Goal: Transaction & Acquisition: Purchase product/service

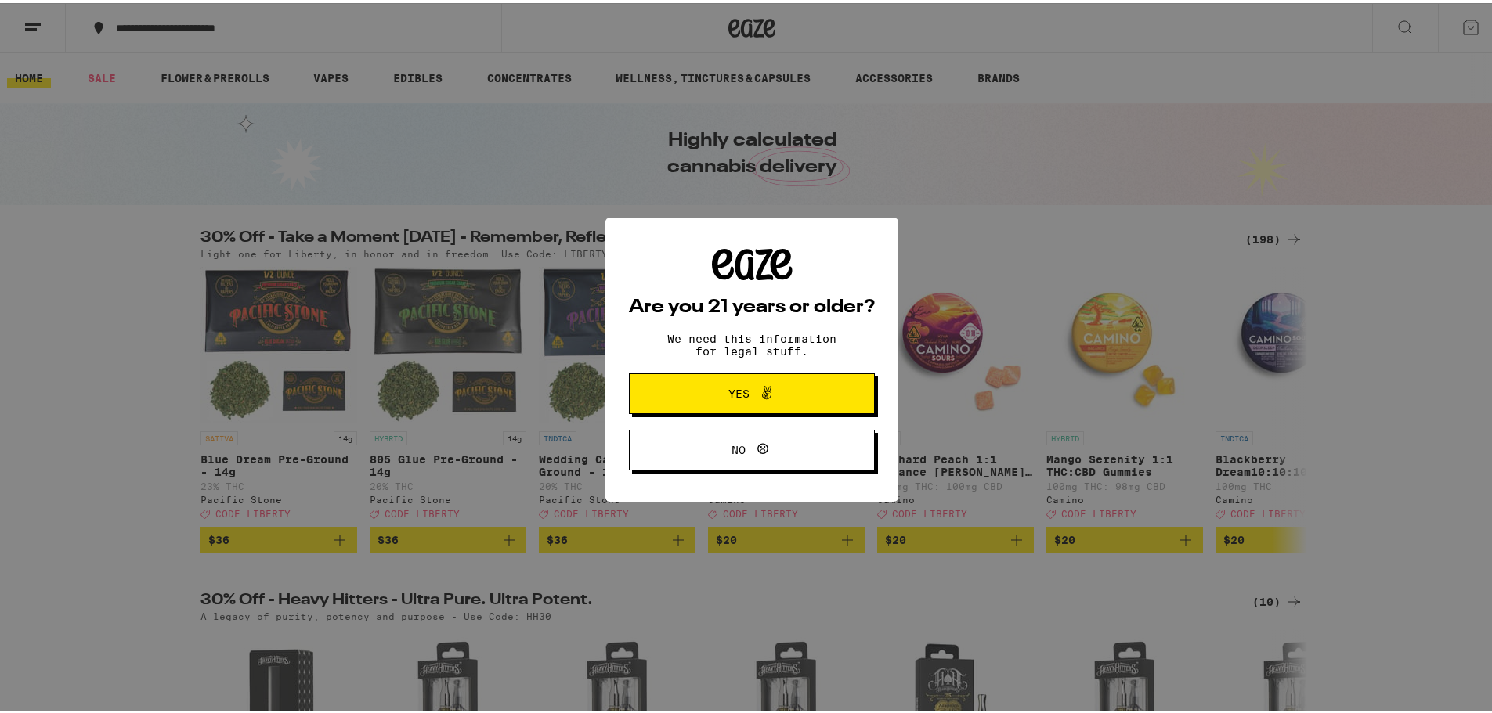
click at [749, 387] on span at bounding box center [762, 391] width 27 height 20
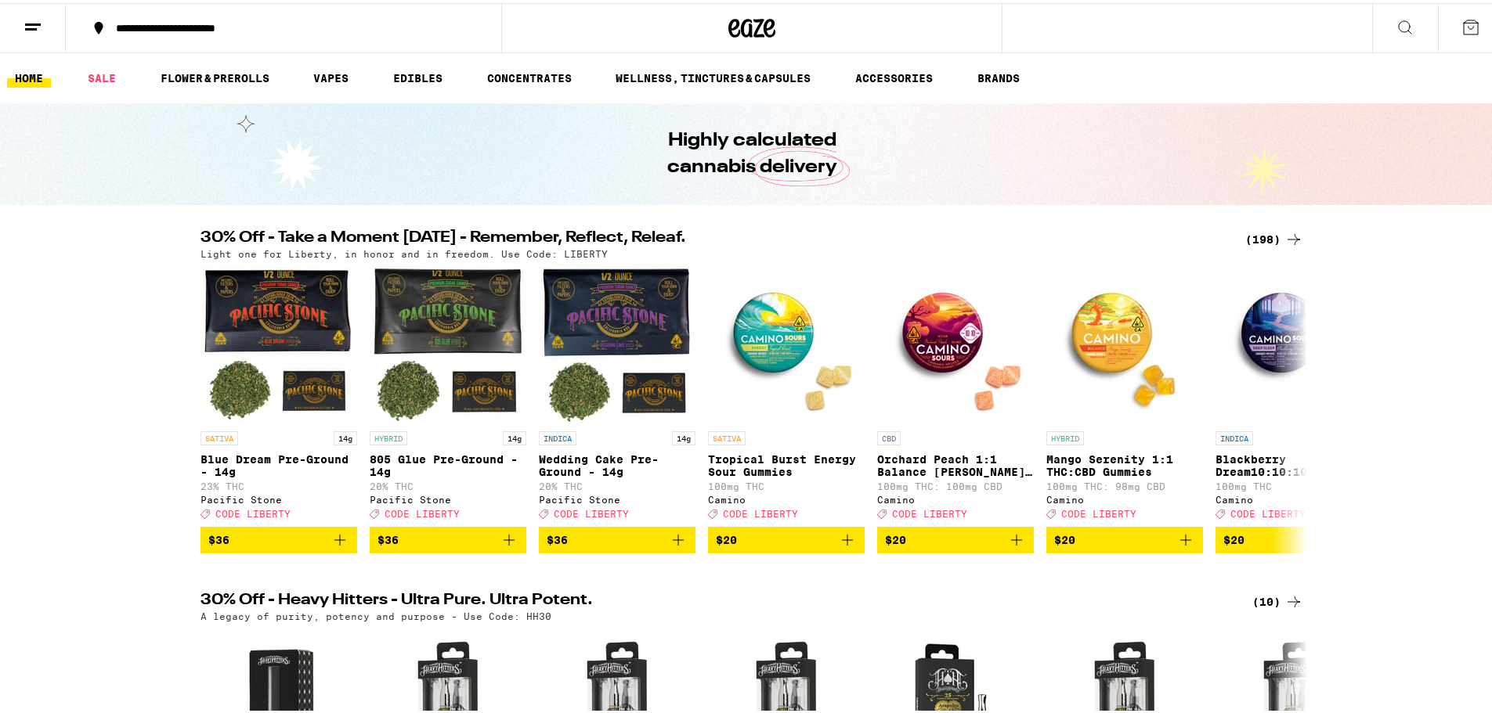
click at [27, 16] on icon at bounding box center [32, 24] width 19 height 19
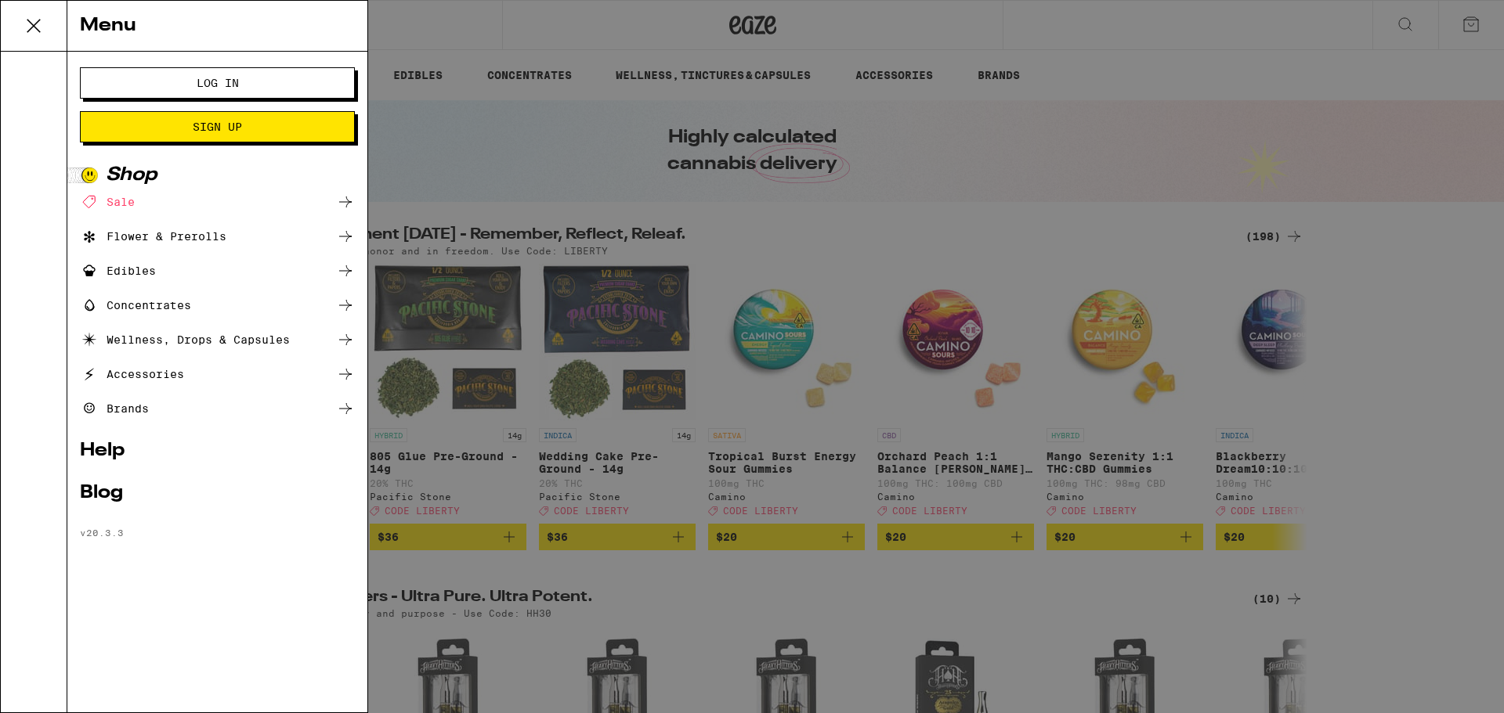
click at [154, 84] on span "Log In" at bounding box center [217, 83] width 148 height 11
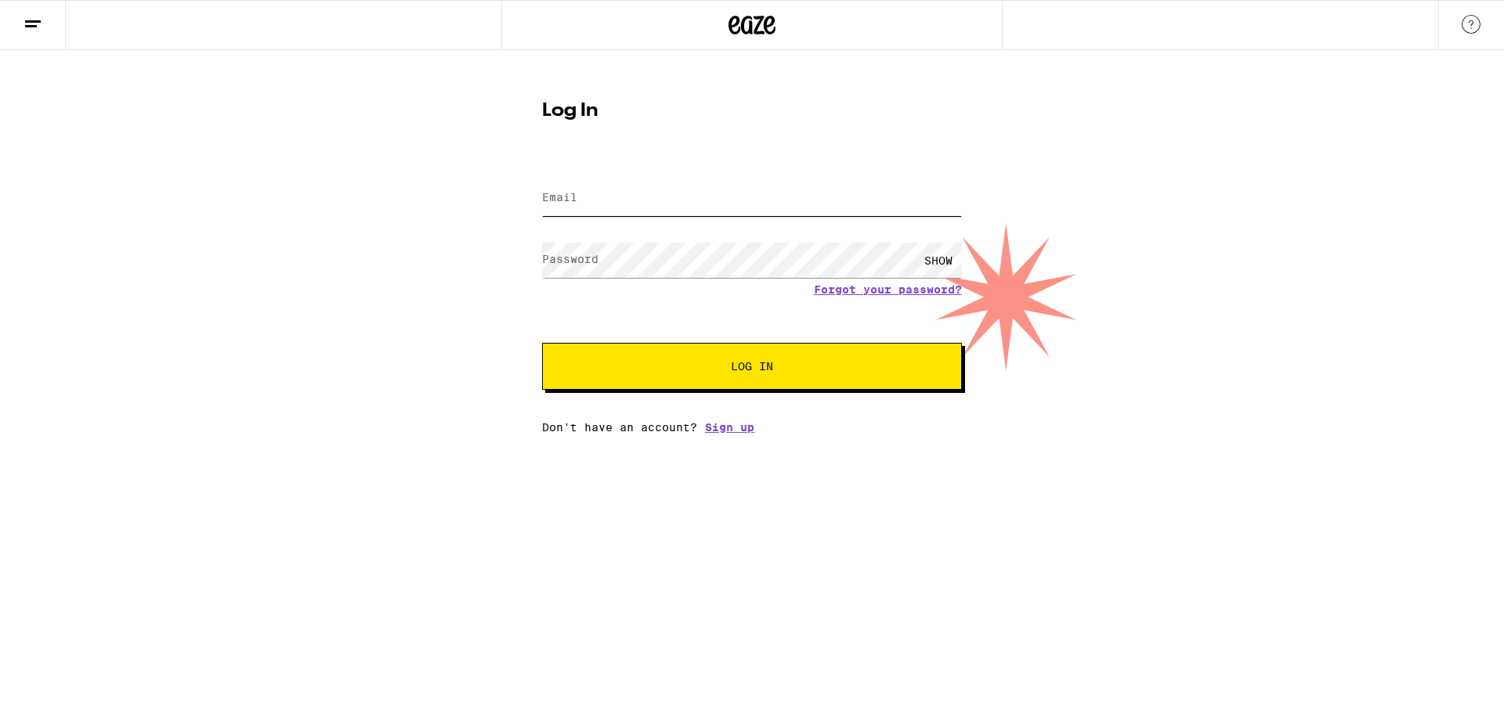
type input "robertjohnschwartz@hotmail.com"
click at [726, 370] on span "Log In" at bounding box center [751, 366] width 293 height 11
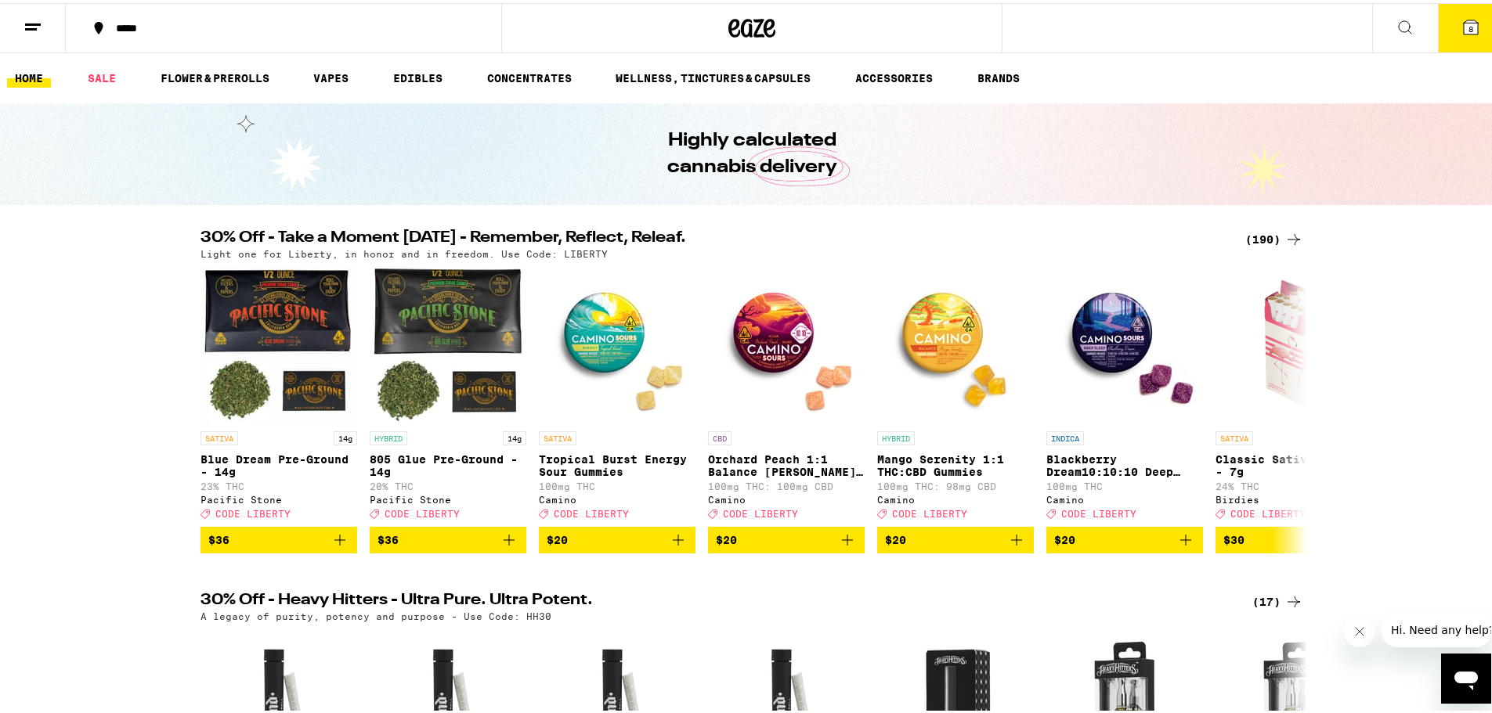
click at [1262, 233] on div "(190)" at bounding box center [1274, 236] width 58 height 19
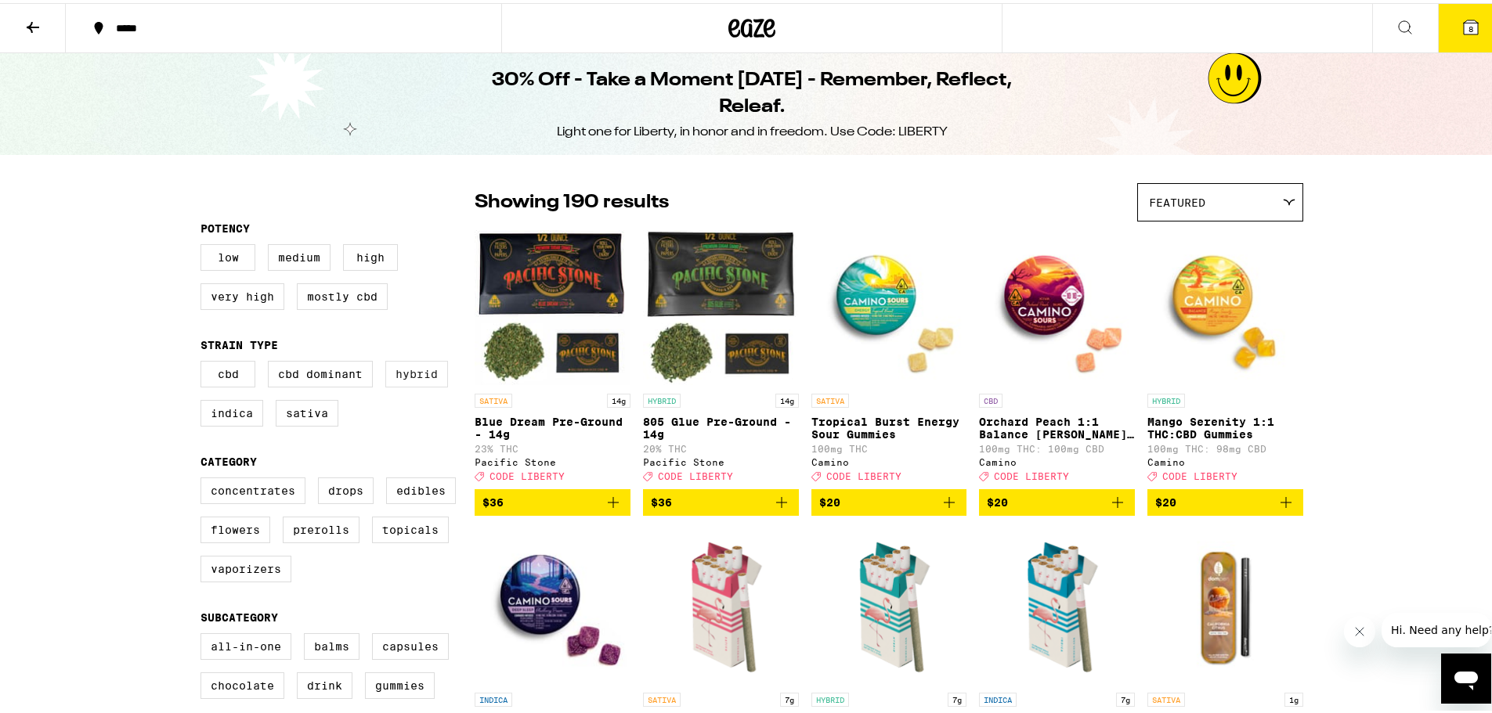
click at [416, 374] on label "Hybrid" at bounding box center [416, 371] width 63 height 27
click at [204, 361] on input "Hybrid" at bounding box center [204, 360] width 1 height 1
checkbox input "true"
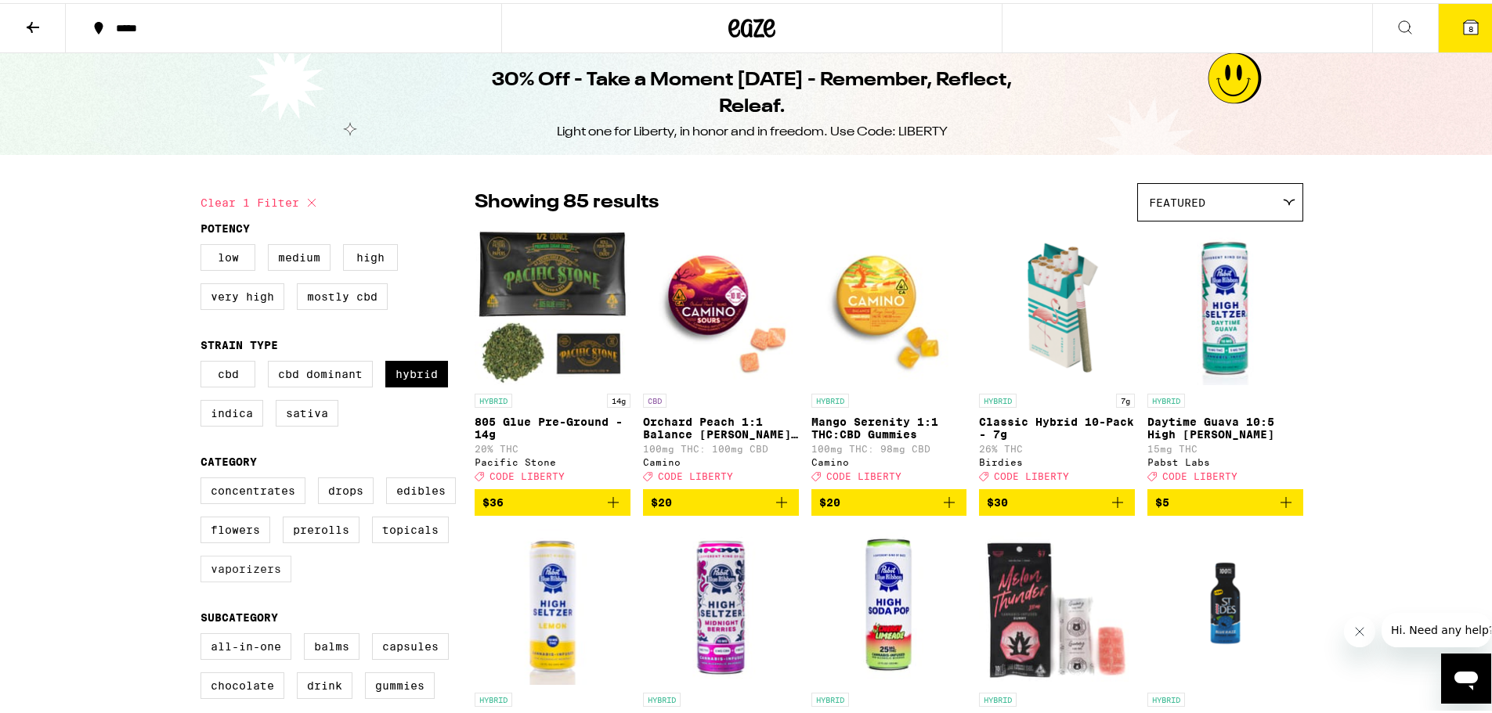
click at [242, 578] on label "Vaporizers" at bounding box center [245, 566] width 91 height 27
click at [204, 478] on input "Vaporizers" at bounding box center [204, 477] width 1 height 1
checkbox input "true"
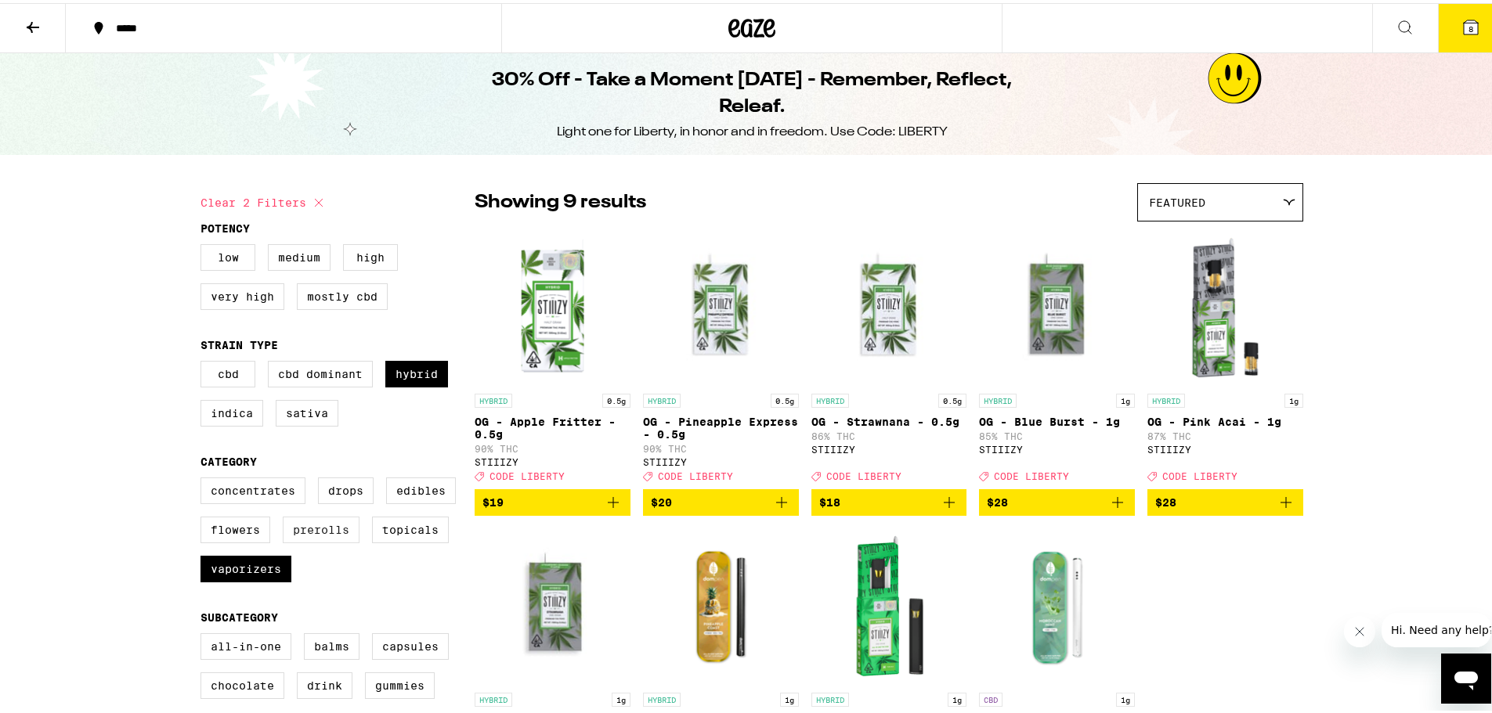
click at [307, 539] on label "Prerolls" at bounding box center [321, 527] width 77 height 27
click at [204, 478] on input "Prerolls" at bounding box center [204, 477] width 1 height 1
checkbox input "true"
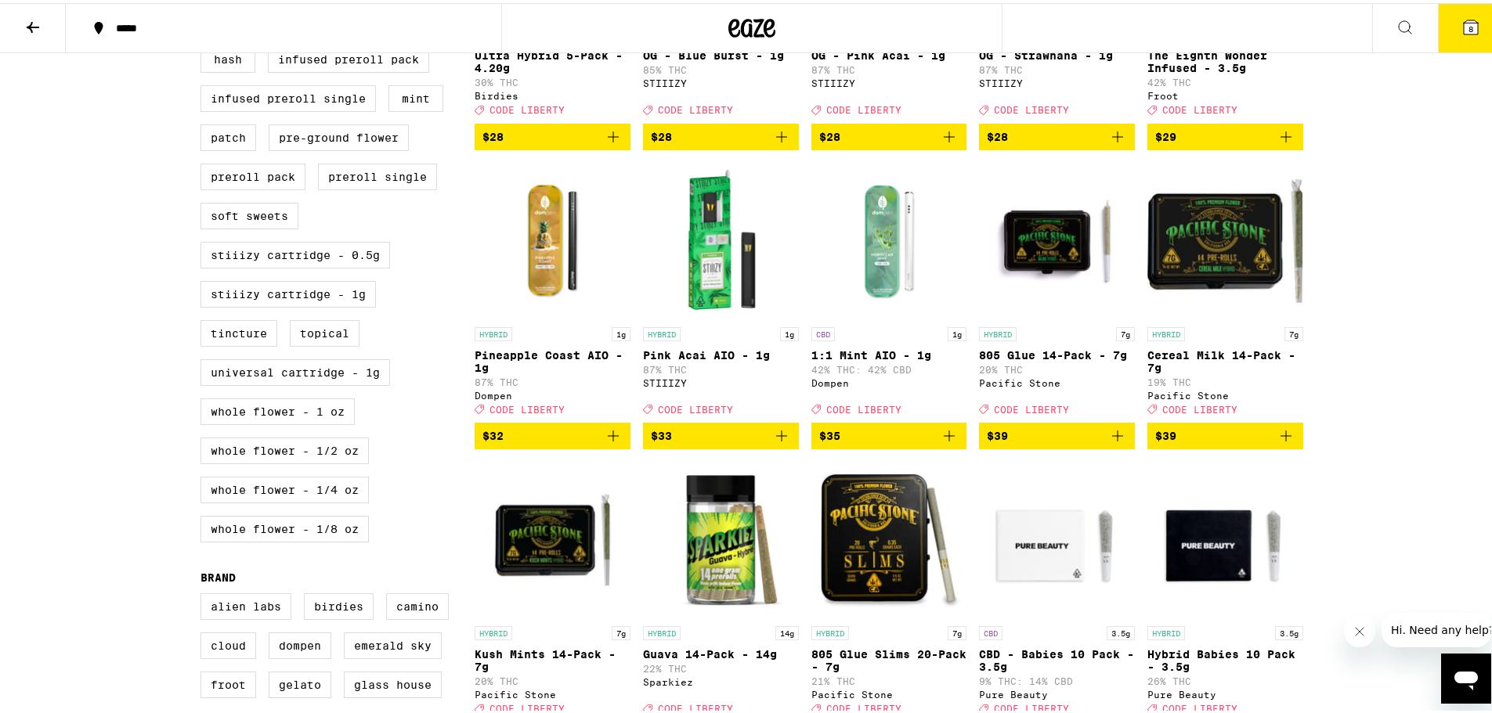
scroll to position [470, 0]
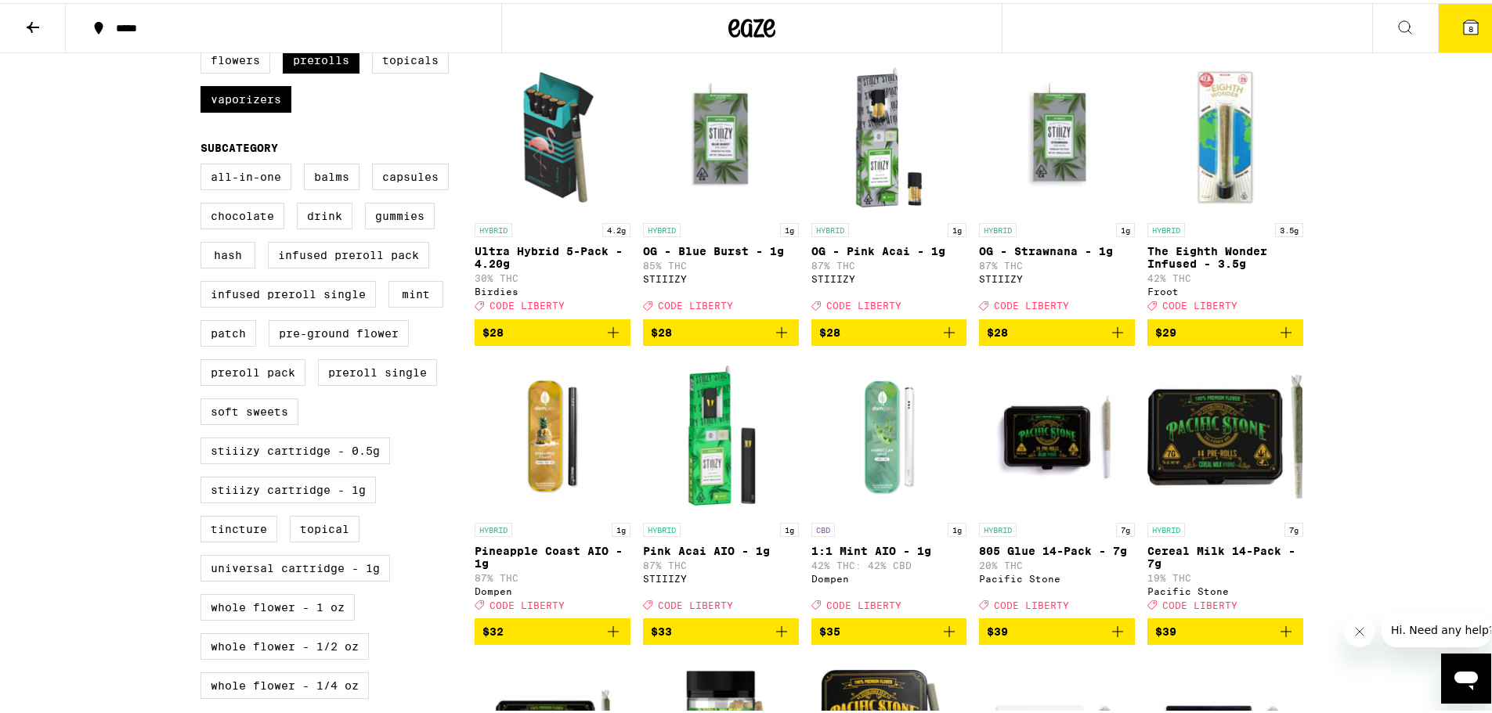
click at [608, 634] on icon "Add to bag" at bounding box center [613, 628] width 11 height 11
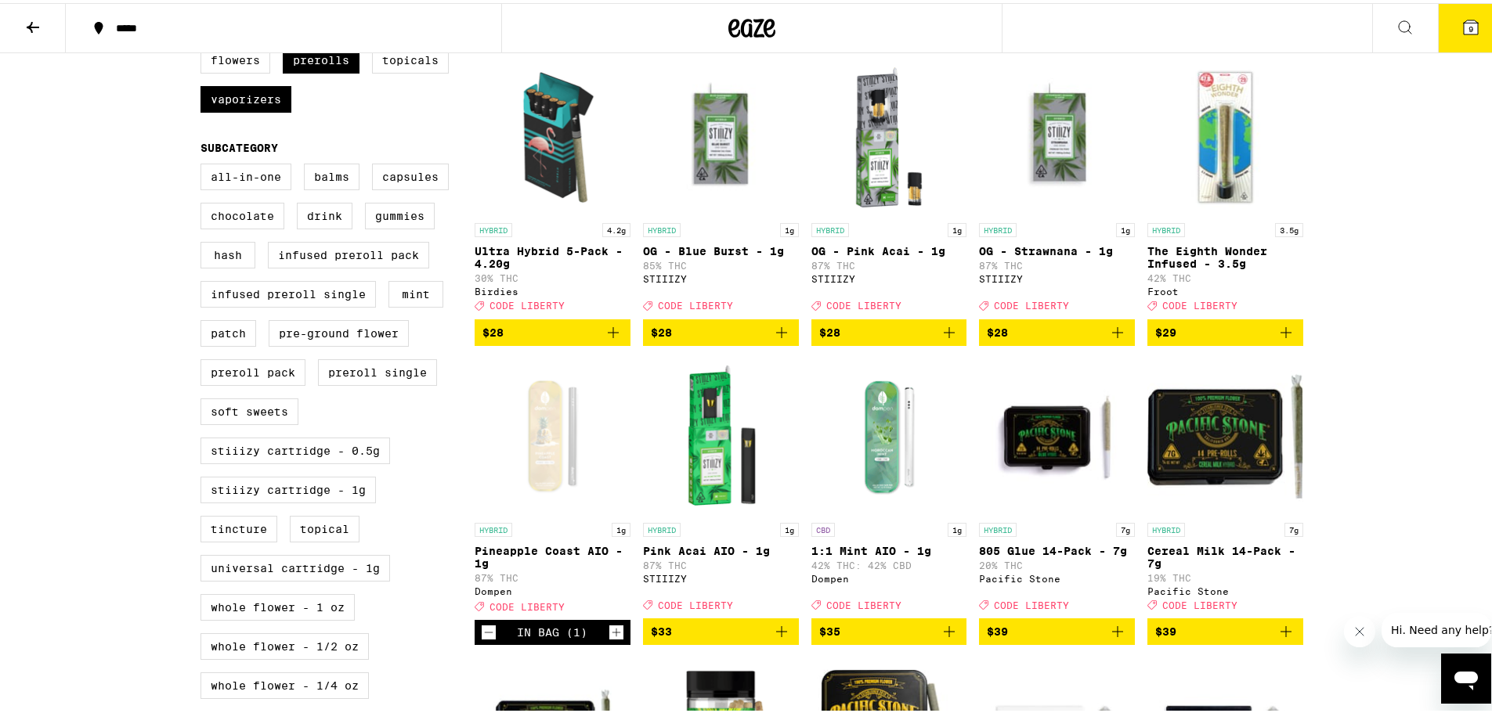
click at [774, 638] on icon "Add to bag" at bounding box center [781, 628] width 19 height 19
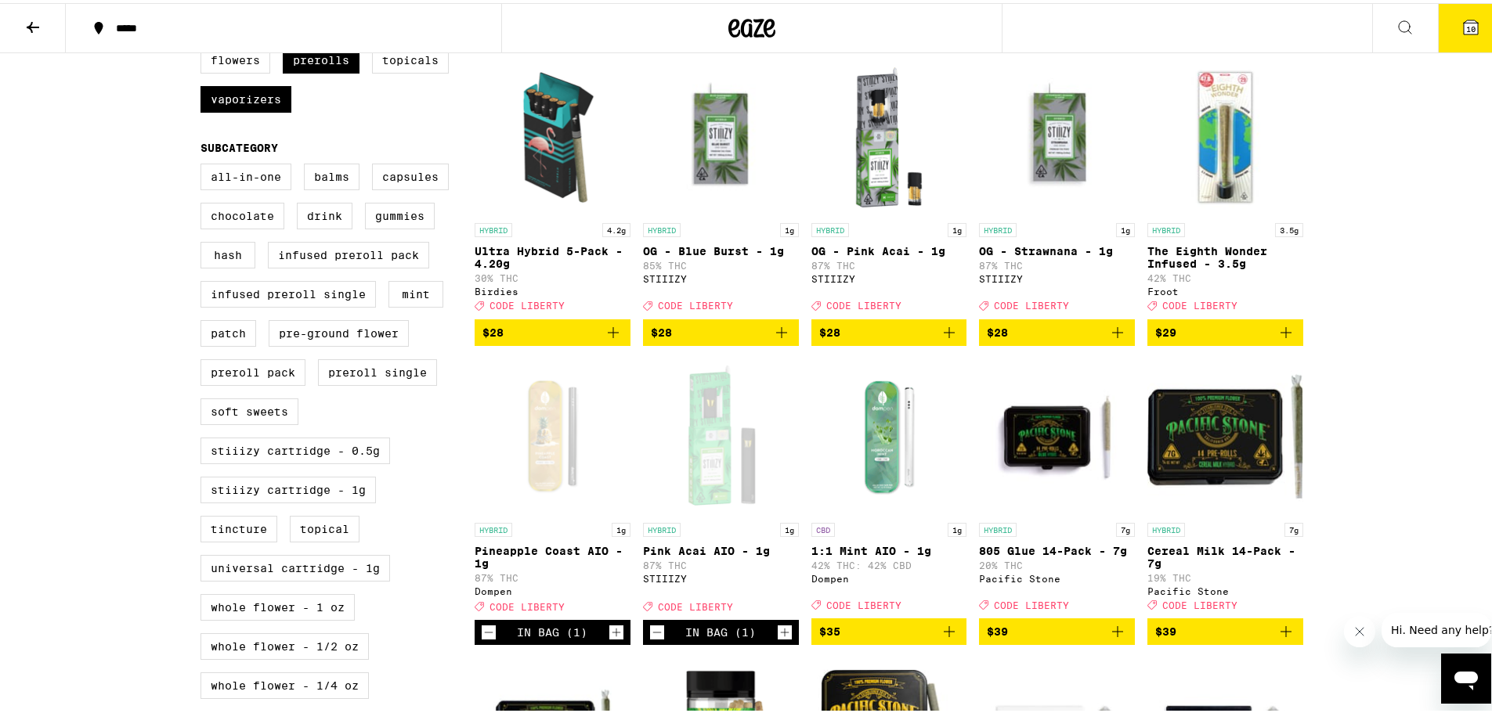
click at [779, 639] on icon "Increment" at bounding box center [785, 629] width 14 height 19
click at [782, 339] on icon "Add to bag" at bounding box center [781, 329] width 19 height 19
click at [950, 339] on icon "Add to bag" at bounding box center [949, 329] width 19 height 19
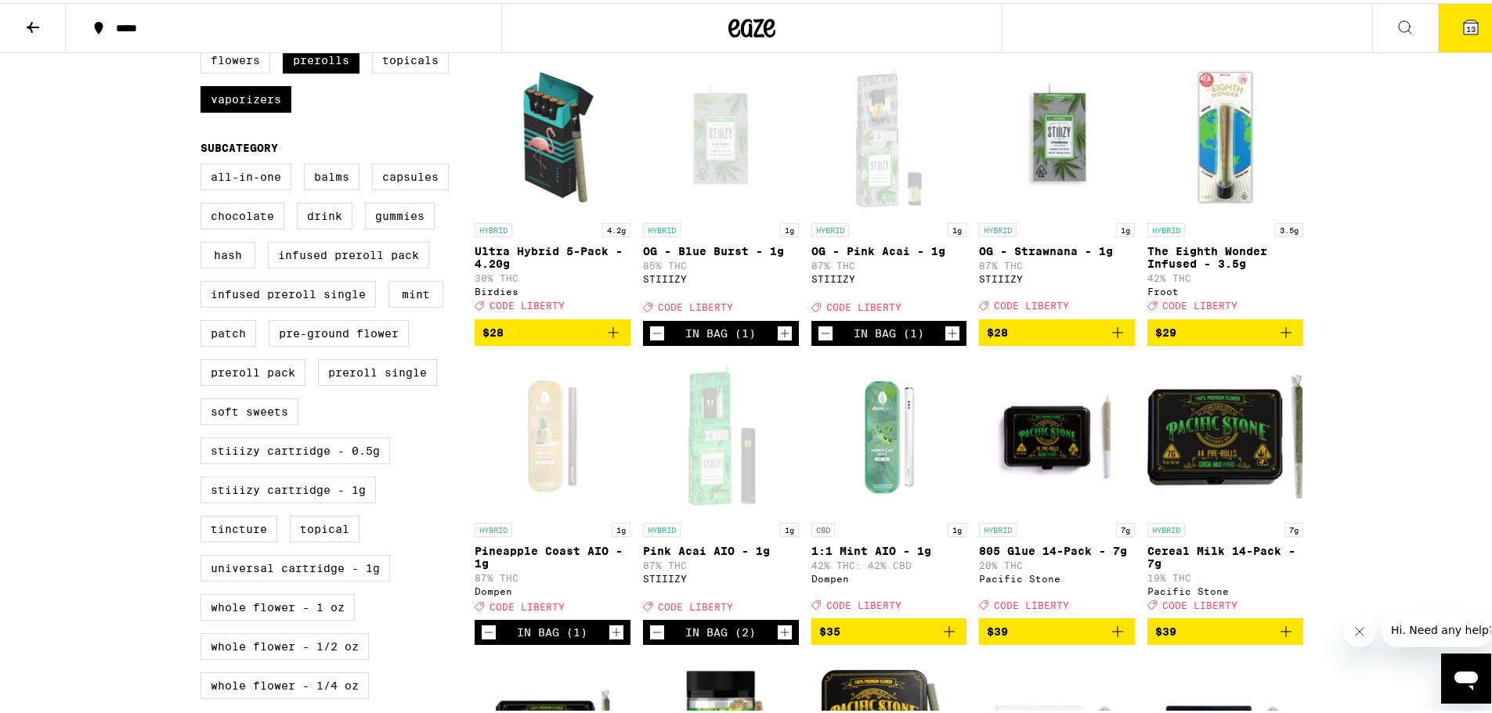
click at [1112, 335] on icon "Add to bag" at bounding box center [1117, 329] width 11 height 11
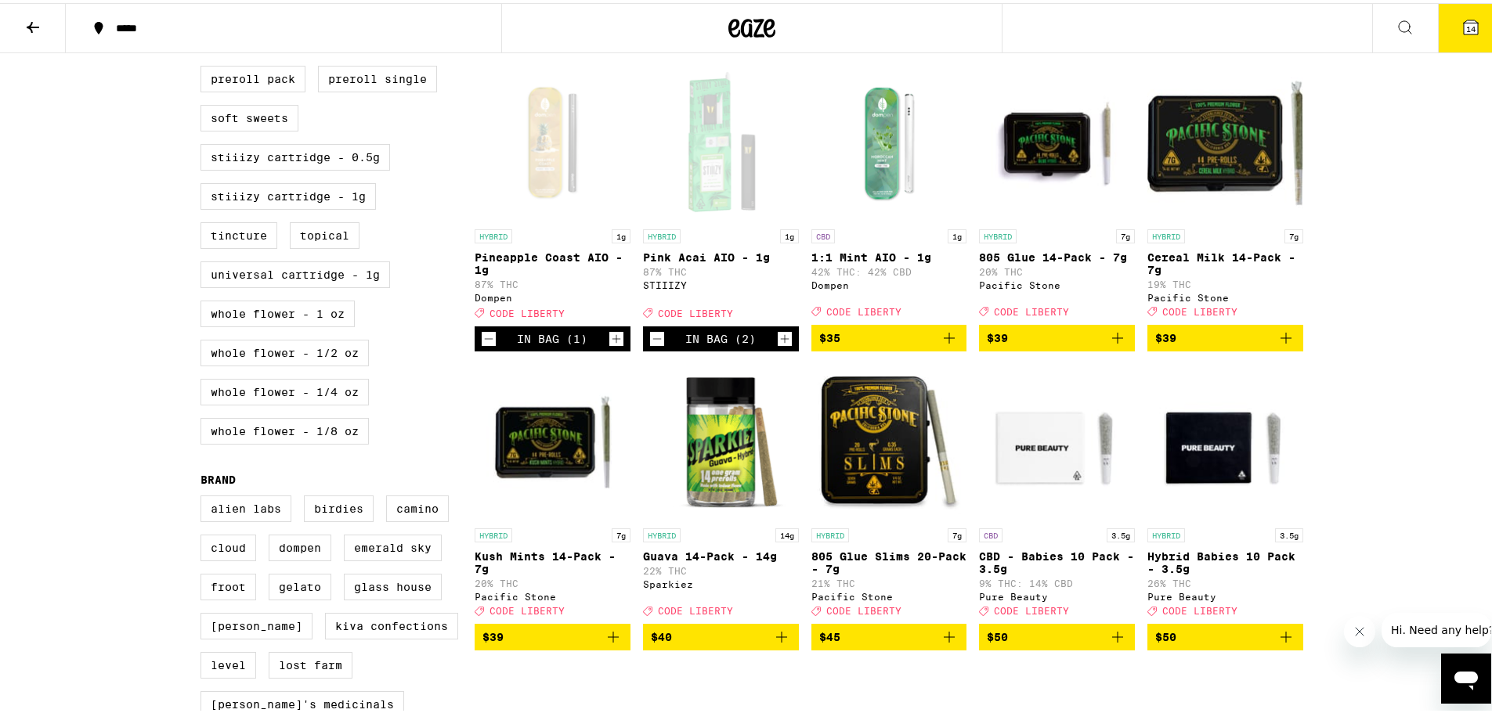
scroll to position [861, 0]
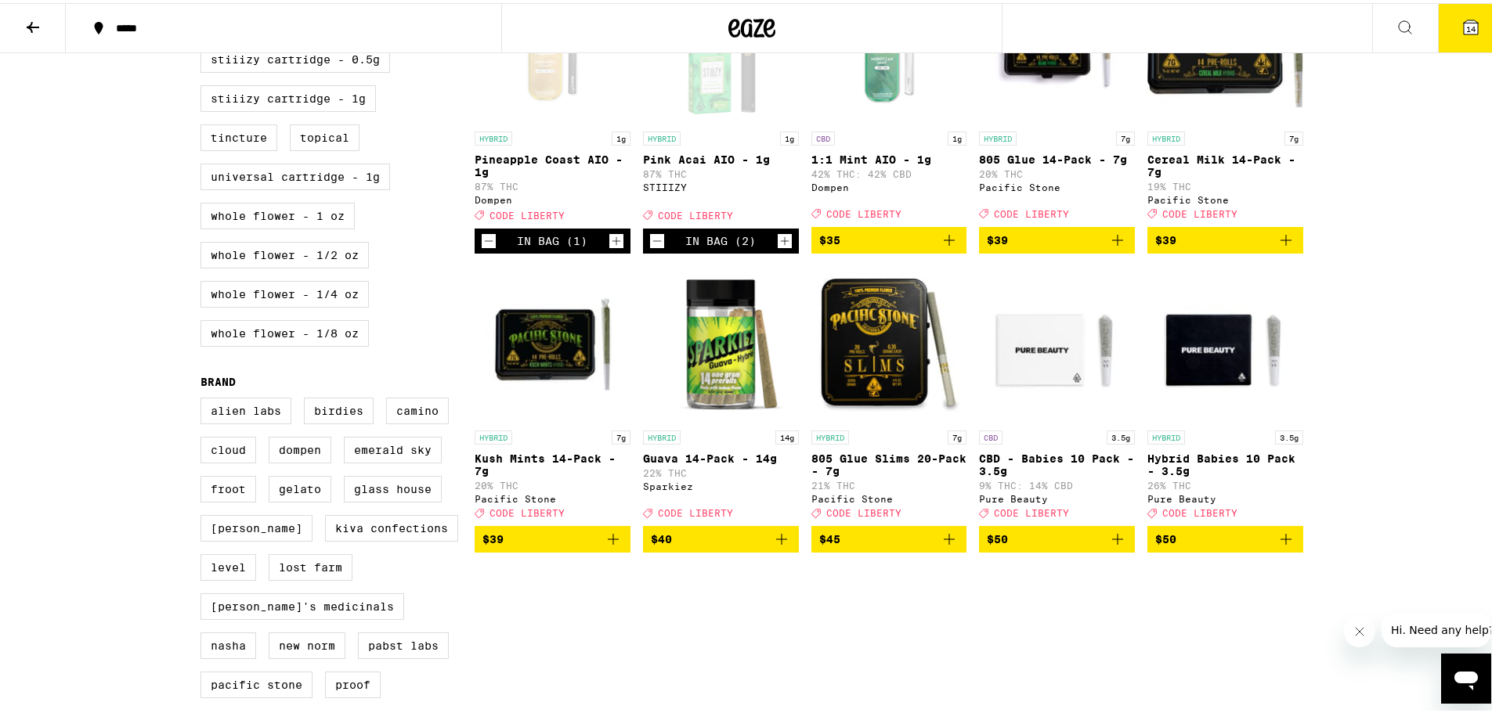
click at [944, 546] on icon "Add to bag" at bounding box center [949, 536] width 19 height 19
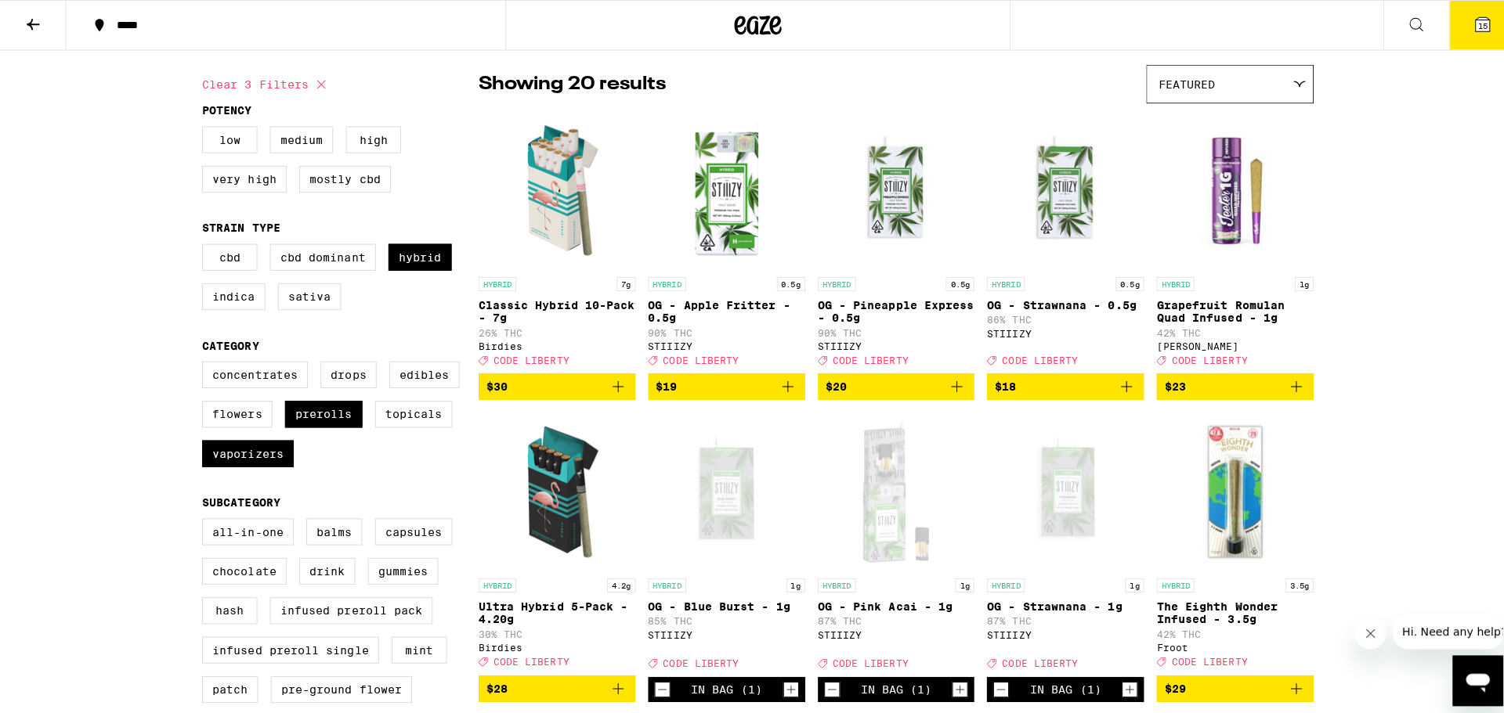
scroll to position [0, 0]
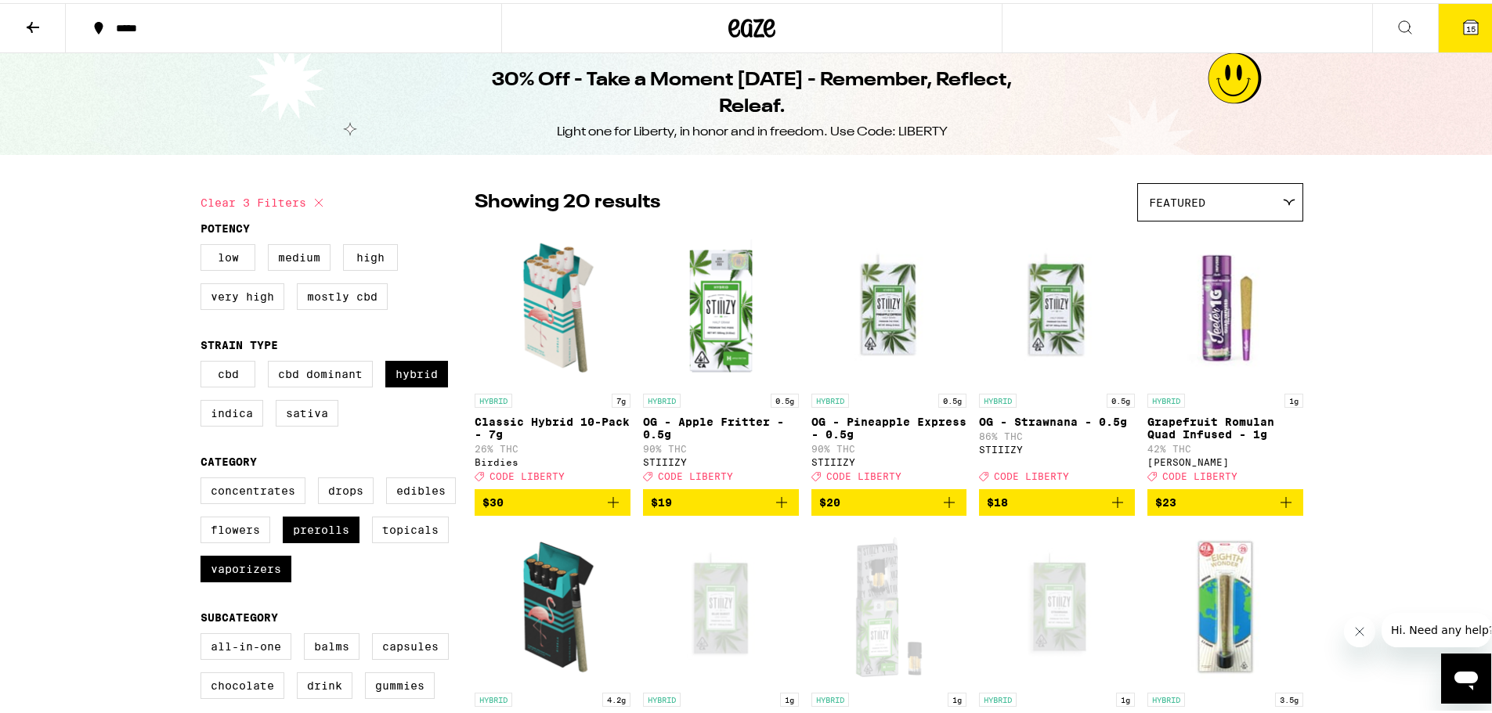
click at [1466, 26] on span "15" at bounding box center [1470, 25] width 9 height 9
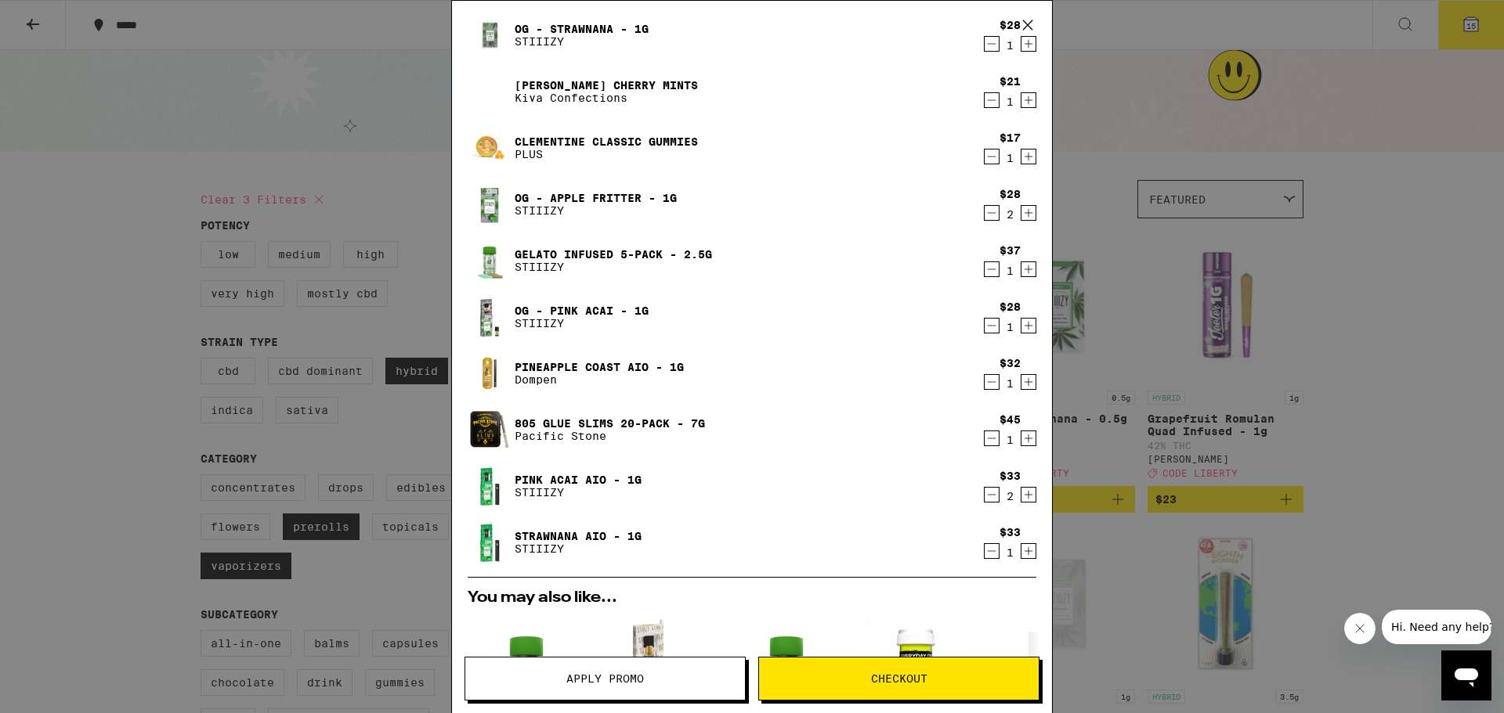
scroll to position [235, 0]
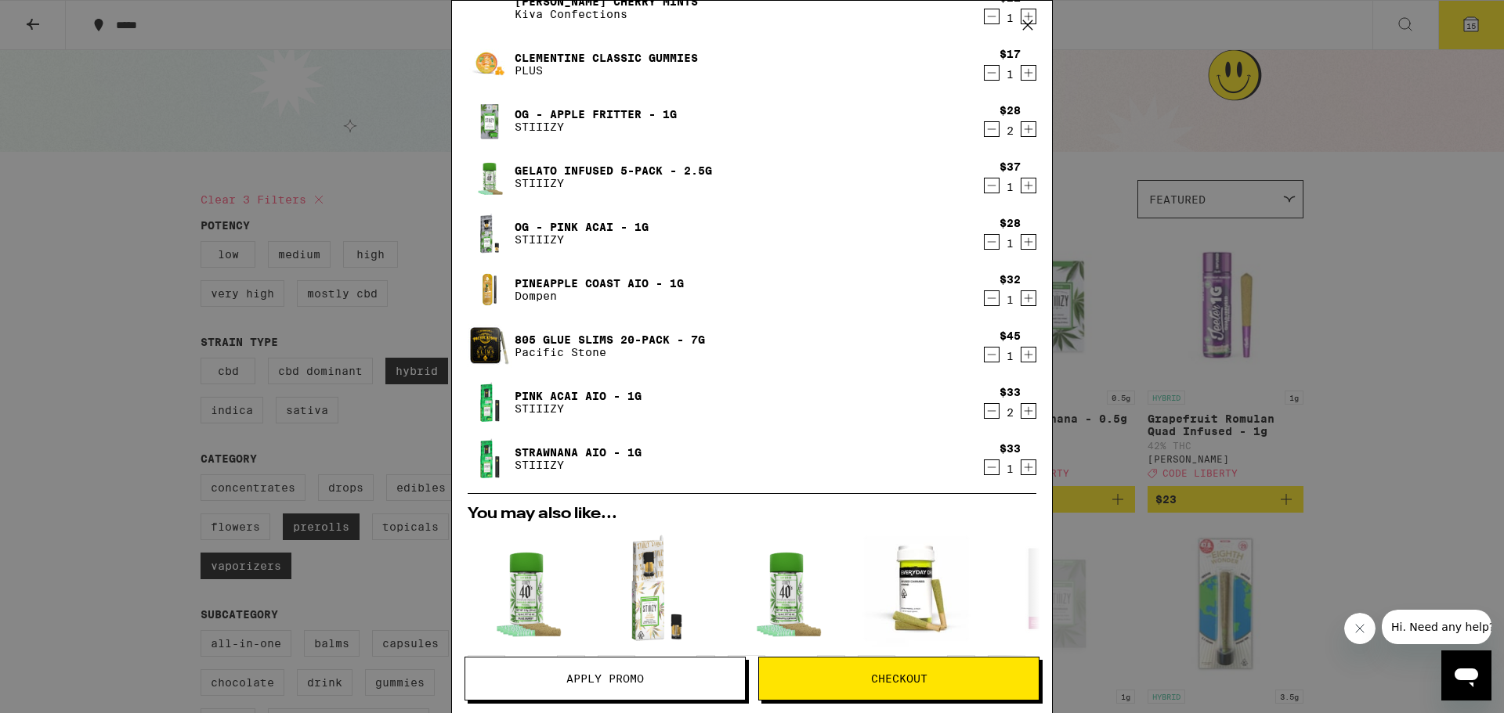
click at [984, 466] on icon "Decrement" at bounding box center [991, 467] width 14 height 19
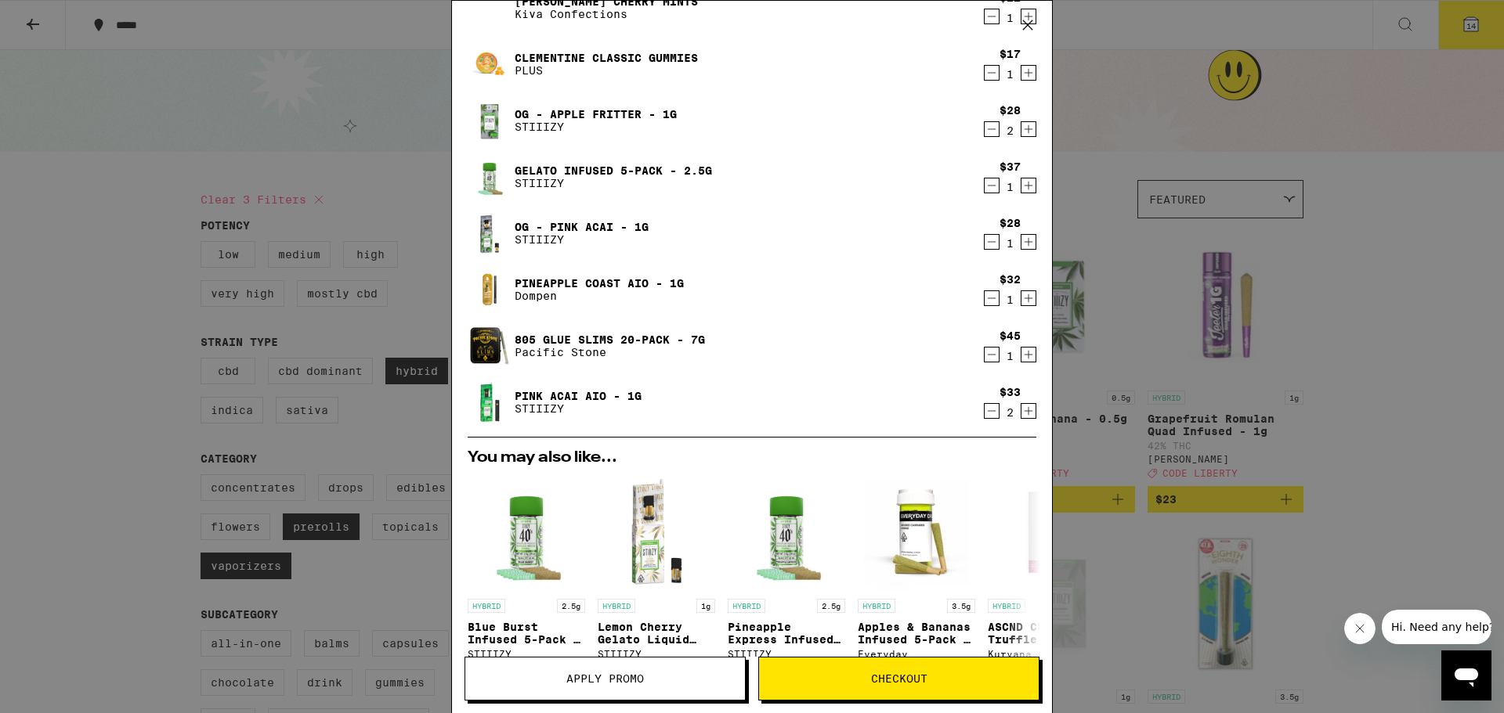
click at [979, 466] on div "You may also like... HYBRID 2.5g Blue Burst Infused 5-Pack - 2.5g STIIIZY $37 H…" at bounding box center [752, 579] width 594 height 258
click at [984, 414] on icon "Decrement" at bounding box center [991, 411] width 14 height 19
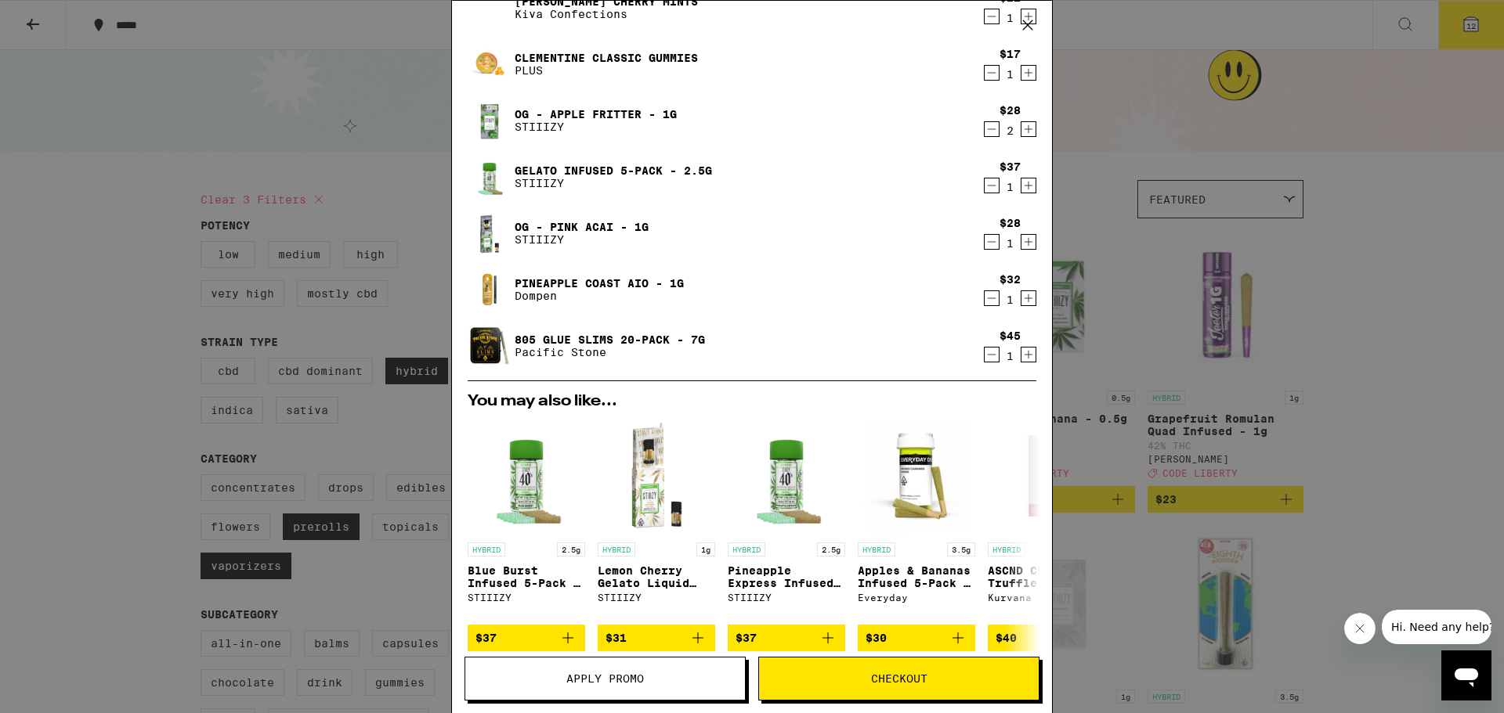
click at [984, 352] on icon "Decrement" at bounding box center [991, 354] width 14 height 19
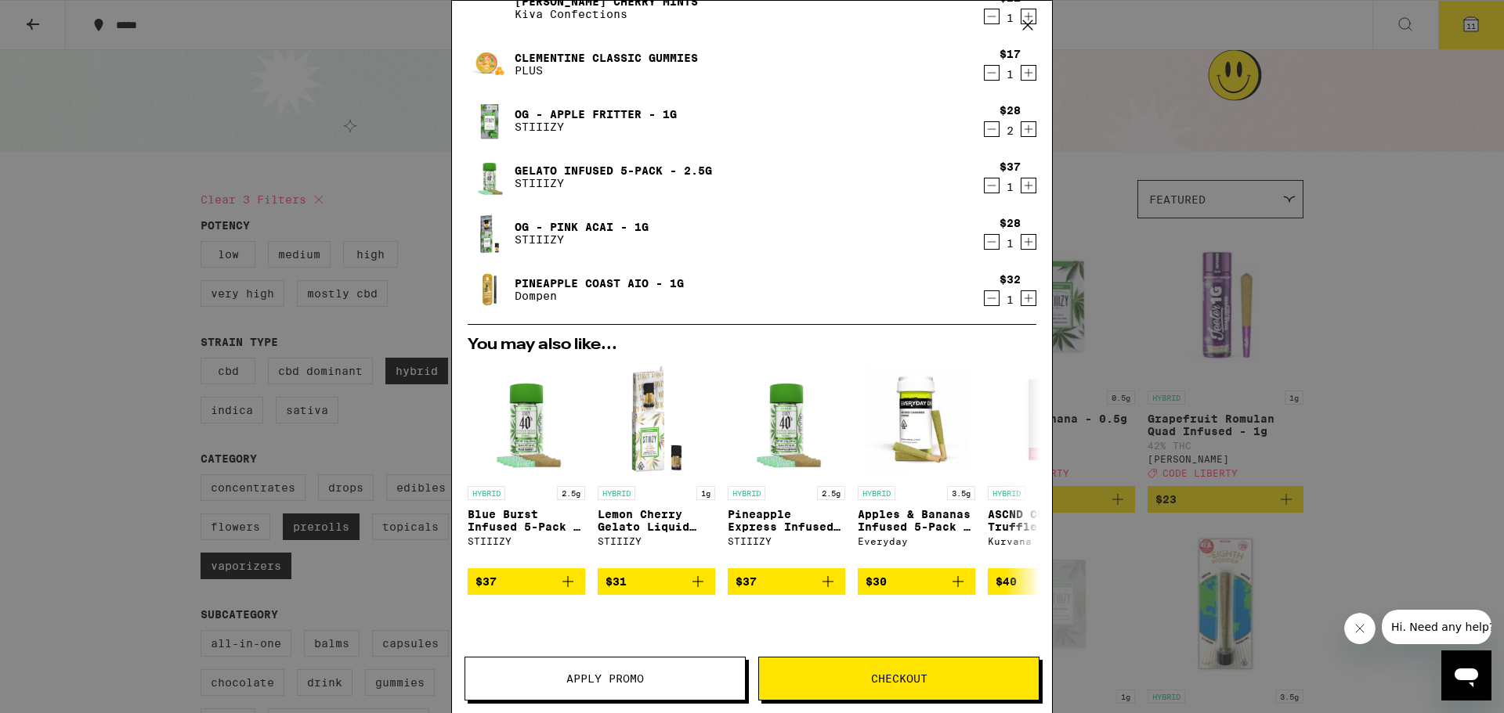
click at [977, 352] on h2 "You may also like..." at bounding box center [752, 346] width 569 height 16
click at [984, 295] on icon "Decrement" at bounding box center [991, 298] width 14 height 19
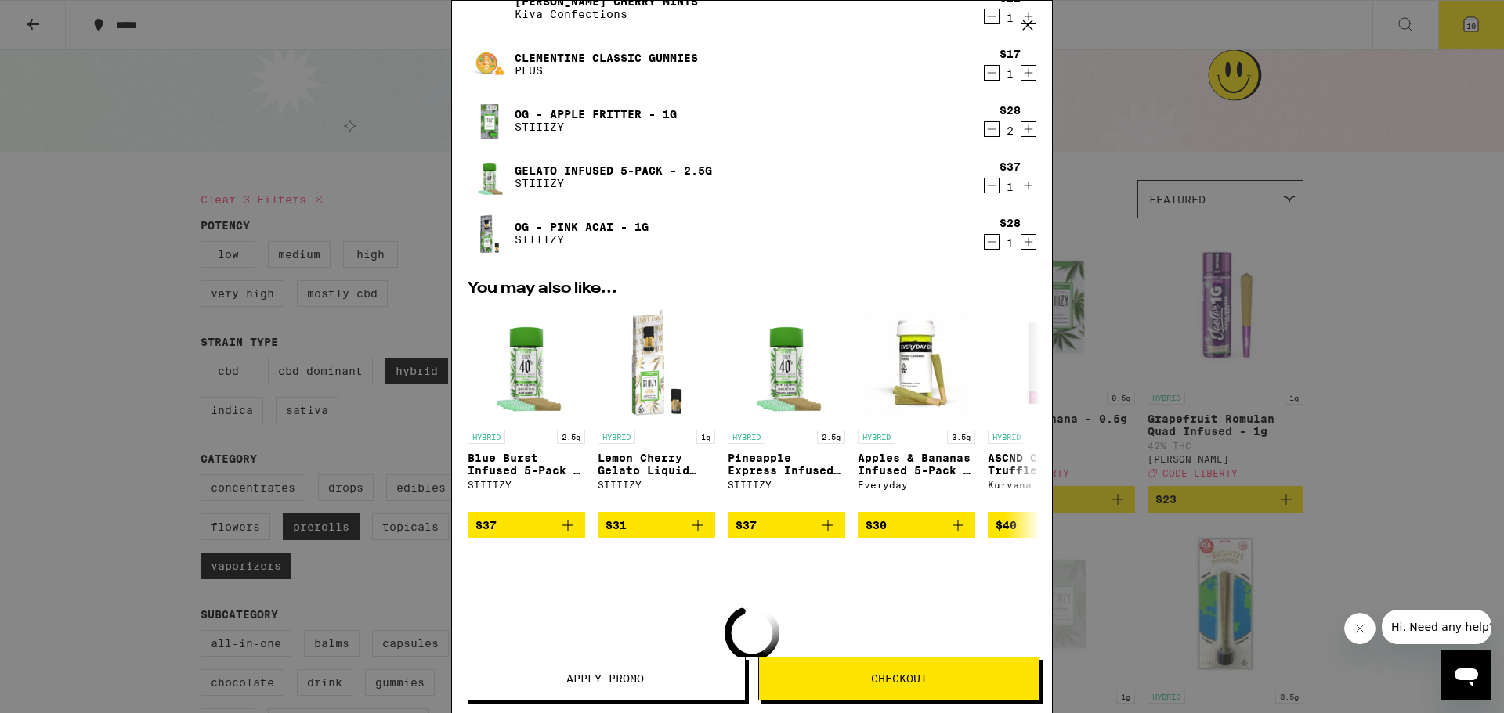
click at [976, 295] on h2 "You may also like..." at bounding box center [752, 289] width 569 height 16
click at [984, 247] on icon "Decrement" at bounding box center [991, 242] width 14 height 19
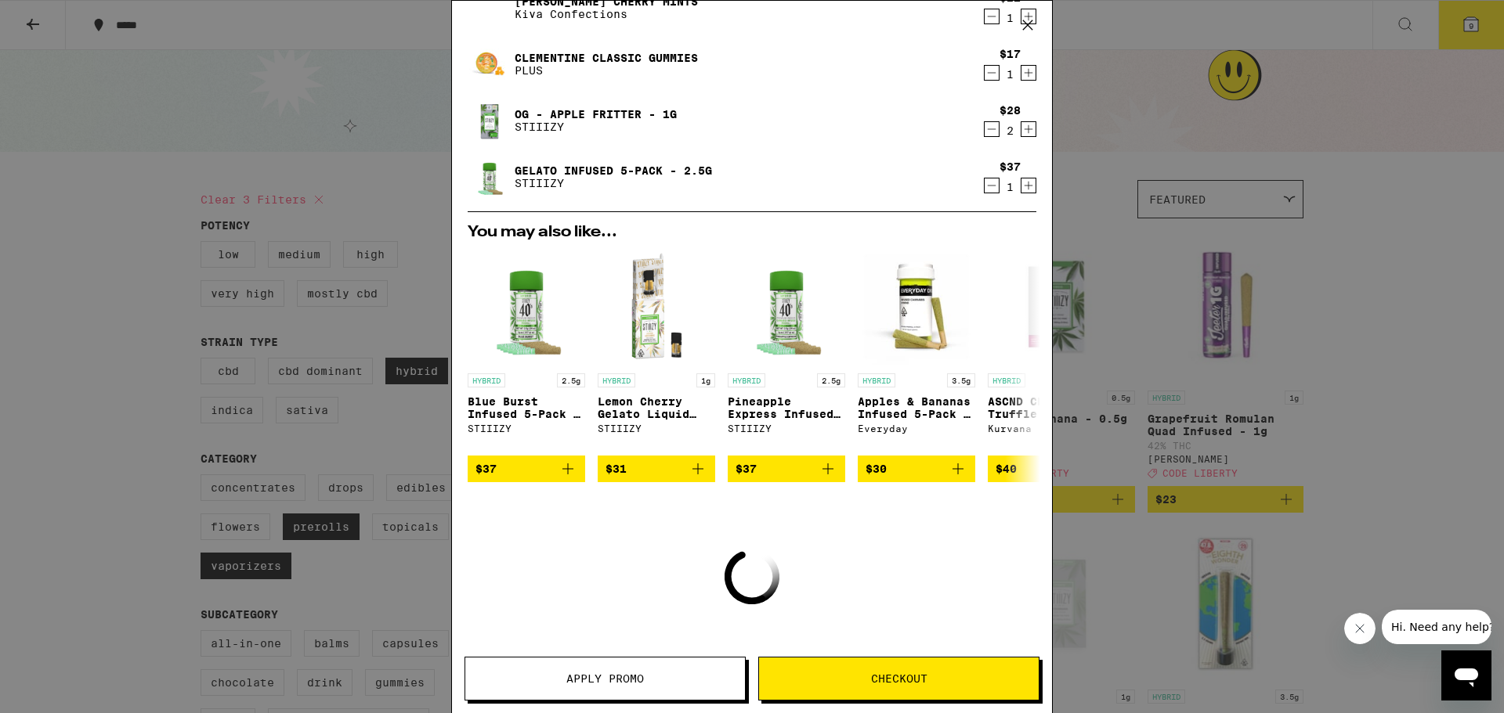
click at [977, 247] on div "You may also like... HYBRID 2.5g Blue Burst Infused 5-Pack - 2.5g STIIIZY $37 H…" at bounding box center [752, 354] width 594 height 258
click at [984, 188] on icon "Decrement" at bounding box center [991, 185] width 14 height 19
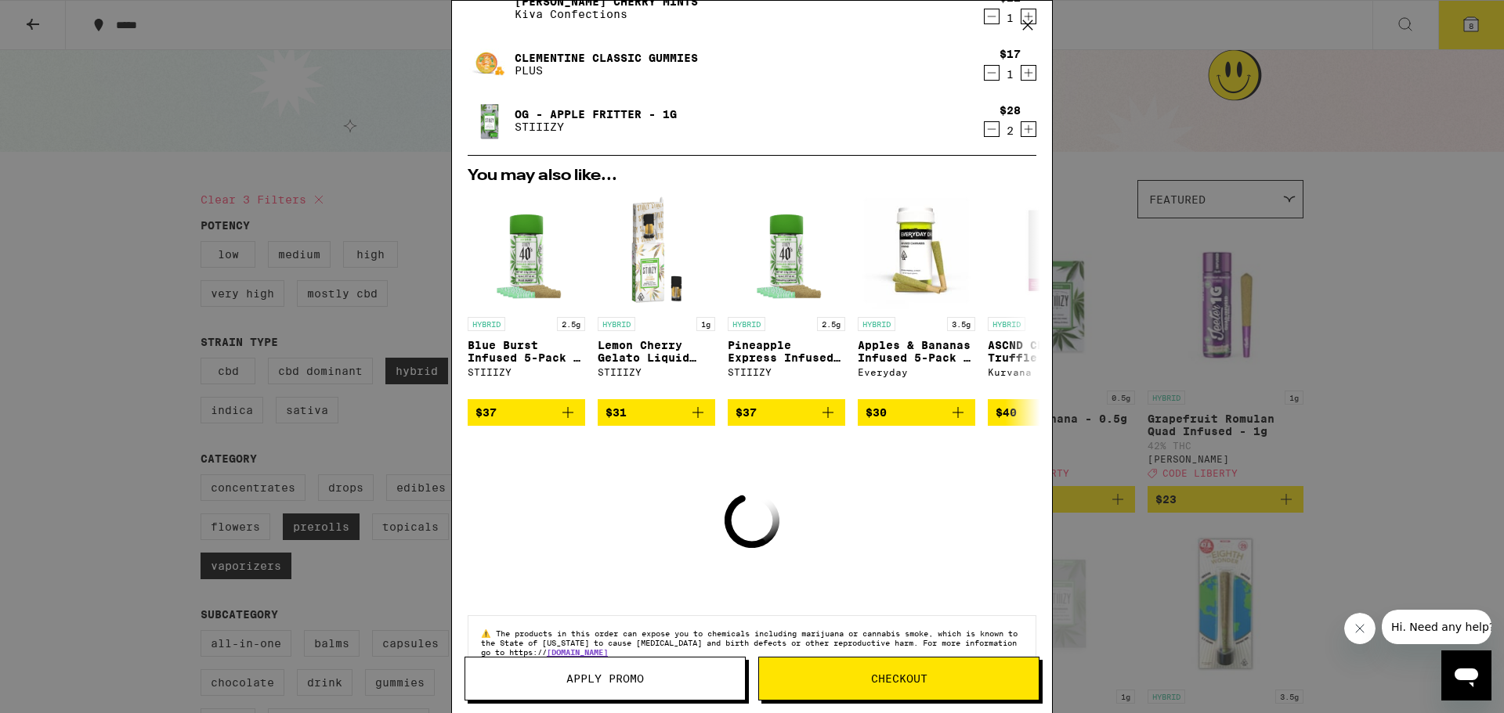
click at [977, 188] on div "You may also like... HYBRID 2.5g Blue Burst Infused 5-Pack - 2.5g STIIIZY $37 H…" at bounding box center [752, 297] width 594 height 258
click at [984, 128] on icon "Decrement" at bounding box center [991, 129] width 14 height 19
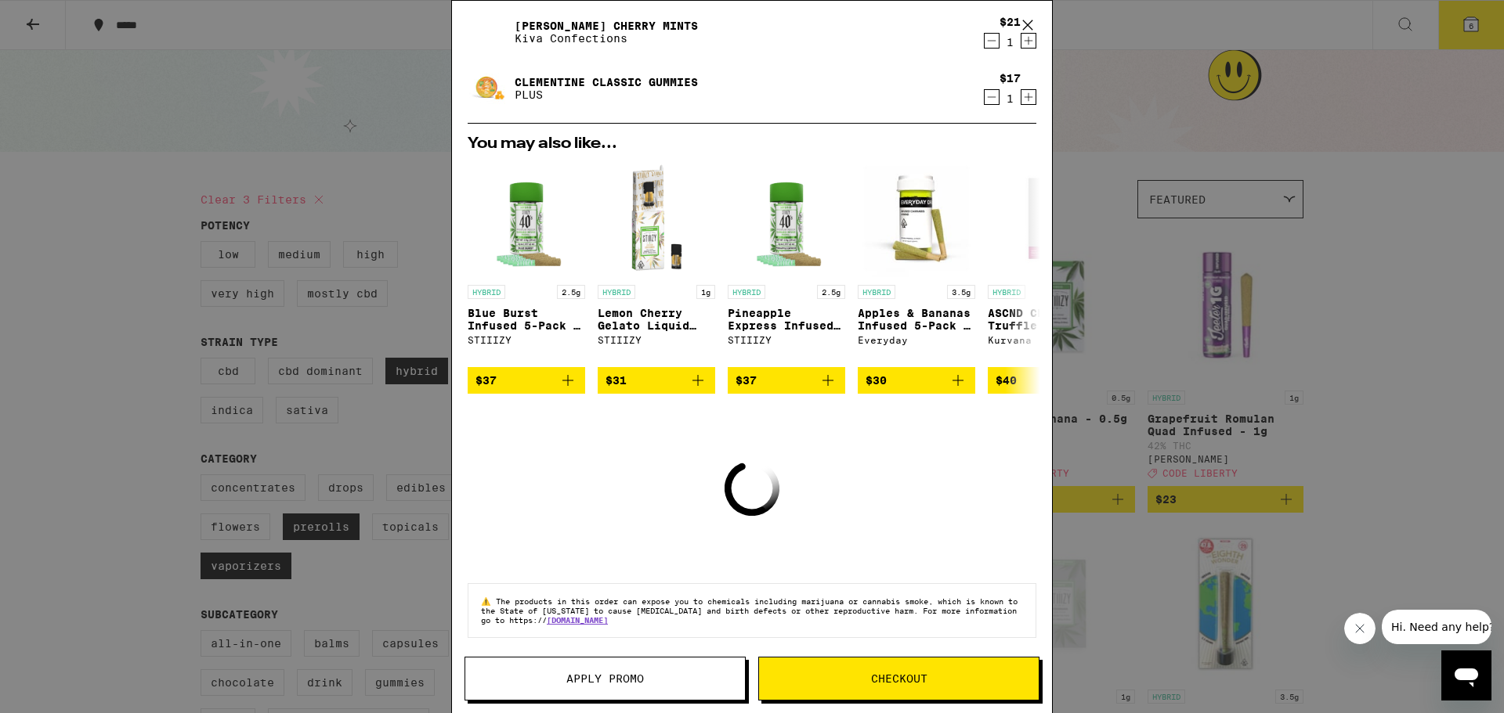
click at [984, 88] on icon "Decrement" at bounding box center [991, 97] width 14 height 19
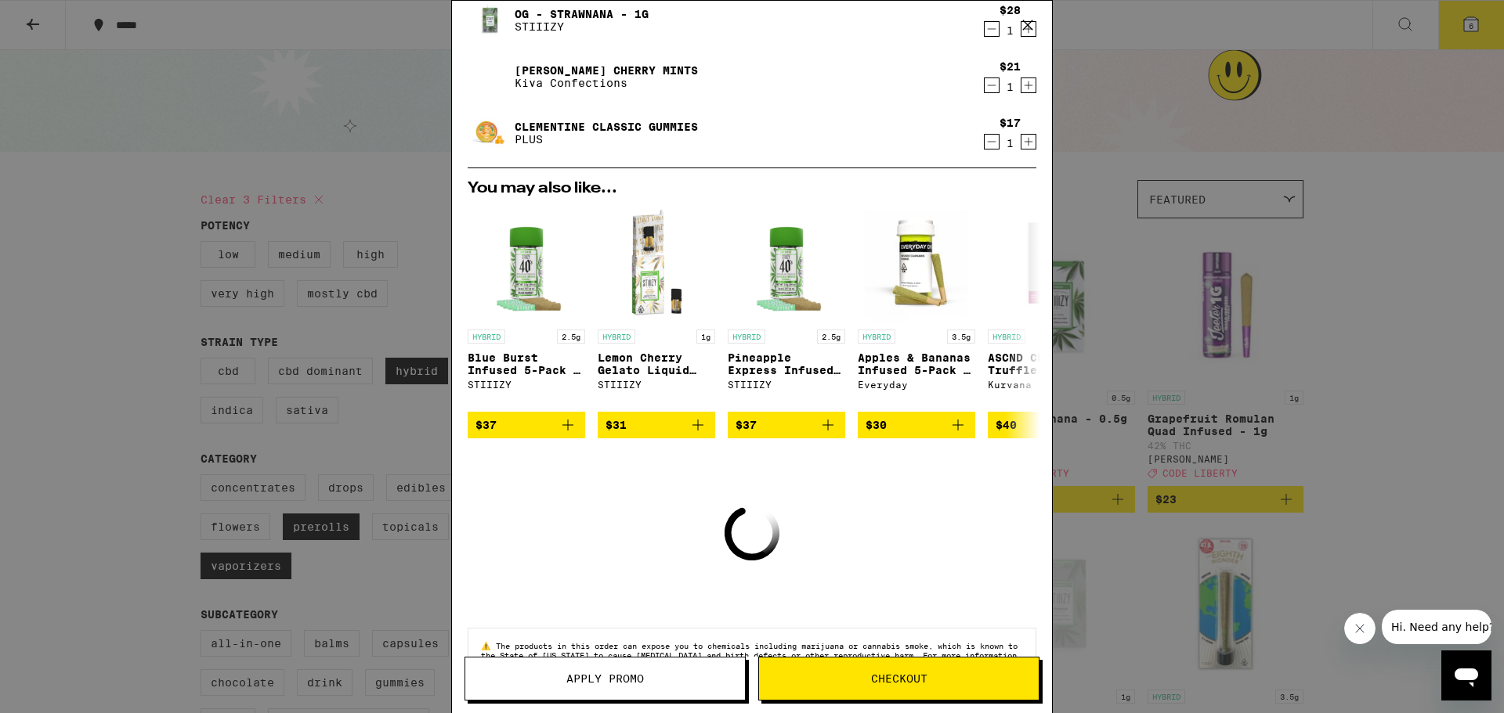
click at [984, 88] on icon "Decrement" at bounding box center [991, 85] width 14 height 19
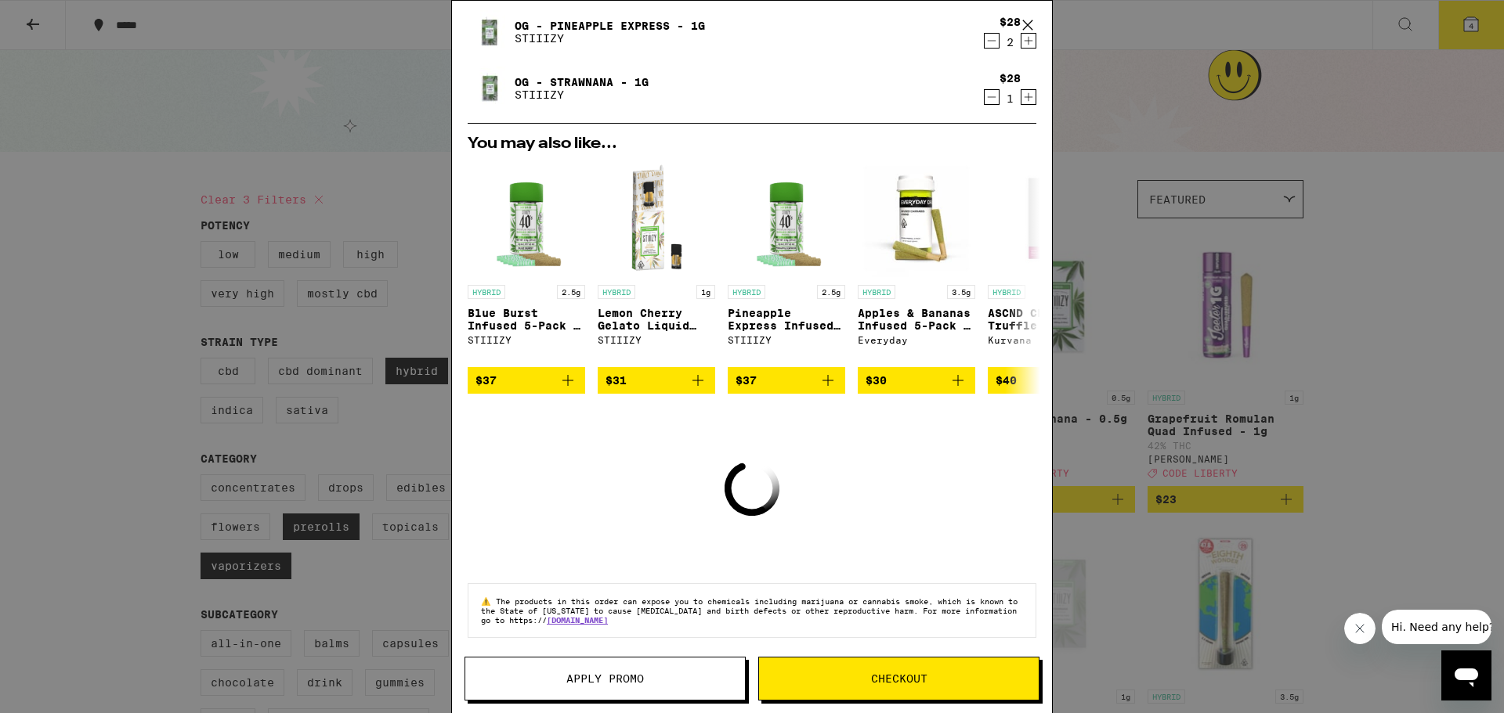
click at [984, 31] on icon "Decrement" at bounding box center [991, 40] width 14 height 19
click at [984, 91] on icon "Decrement" at bounding box center [991, 97] width 14 height 19
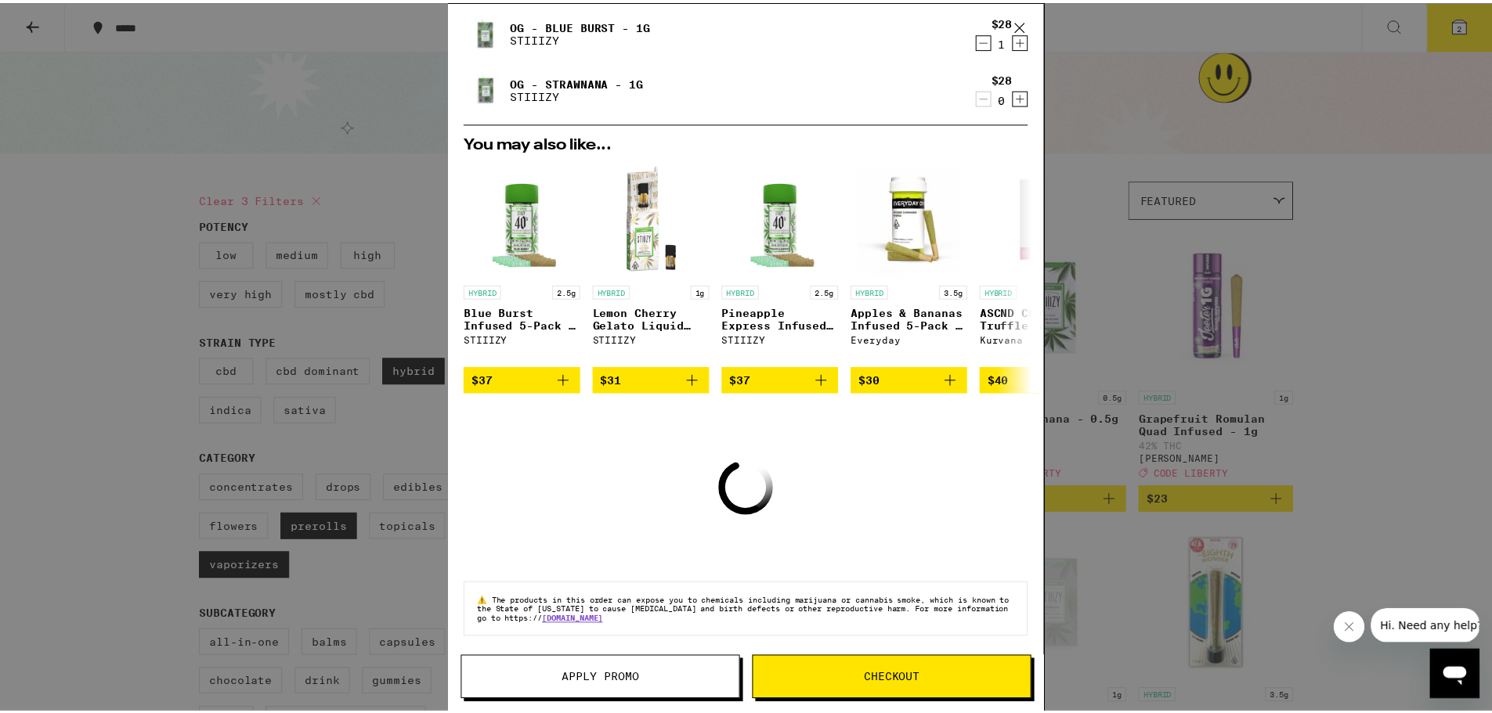
scroll to position [51, 0]
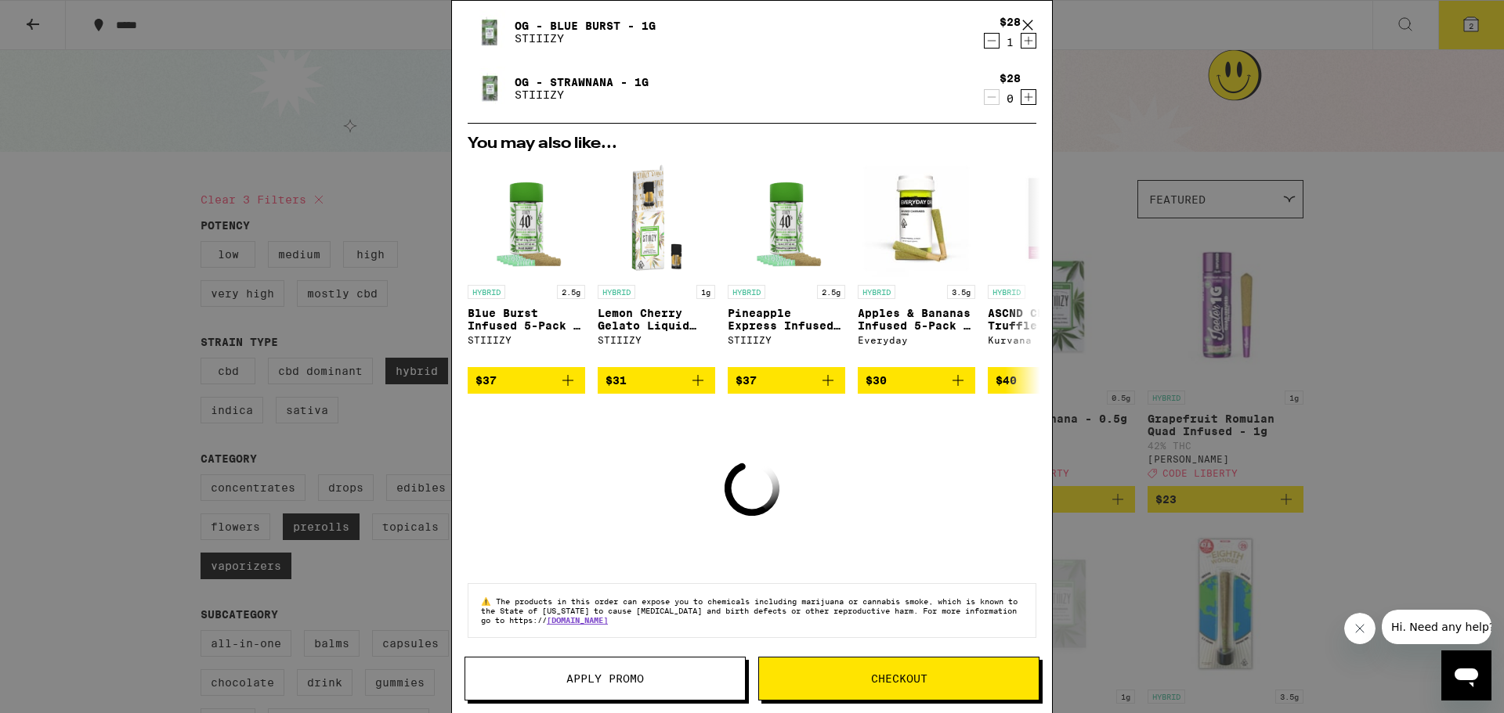
click at [984, 50] on icon "Decrement" at bounding box center [991, 40] width 14 height 19
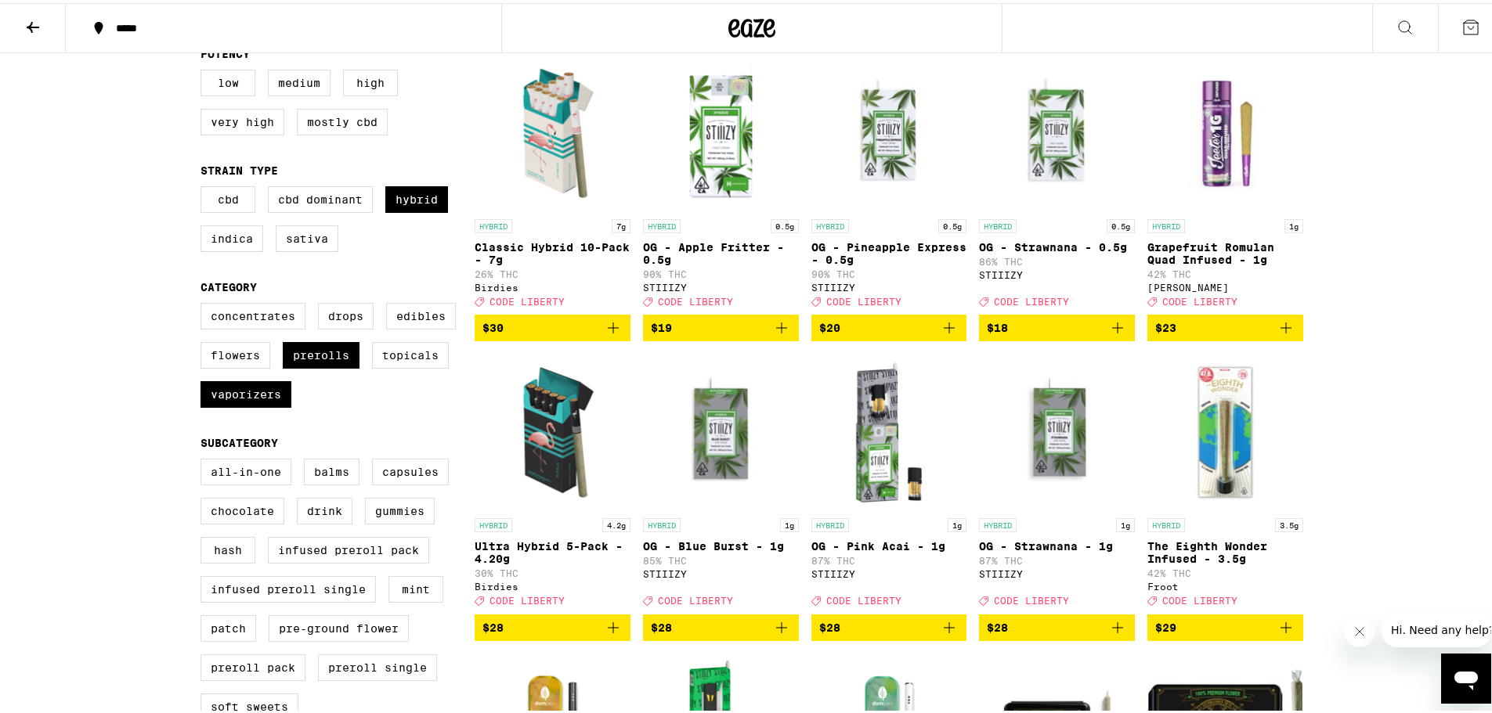
scroll to position [313, 0]
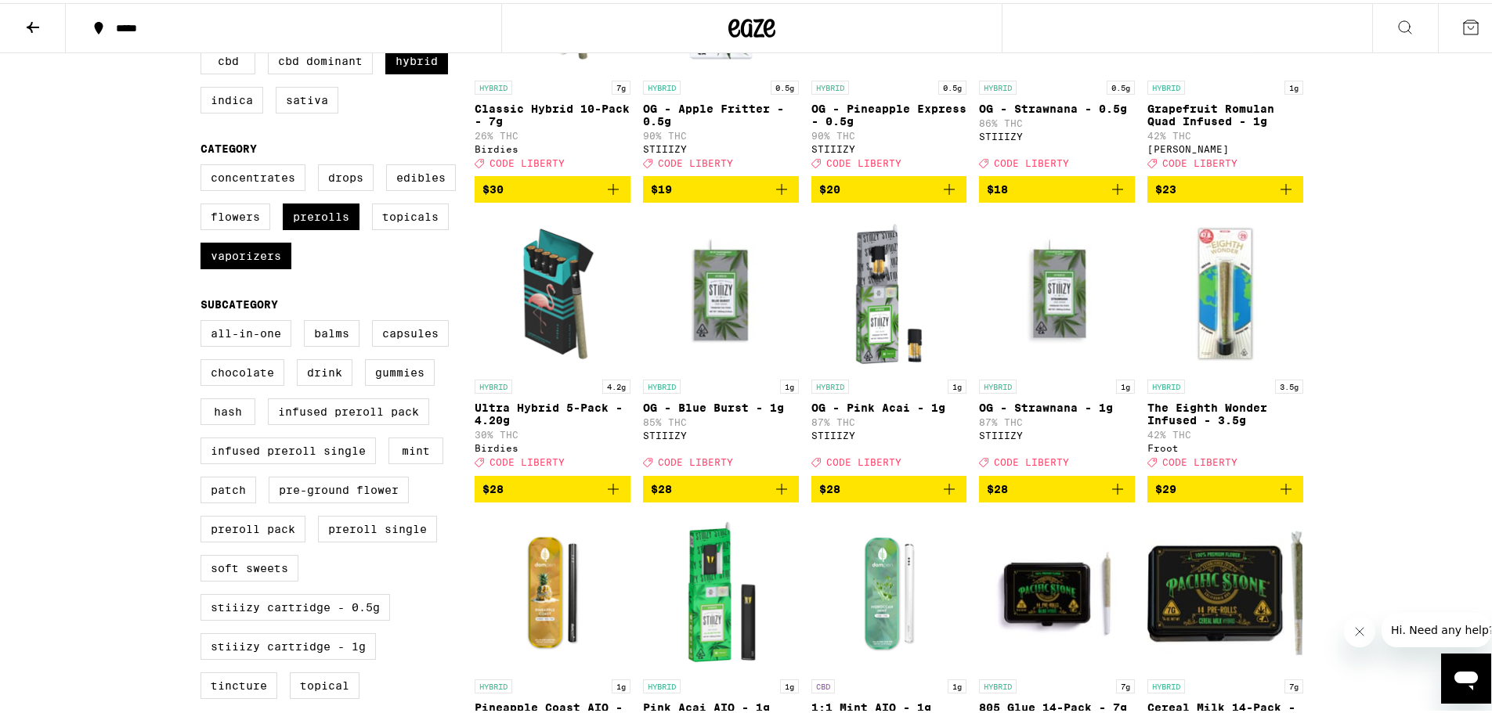
click at [1112, 492] on icon "Add to bag" at bounding box center [1117, 486] width 11 height 11
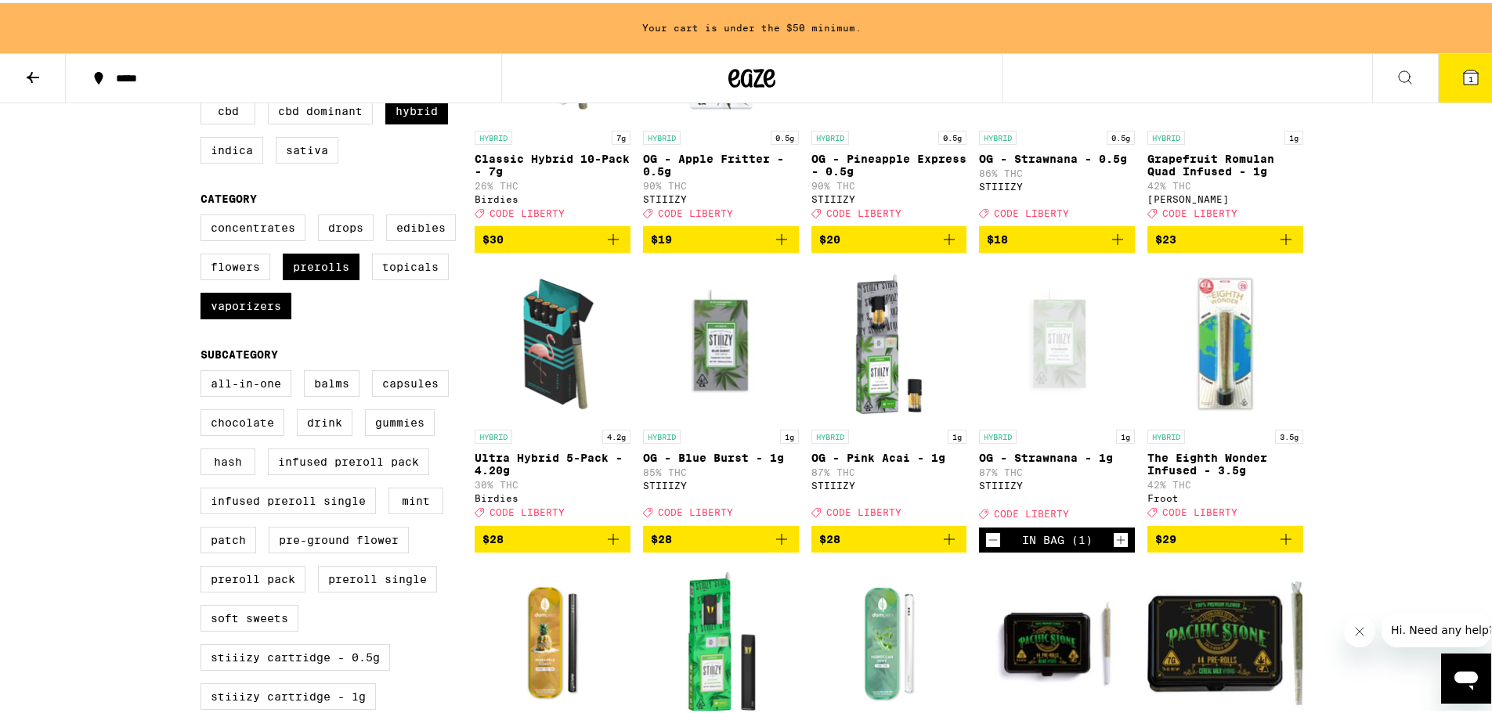
scroll to position [363, 0]
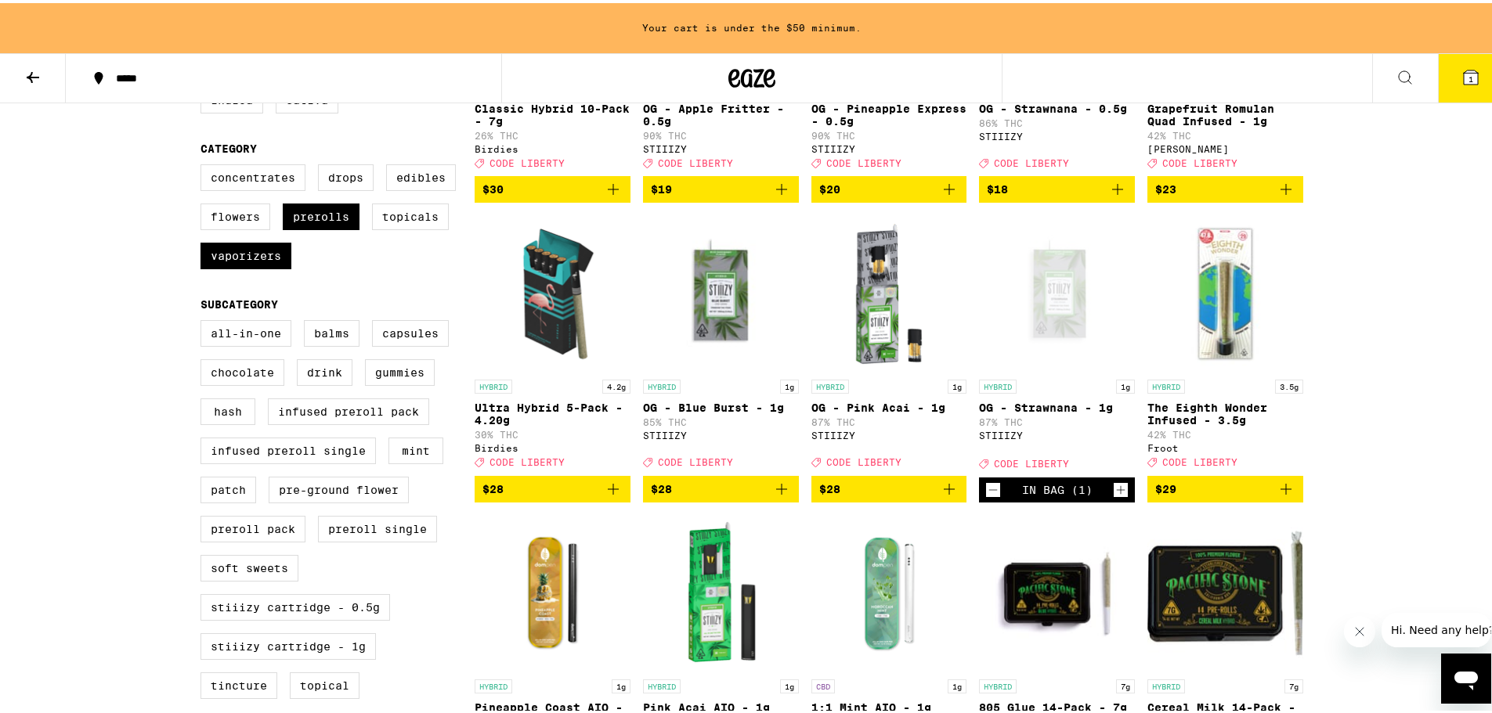
click at [944, 496] on icon "Add to bag" at bounding box center [949, 486] width 19 height 19
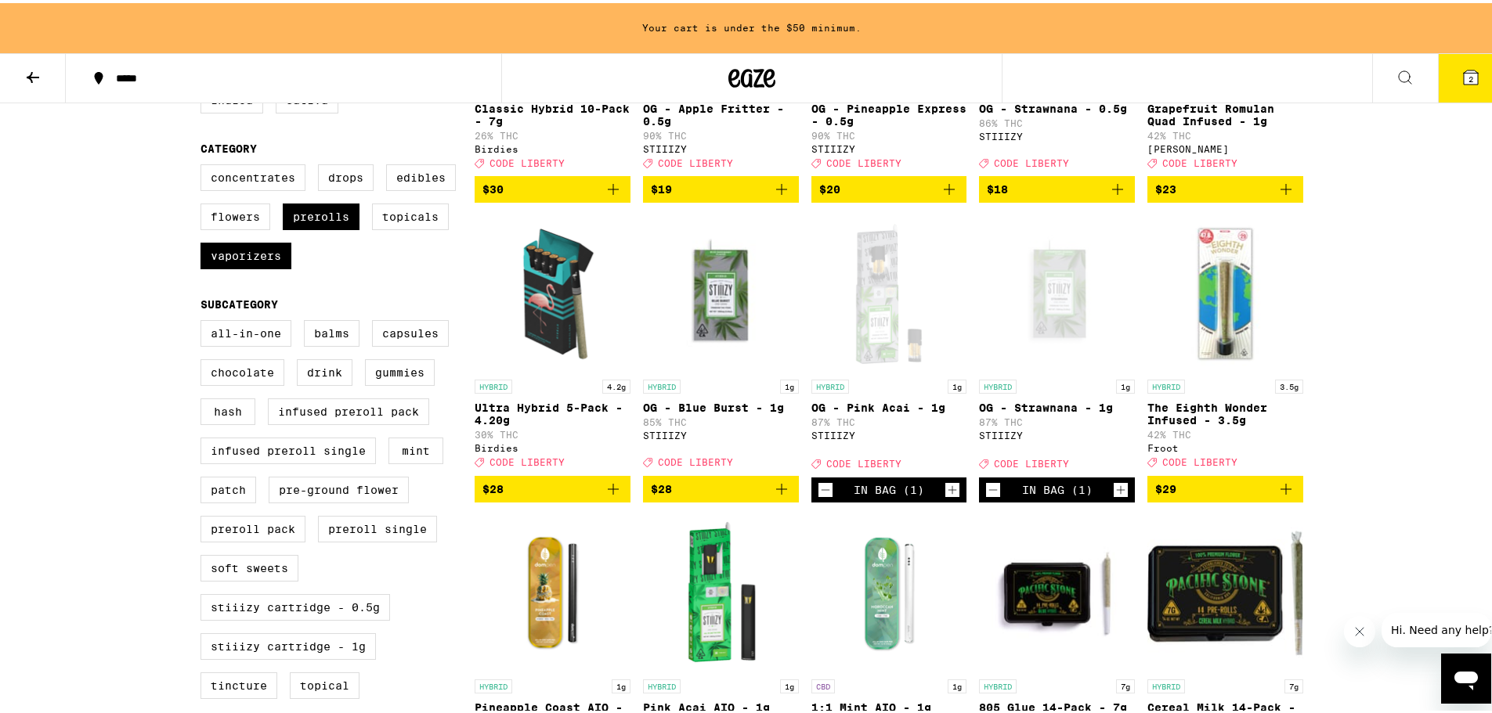
scroll to position [313, 0]
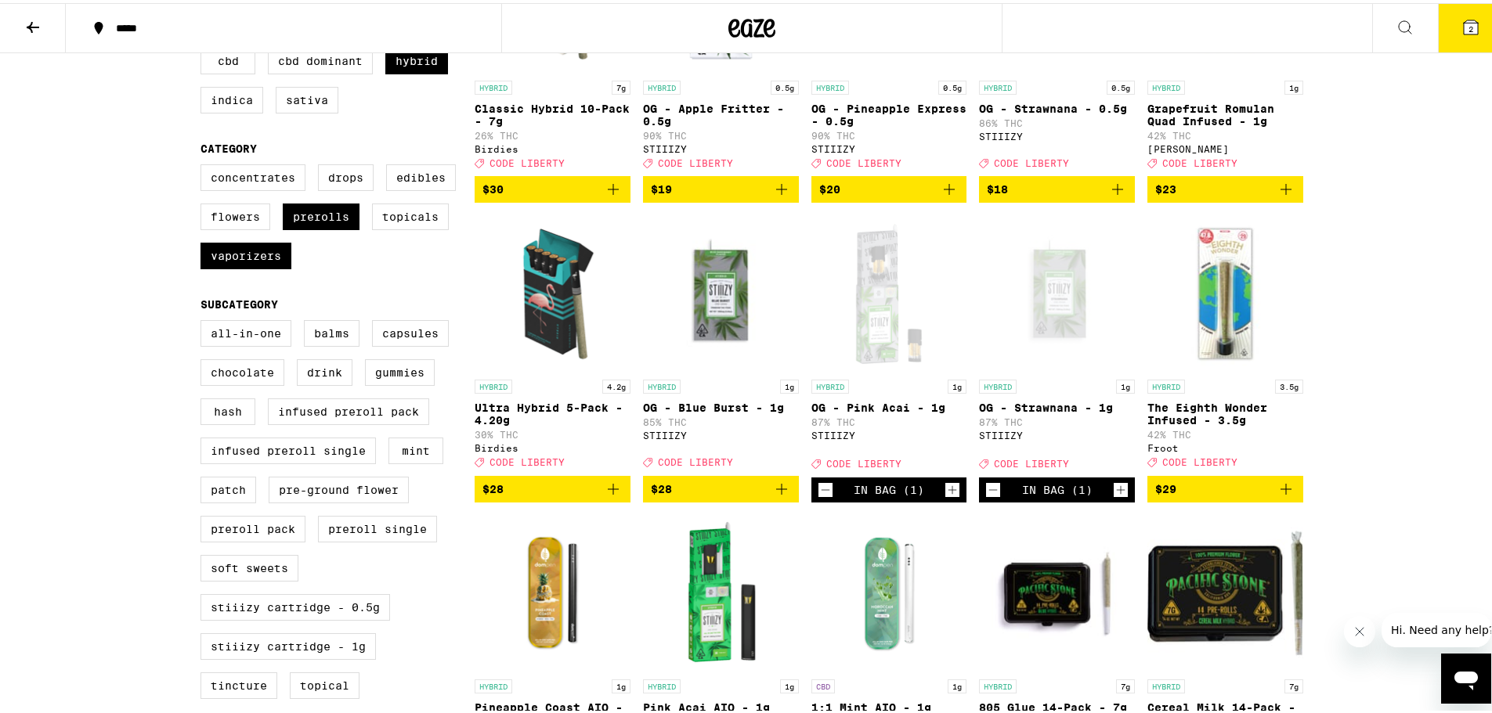
click at [776, 496] on icon "Add to bag" at bounding box center [781, 486] width 19 height 19
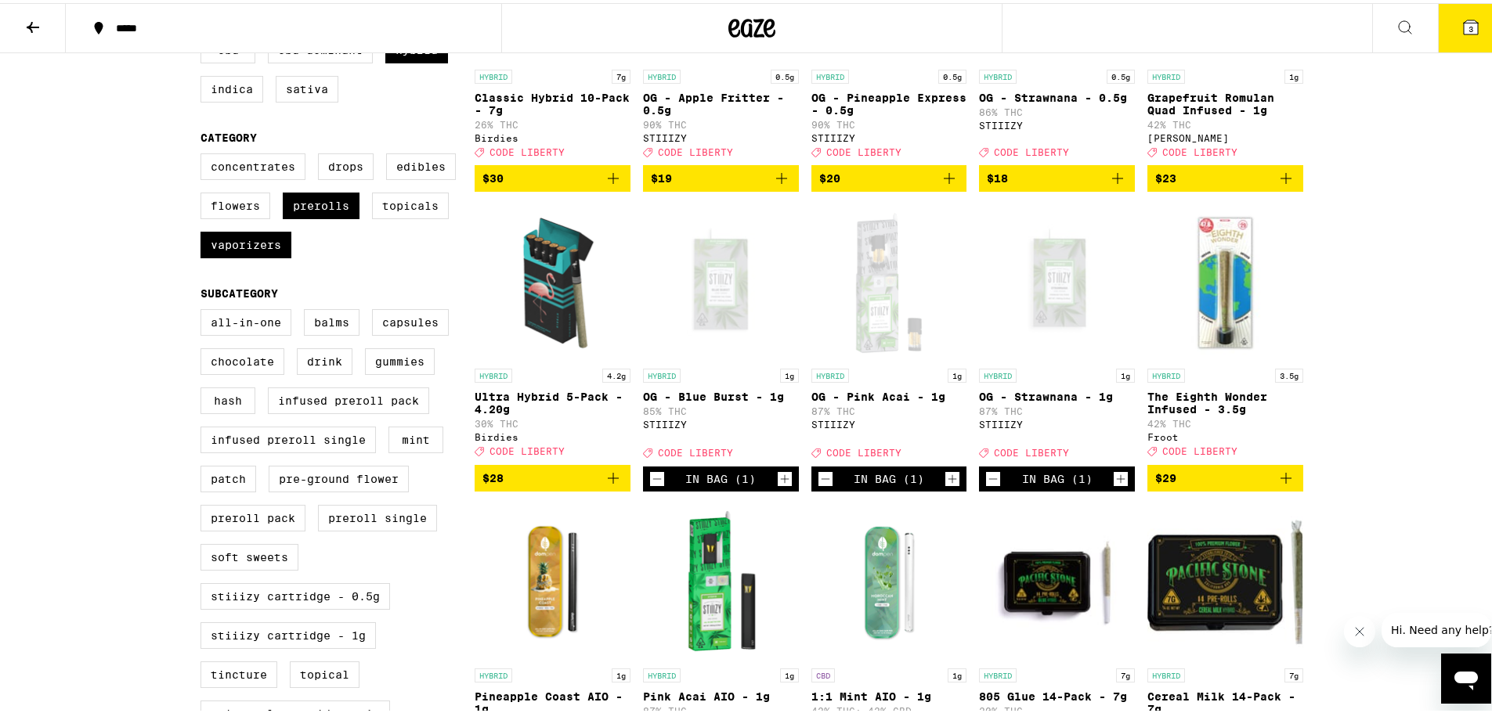
scroll to position [548, 0]
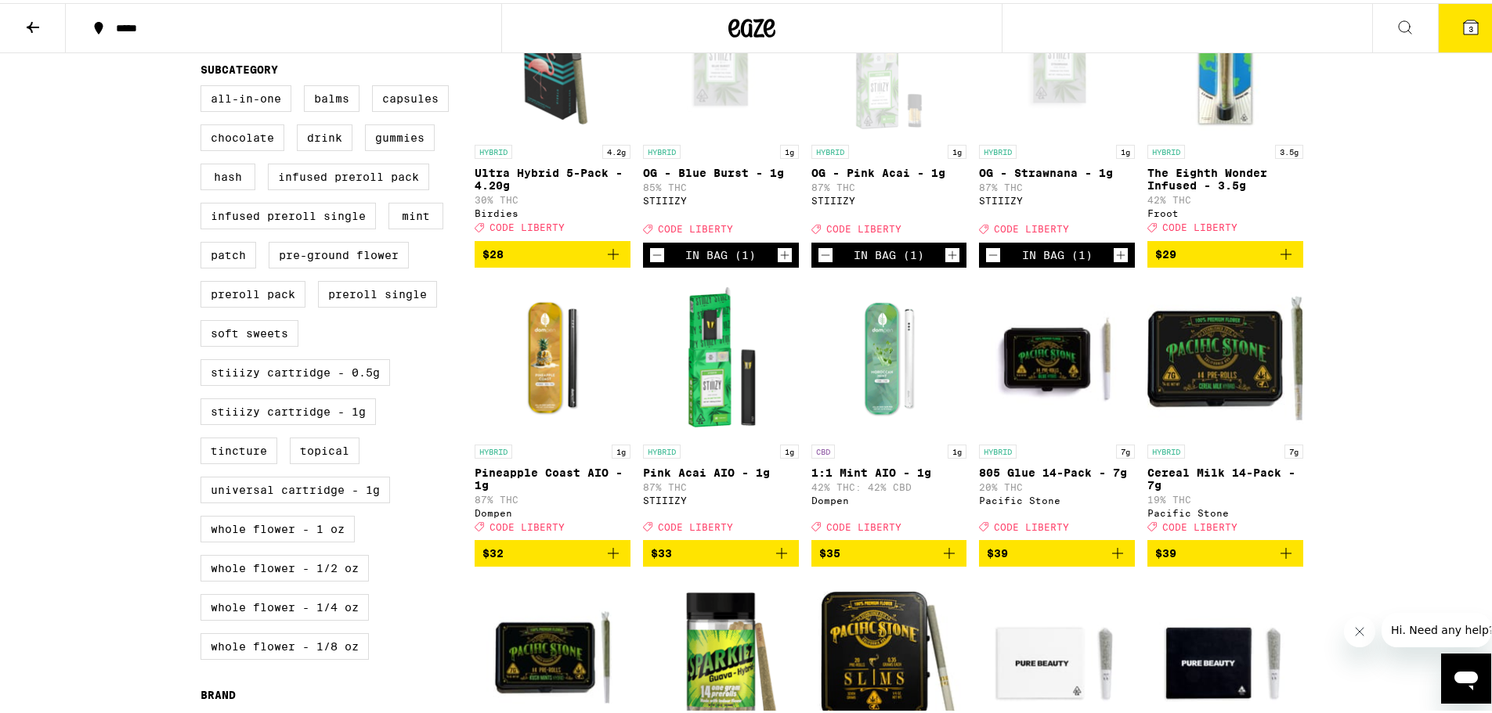
click at [609, 560] on icon "Add to bag" at bounding box center [613, 550] width 19 height 19
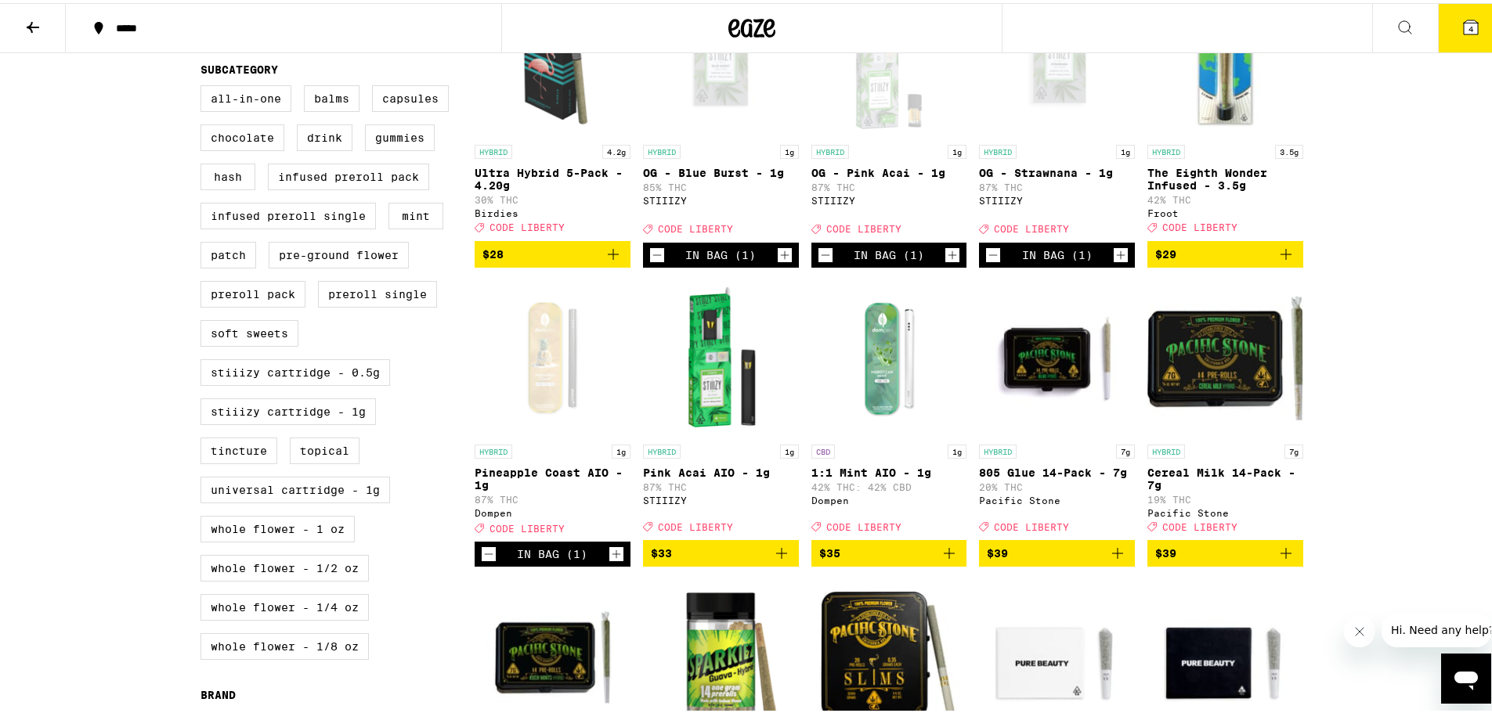
click at [778, 560] on icon "Add to bag" at bounding box center [781, 550] width 19 height 19
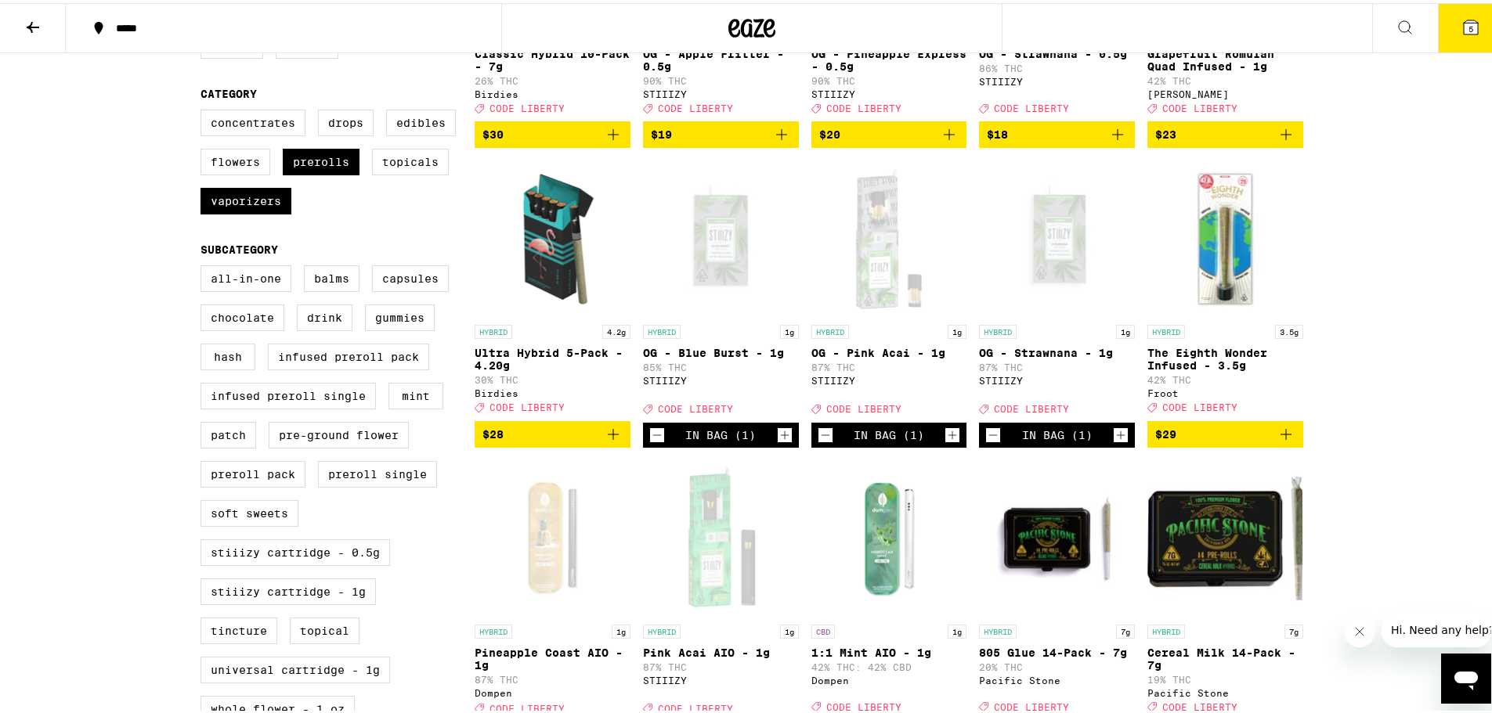
scroll to position [157, 0]
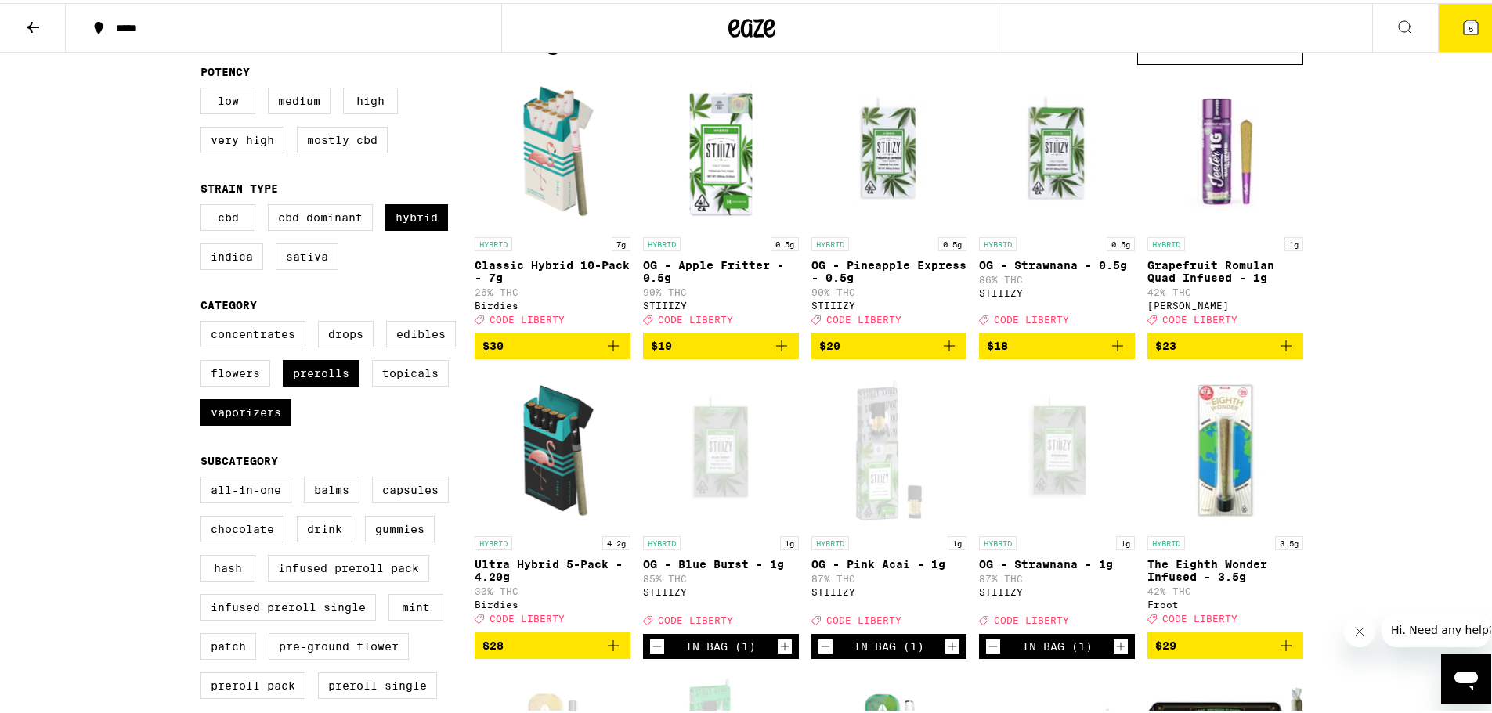
click at [779, 352] on icon "Add to bag" at bounding box center [781, 343] width 19 height 19
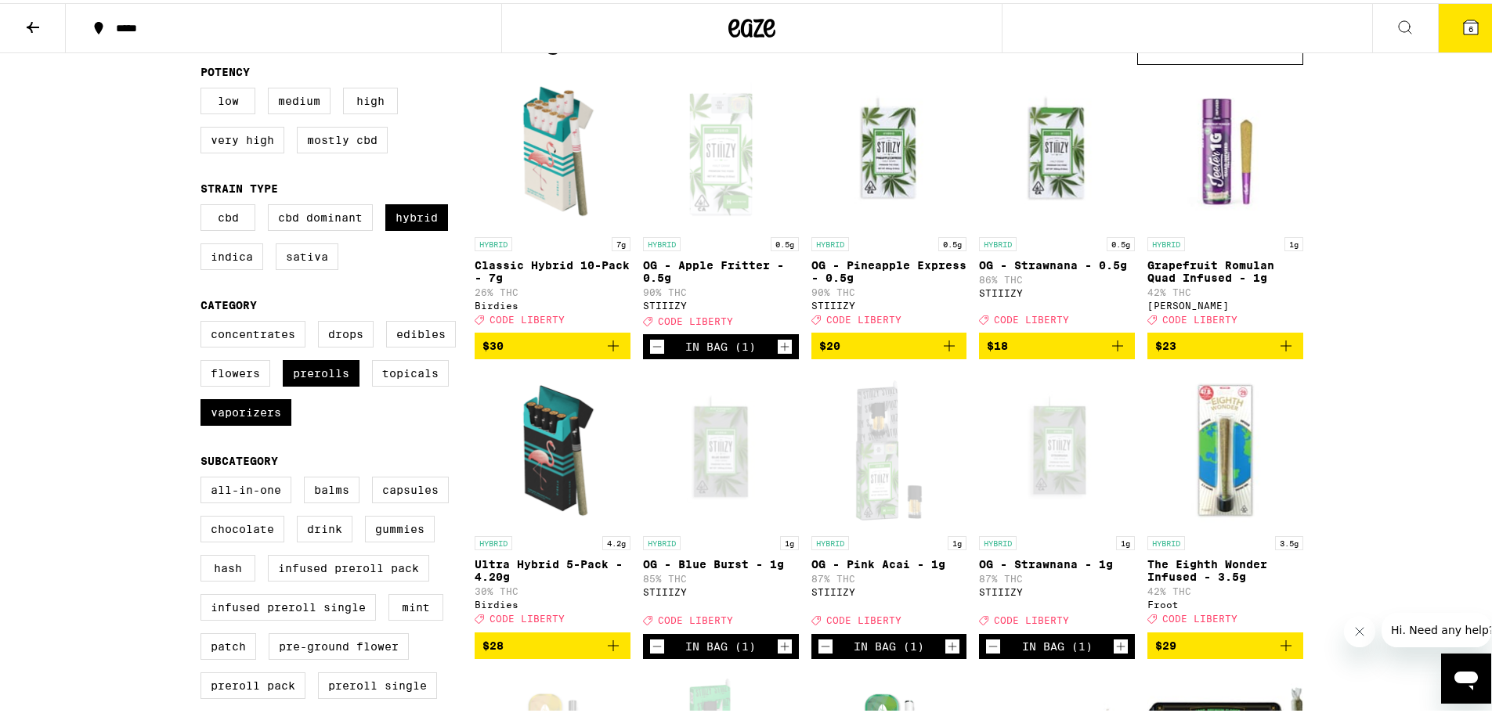
click at [948, 352] on icon "Add to bag" at bounding box center [949, 343] width 19 height 19
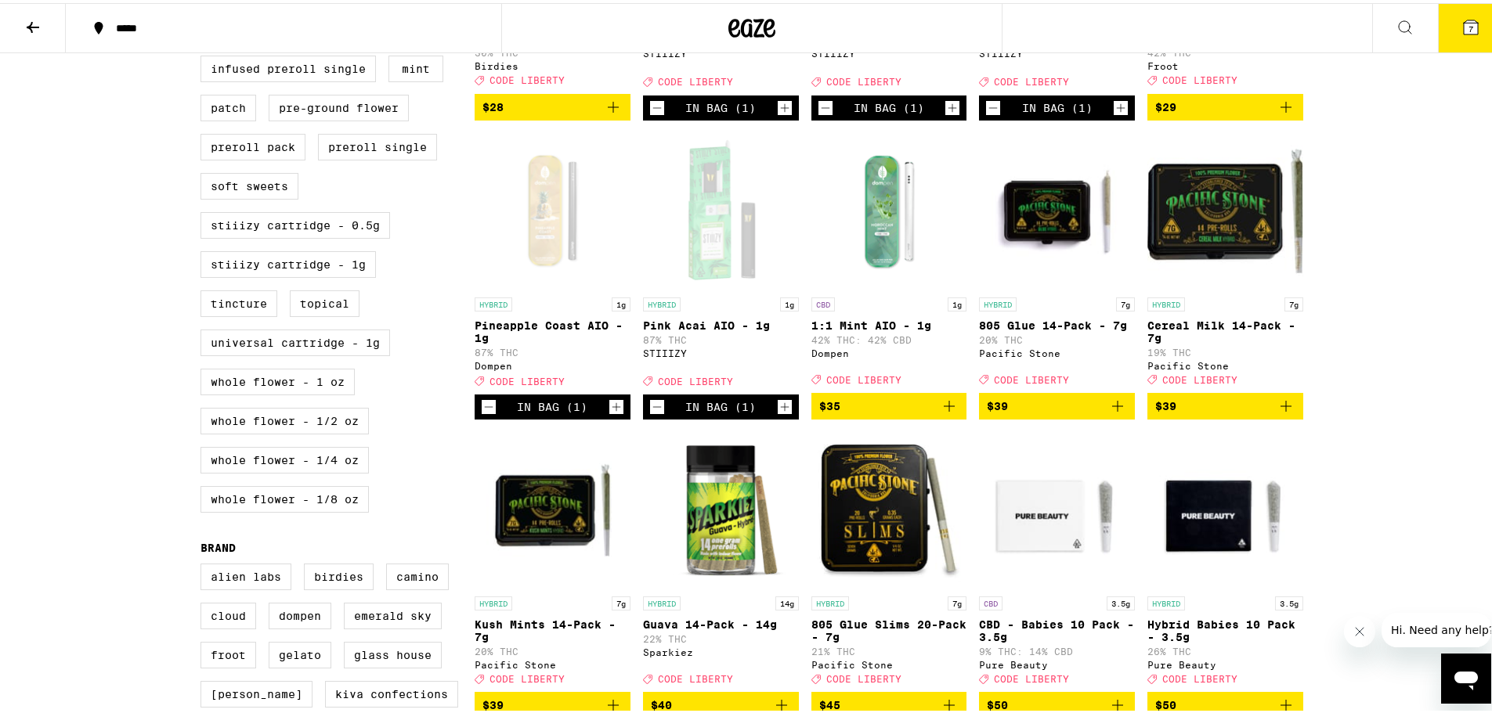
scroll to position [705, 0]
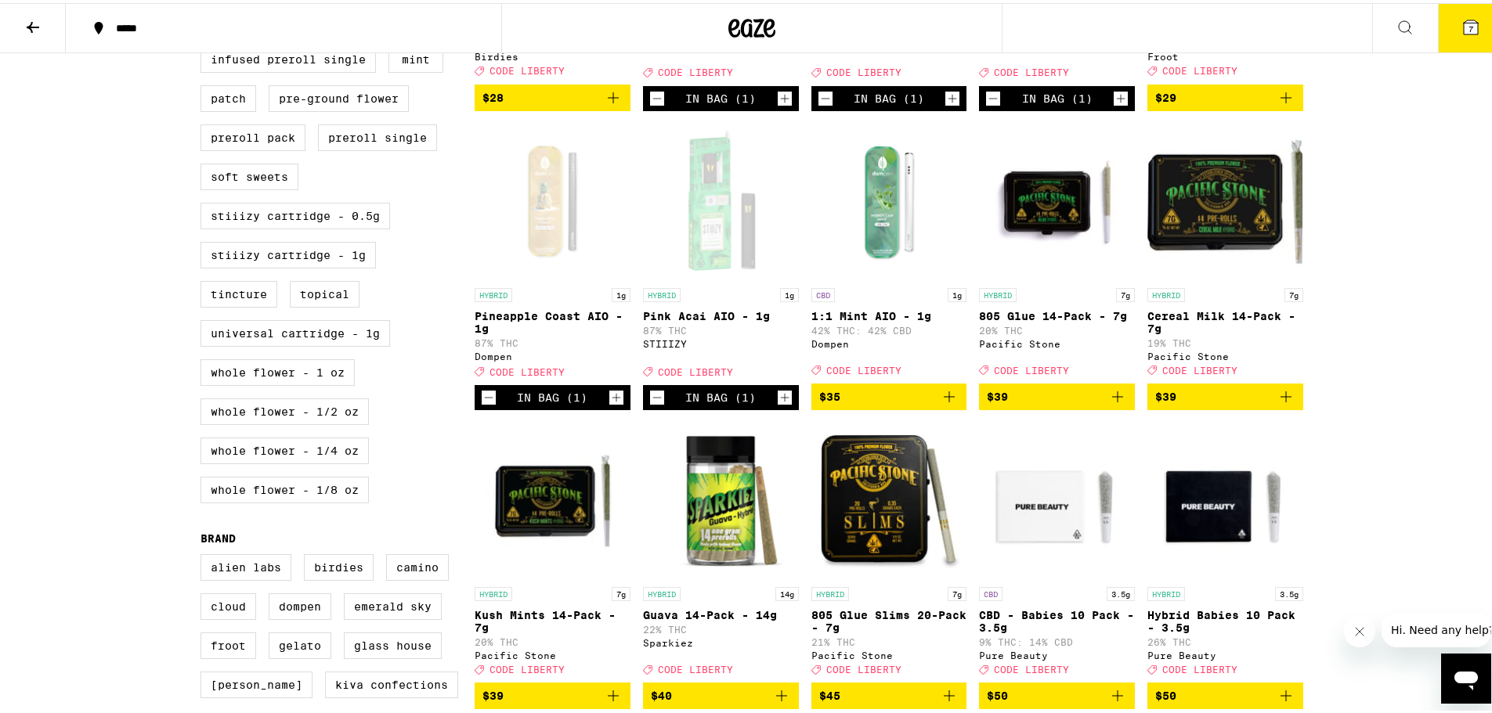
click at [609, 404] on icon "Increment" at bounding box center [616, 394] width 14 height 19
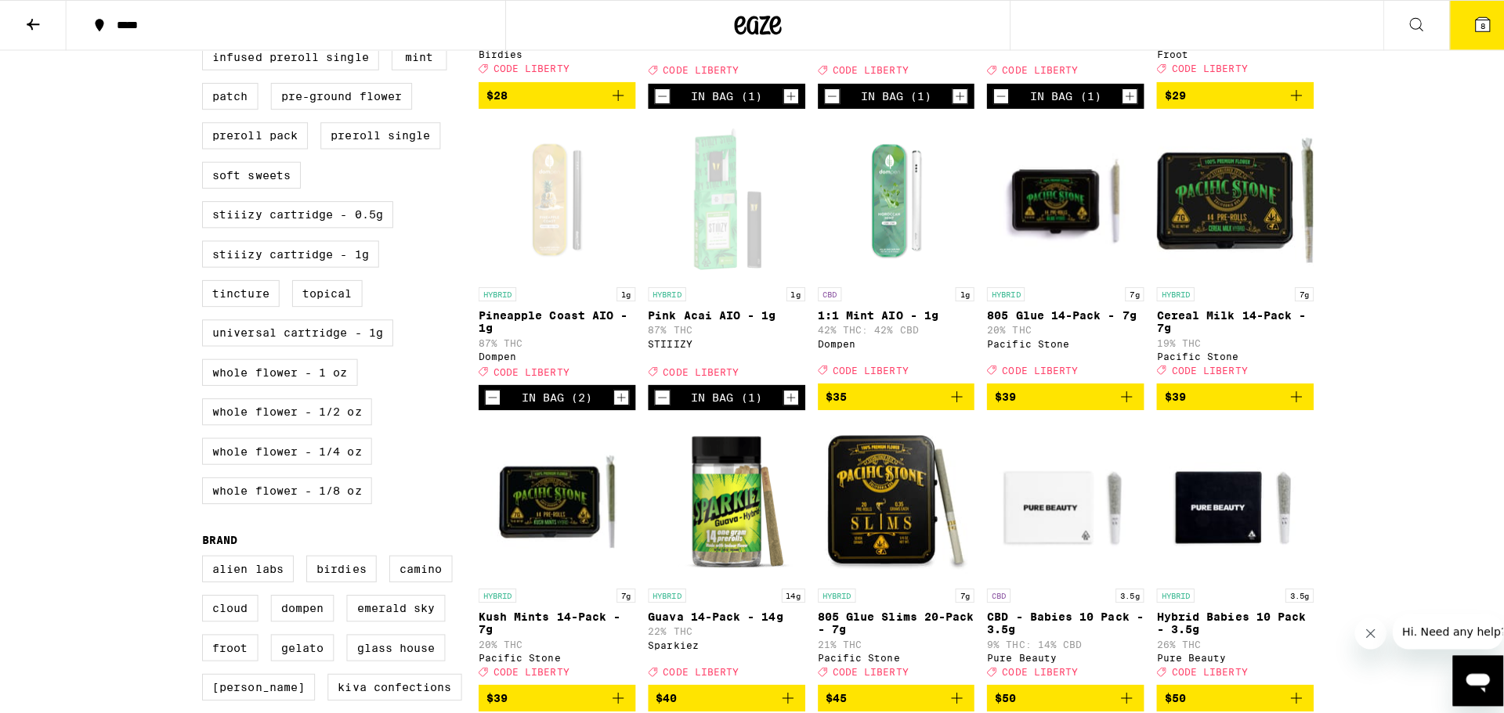
scroll to position [940, 0]
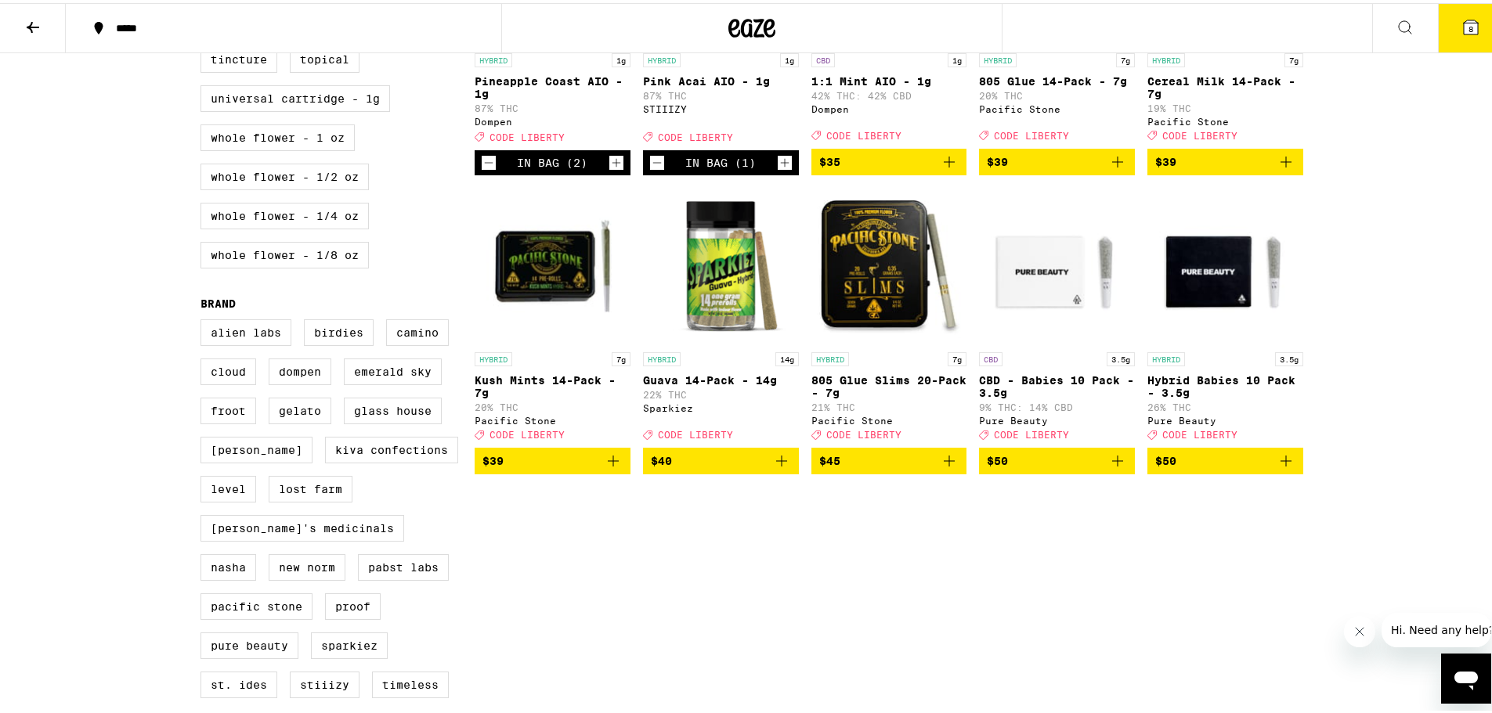
click at [940, 468] on icon "Add to bag" at bounding box center [949, 458] width 19 height 19
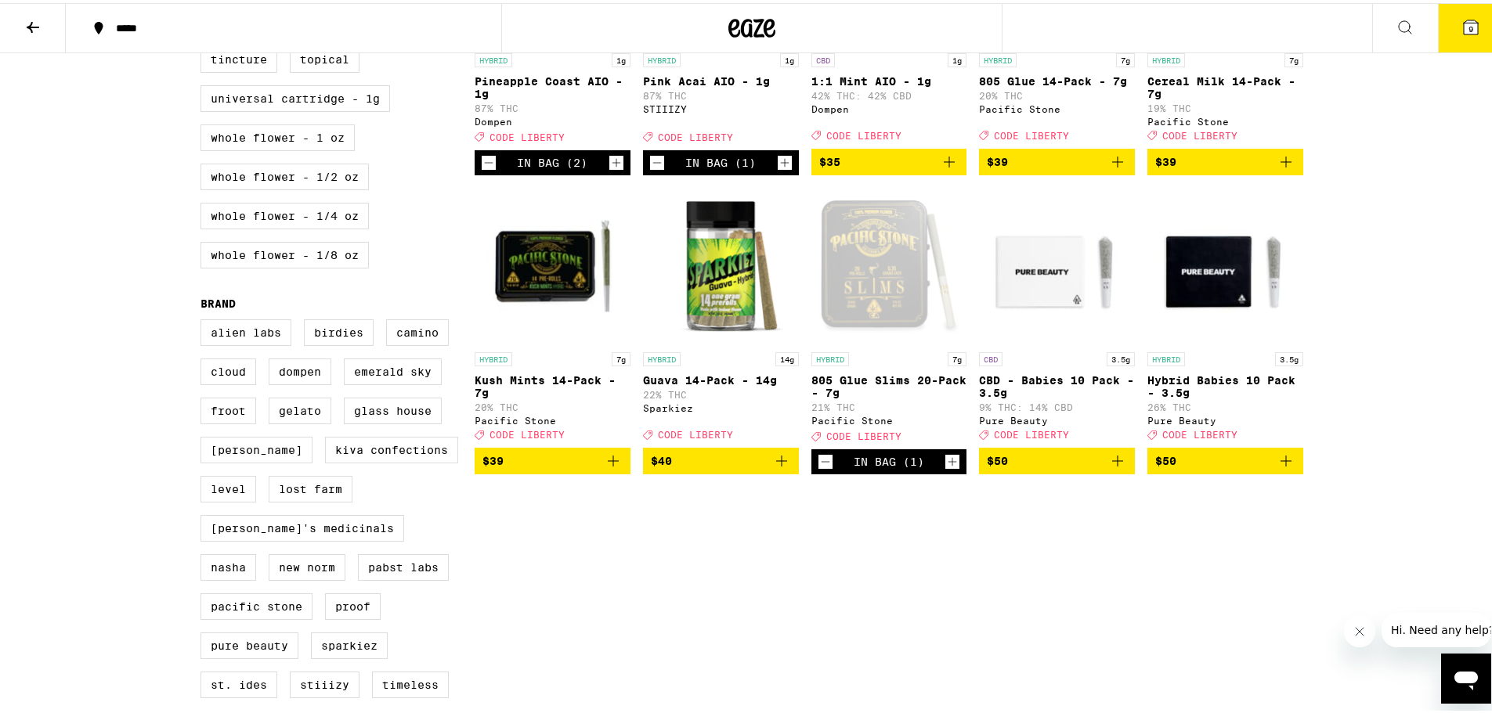
click at [1468, 25] on span "9" at bounding box center [1470, 25] width 5 height 9
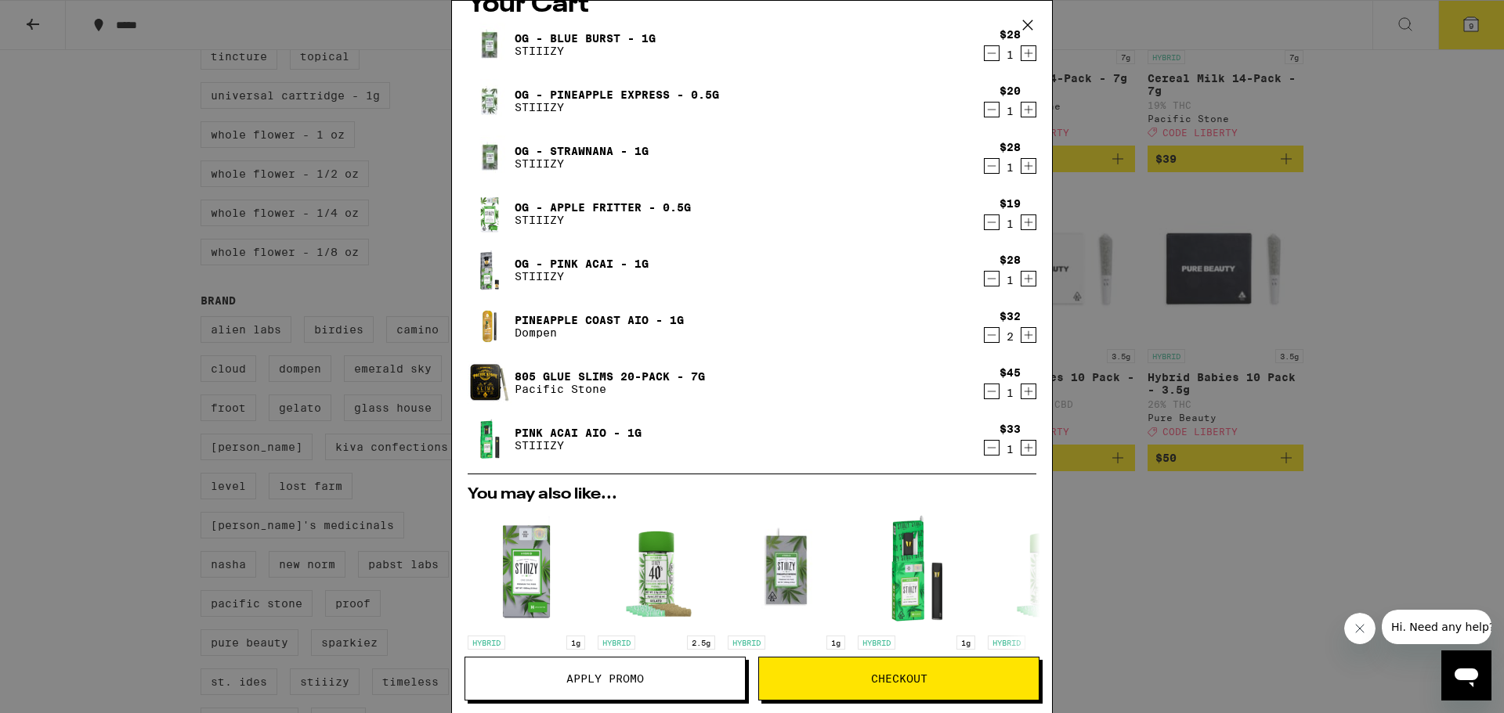
scroll to position [78, 0]
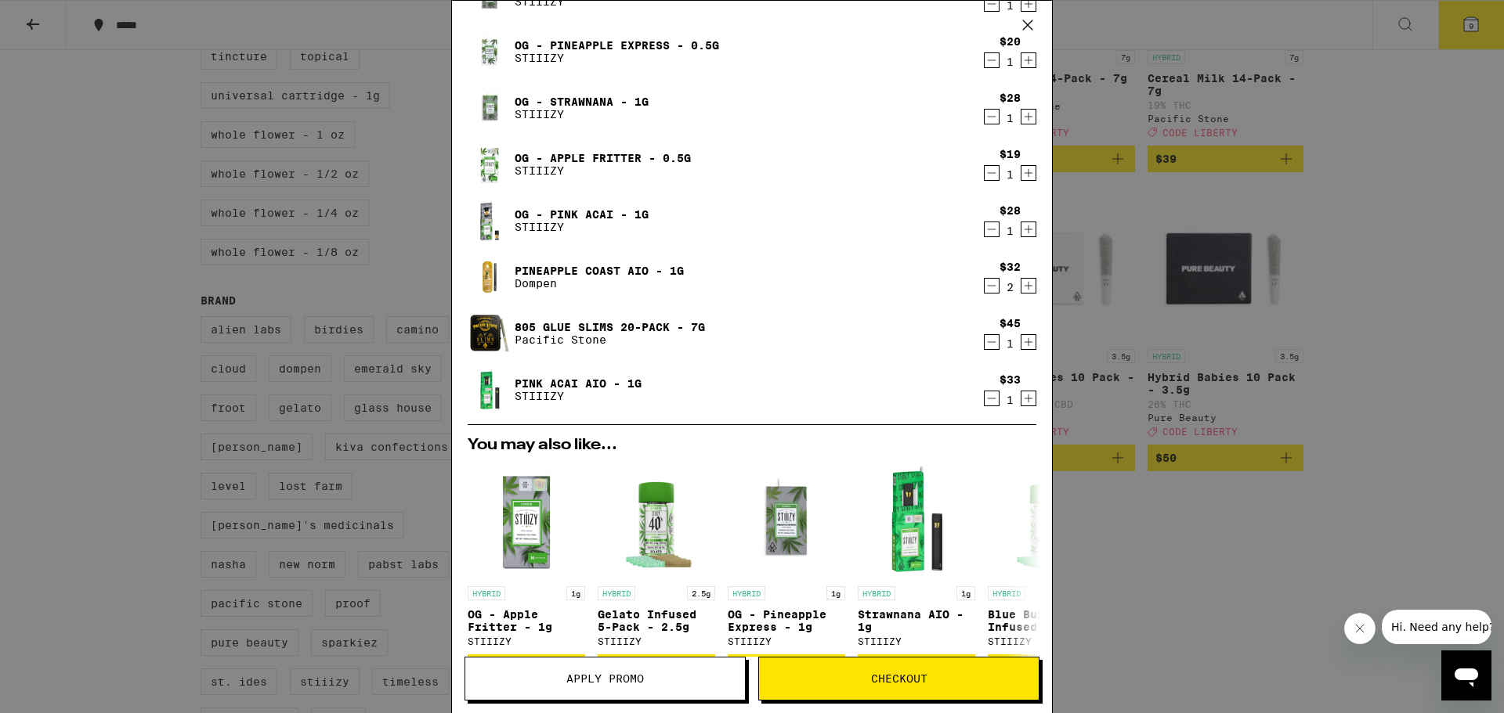
click at [940, 671] on button "Checkout" at bounding box center [898, 679] width 281 height 44
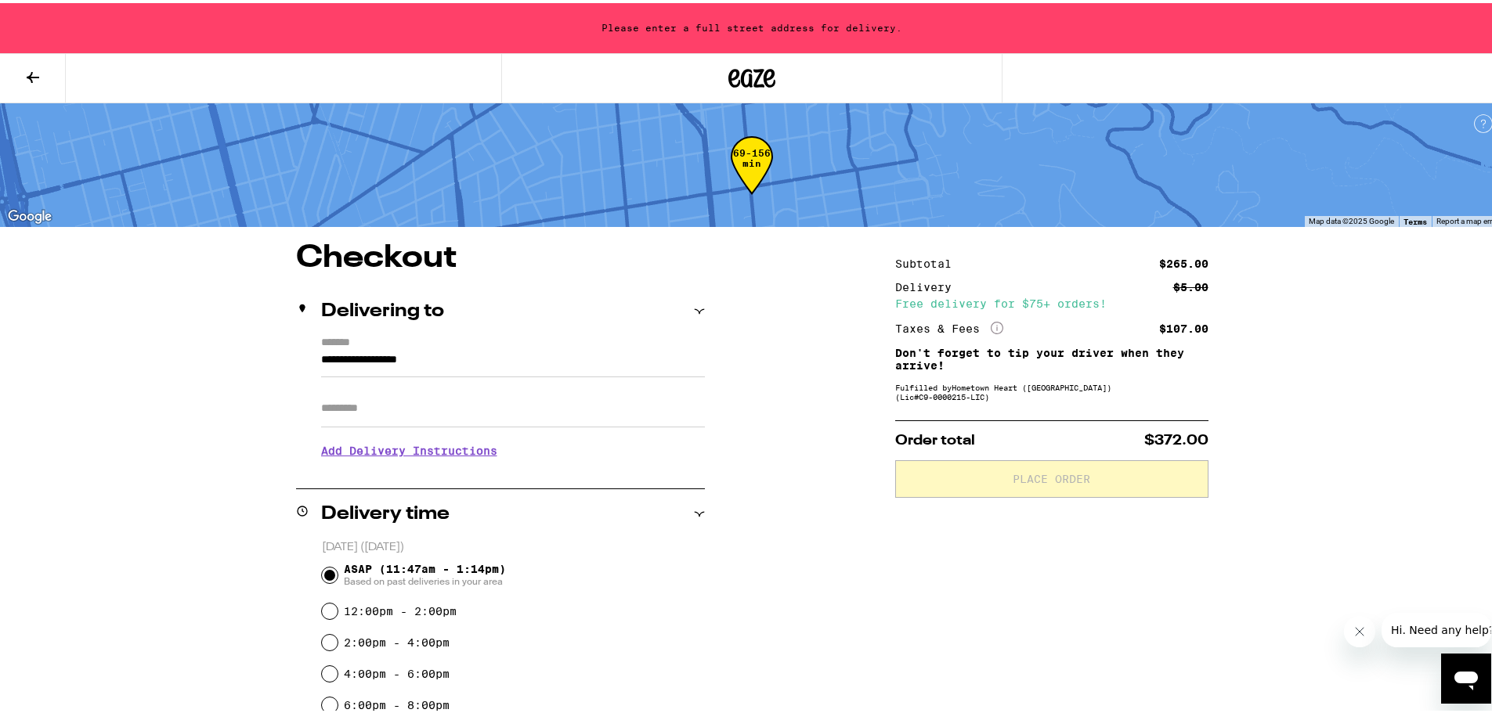
drag, startPoint x: 459, startPoint y: 357, endPoint x: 204, endPoint y: 351, distance: 254.6
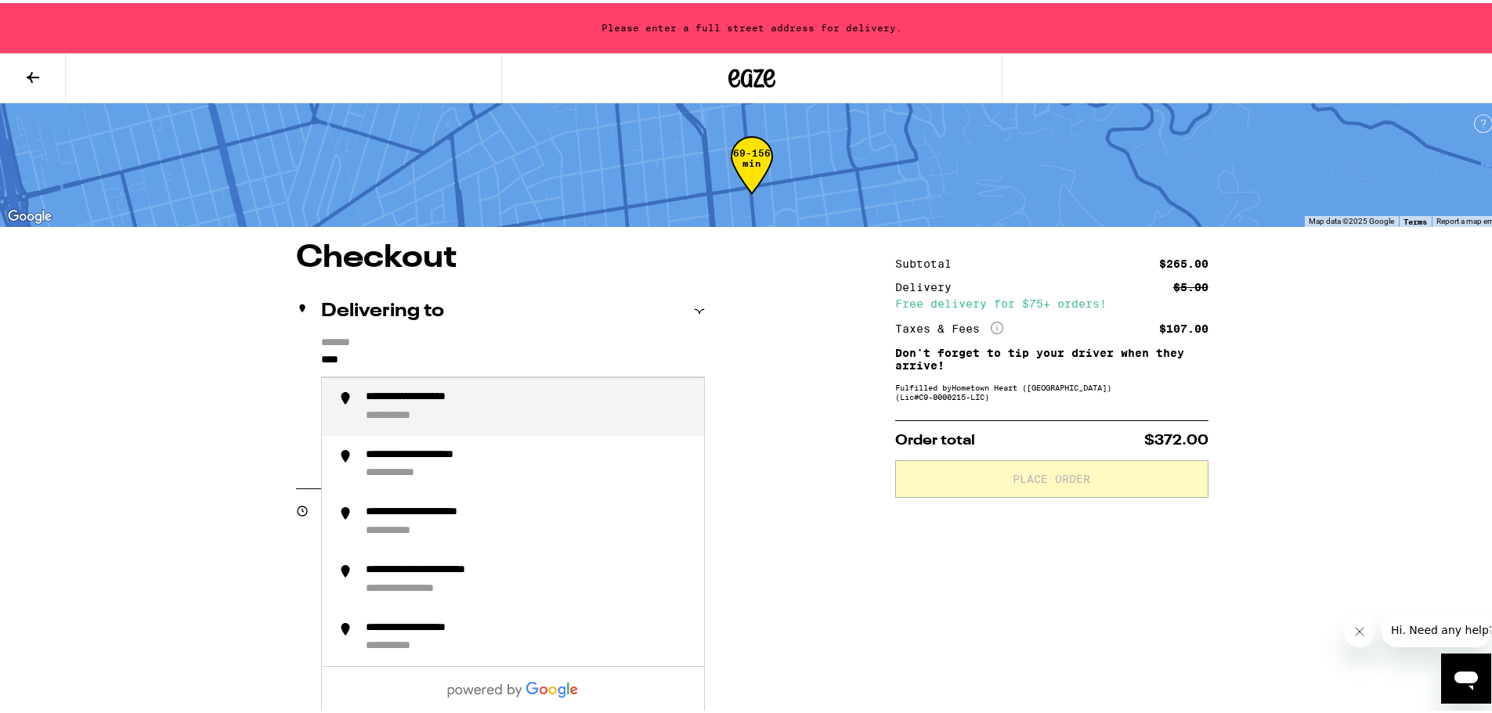
click at [450, 402] on div "**********" at bounding box center [437, 395] width 142 height 14
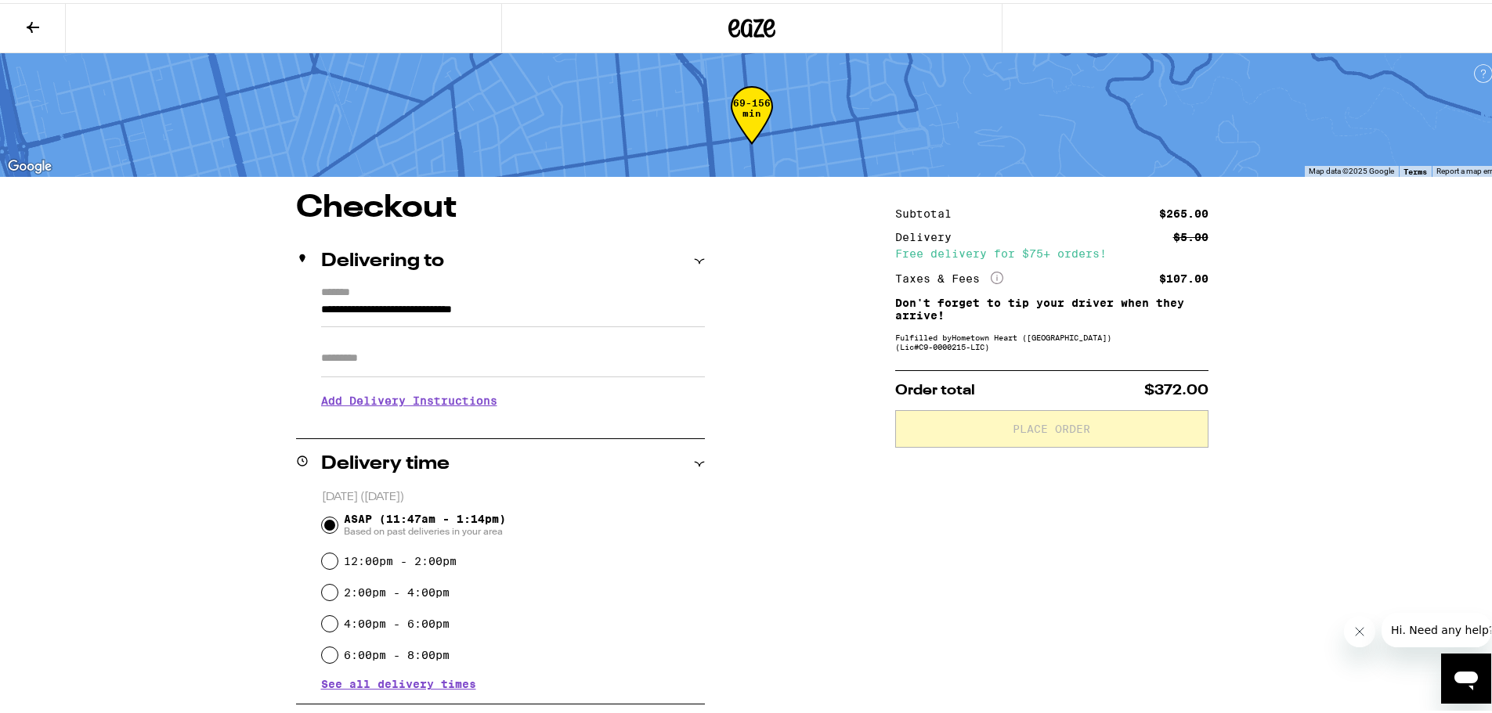
type input "**********"
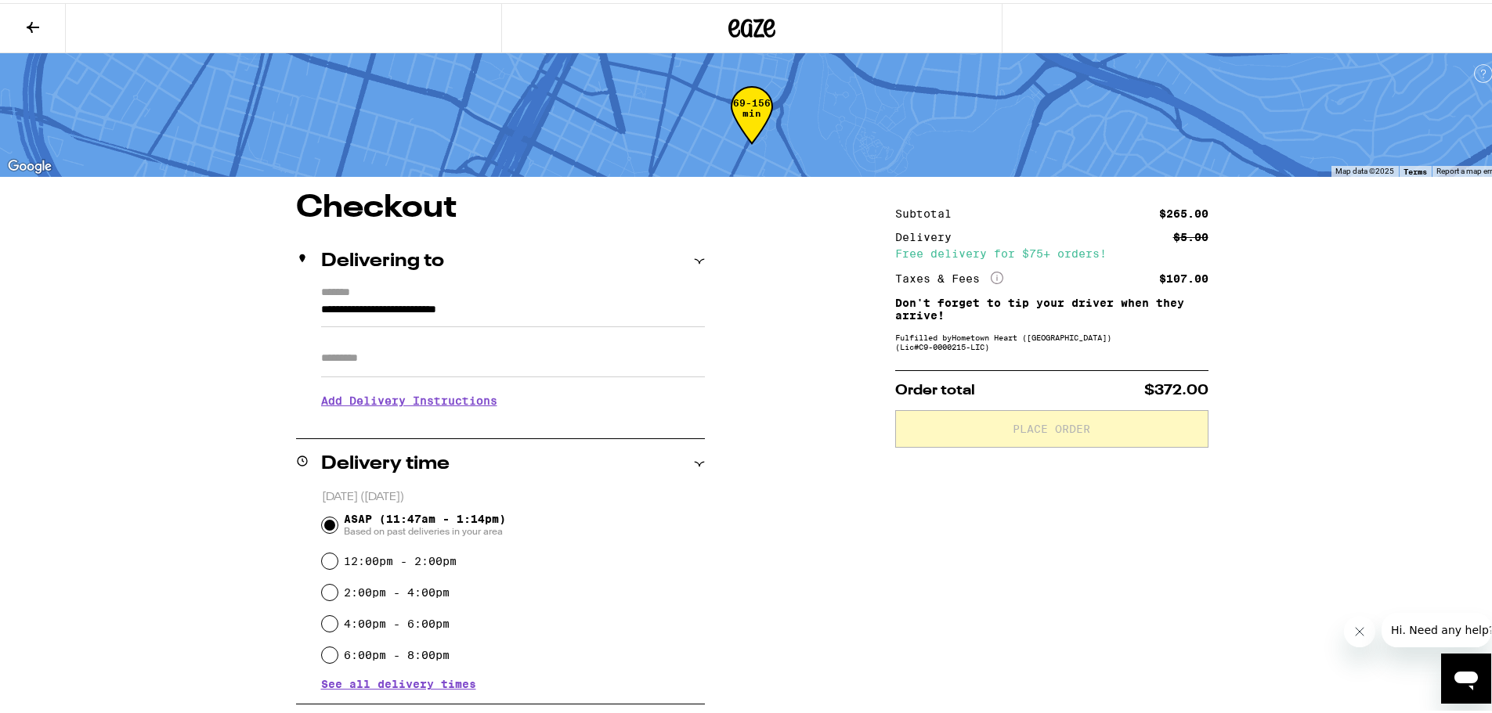
click at [448, 407] on h3 "Add Delivery Instructions" at bounding box center [513, 398] width 384 height 36
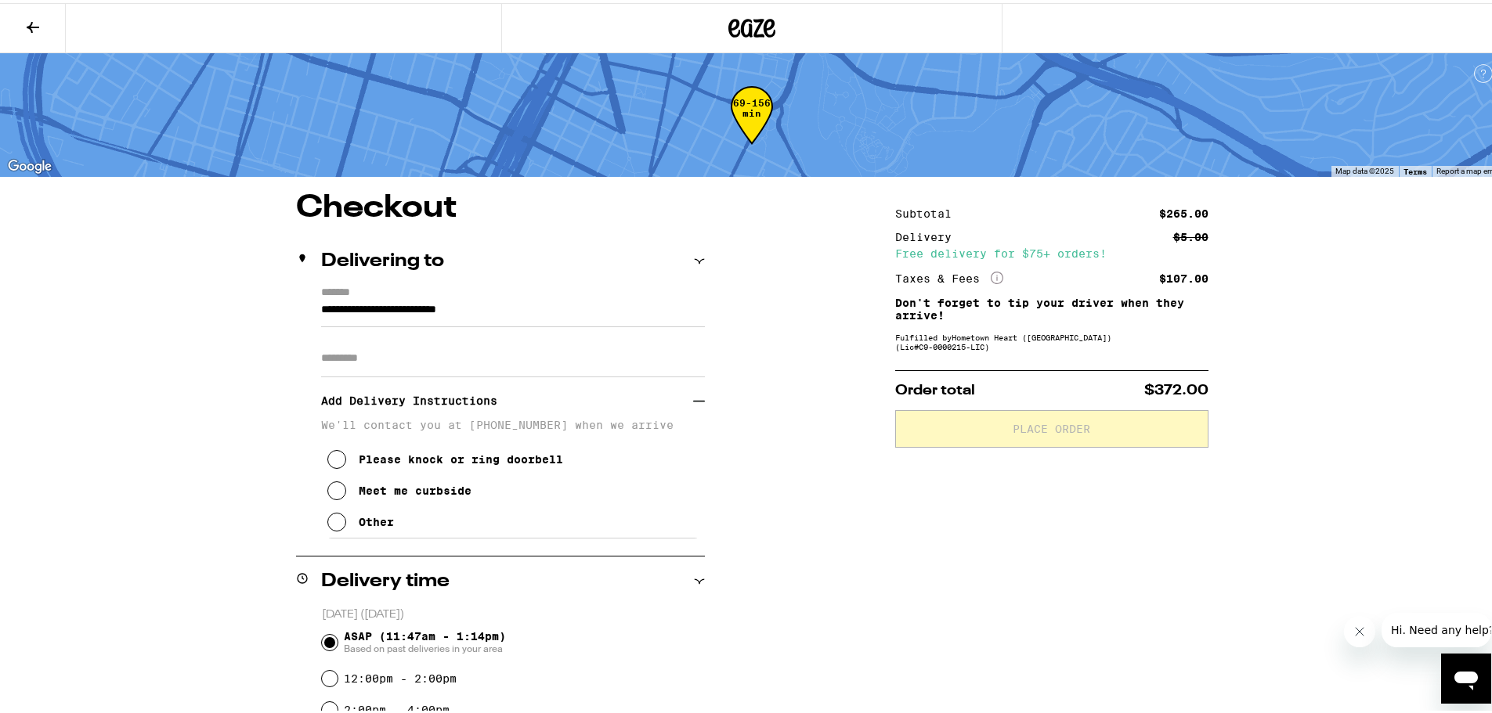
click at [414, 494] on div "Meet me curbside" at bounding box center [415, 488] width 113 height 13
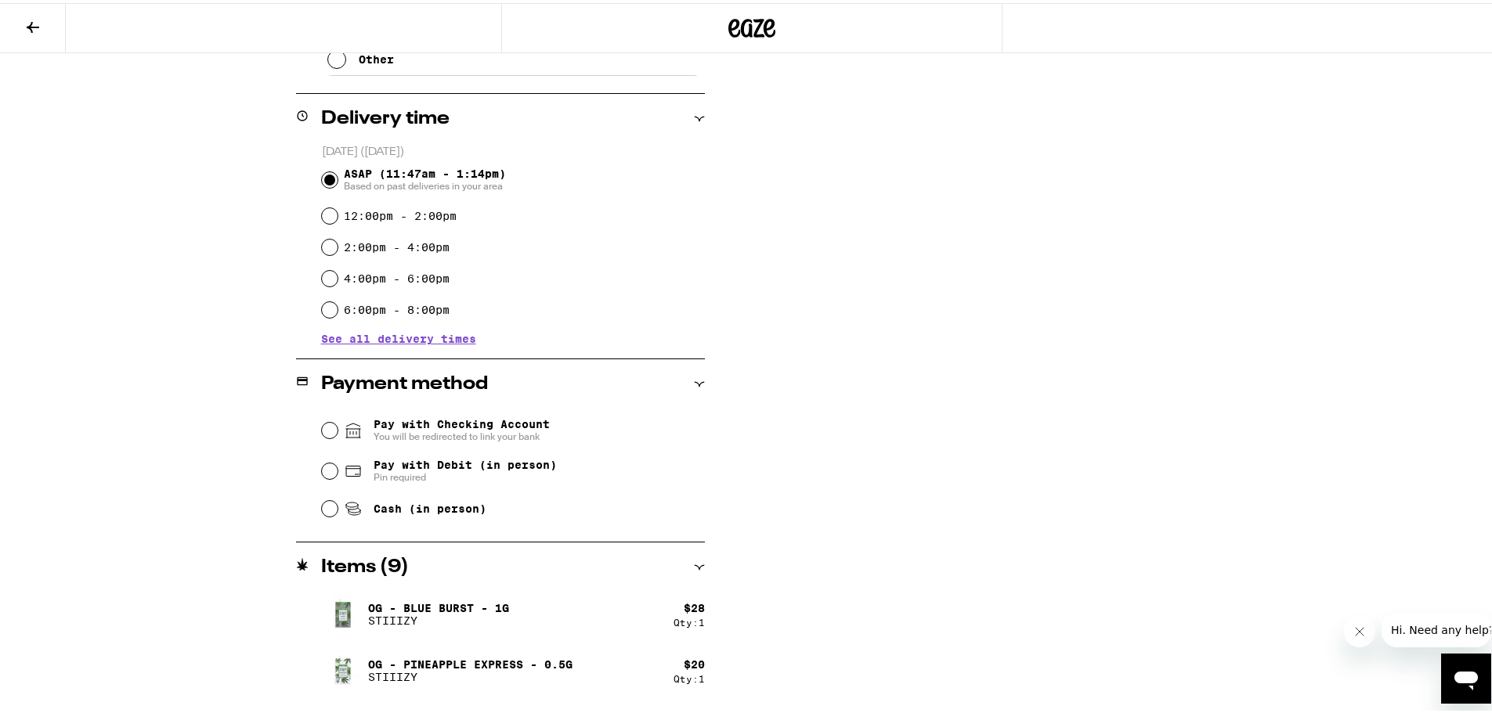
scroll to position [470, 0]
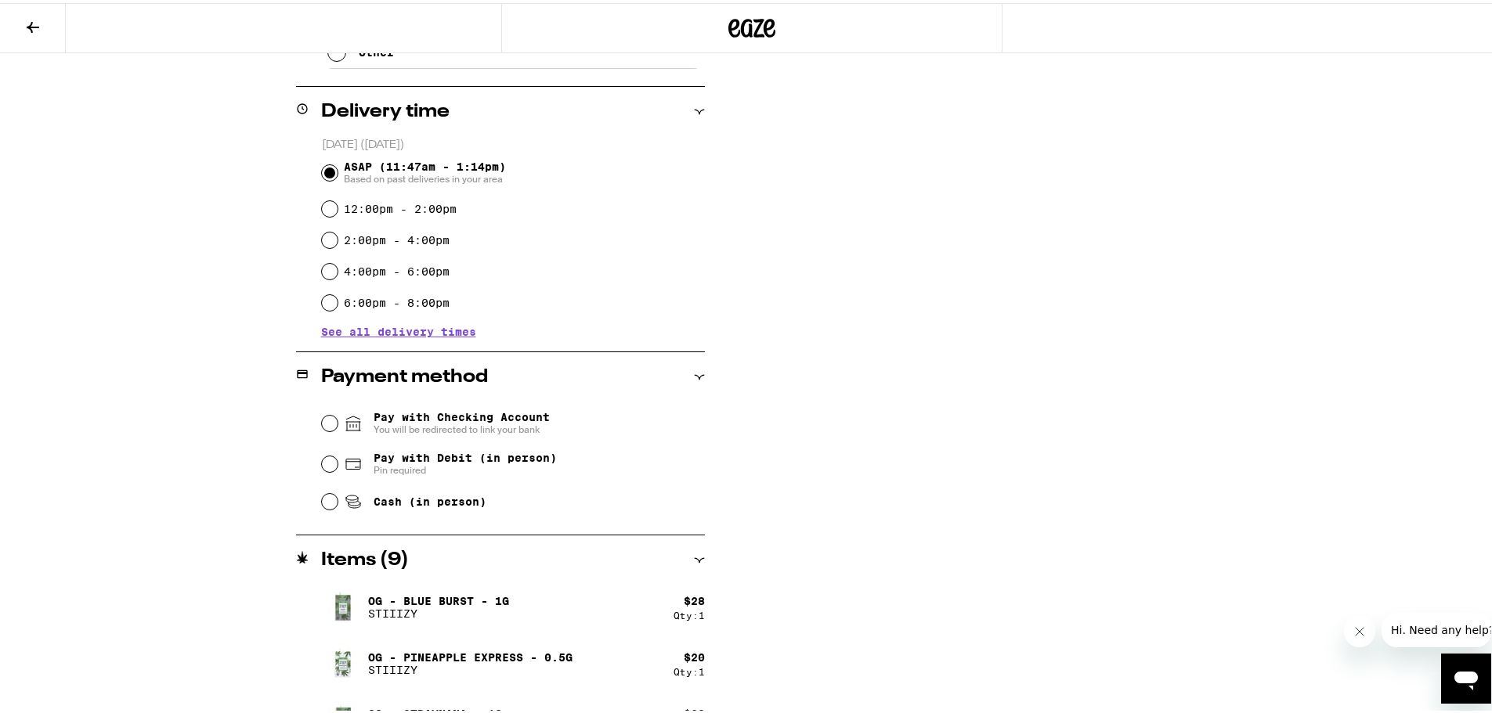
click at [419, 461] on span "Pay with Debit (in person)" at bounding box center [465, 455] width 183 height 13
click at [338, 461] on input "Pay with Debit (in person) Pin required" at bounding box center [330, 461] width 16 height 16
radio input "true"
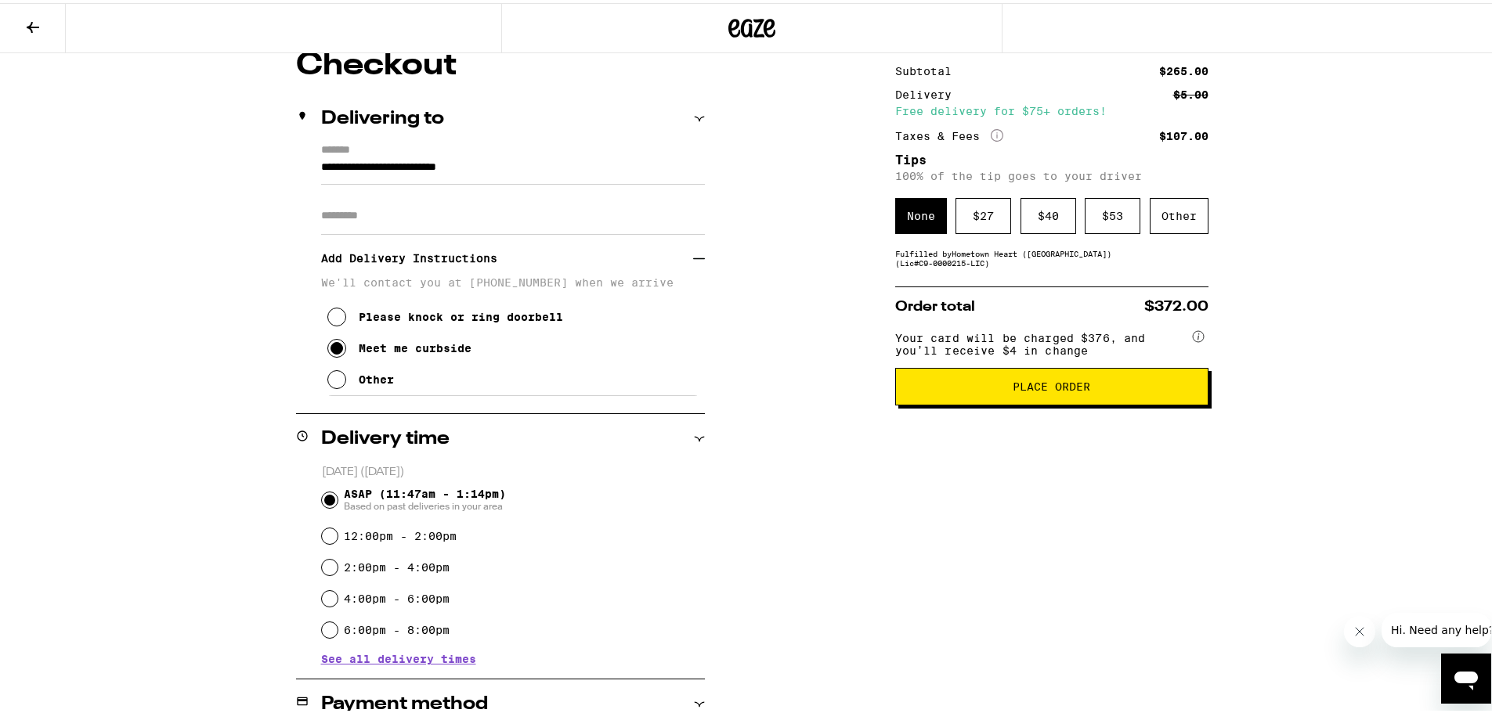
scroll to position [115, 0]
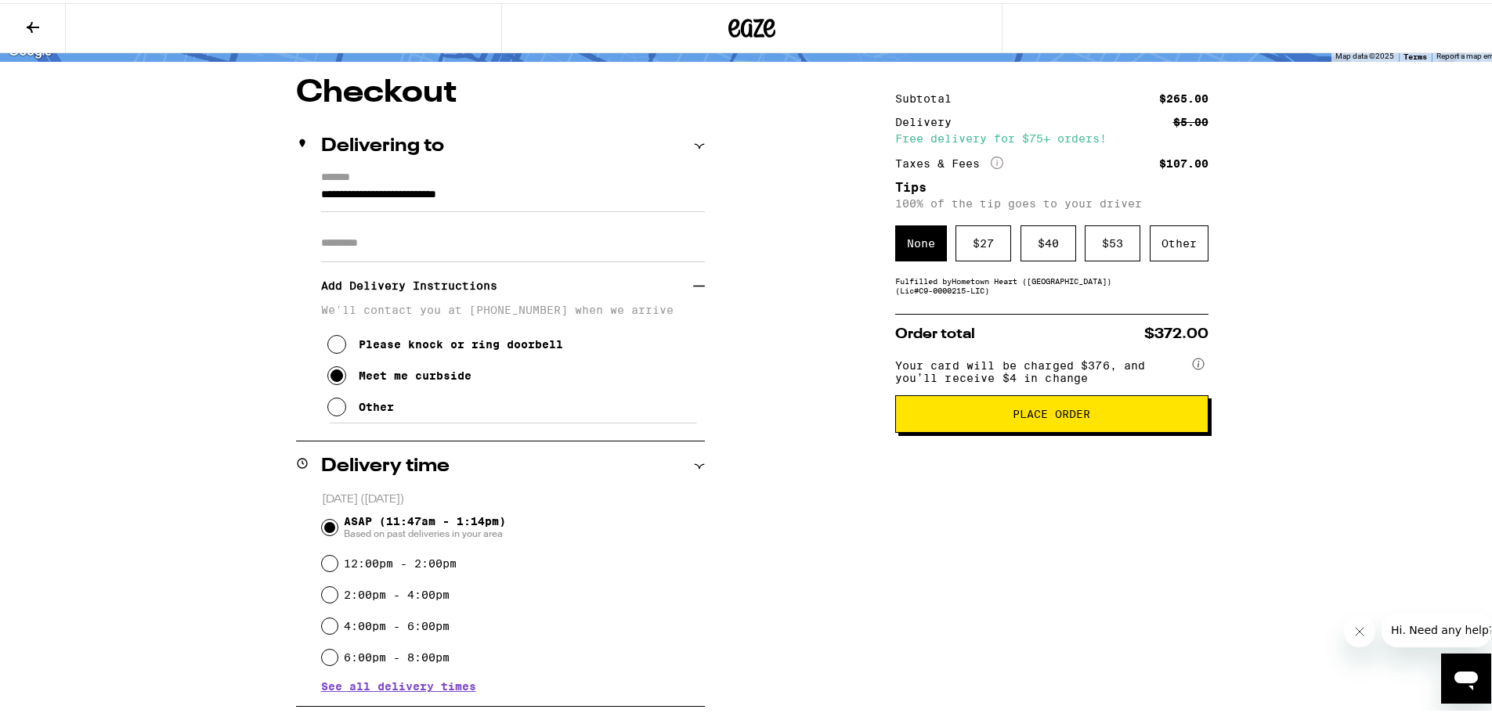
click at [31, 23] on icon at bounding box center [33, 24] width 13 height 11
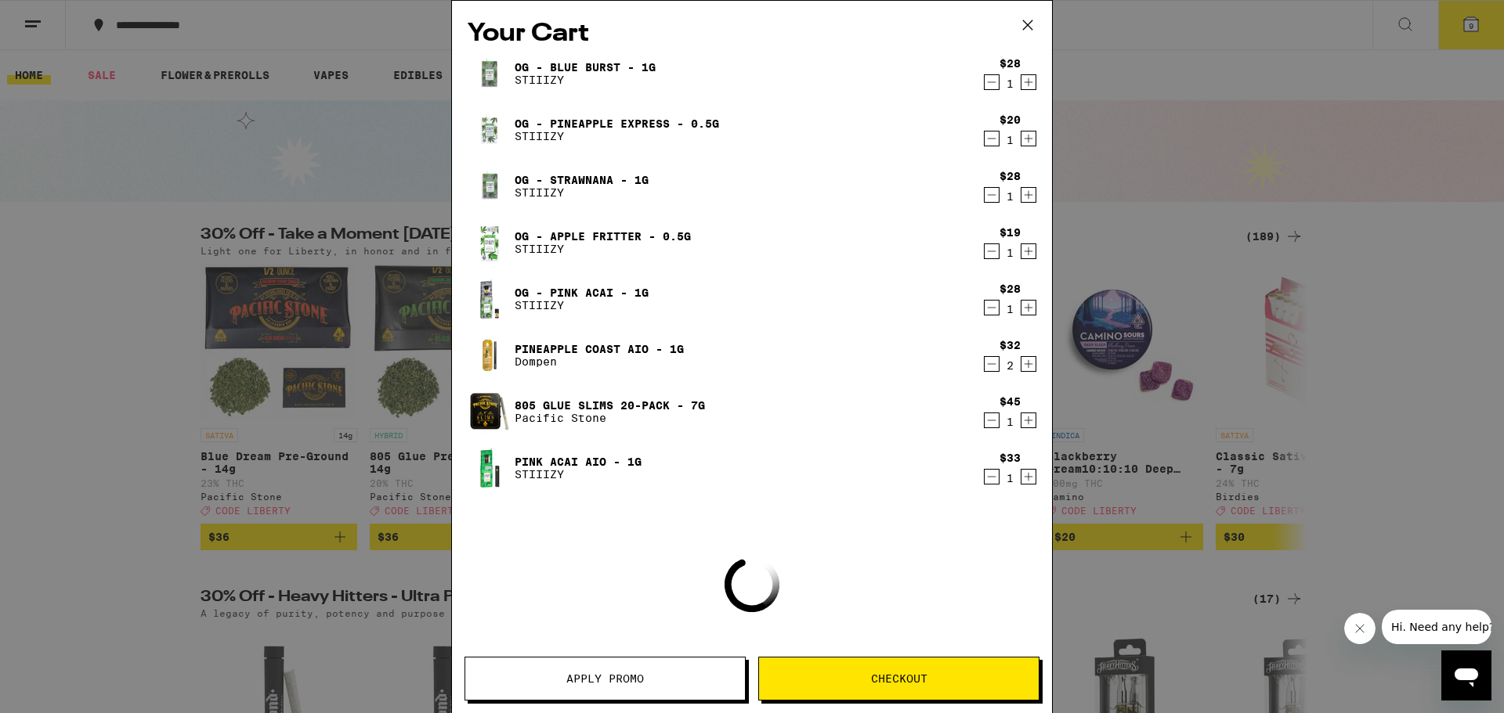
click at [639, 670] on button "Apply Promo" at bounding box center [604, 679] width 281 height 44
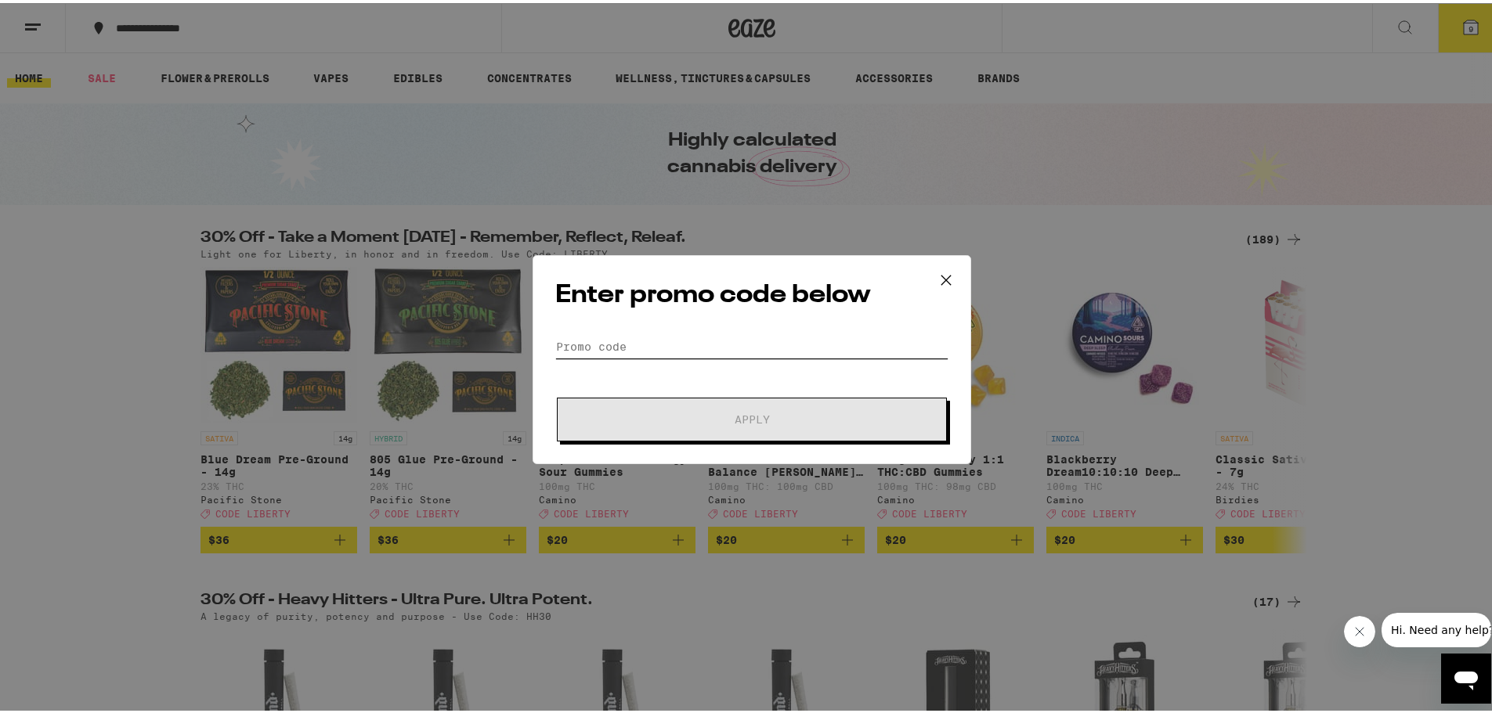
click at [601, 335] on input "Promo Code" at bounding box center [751, 343] width 393 height 23
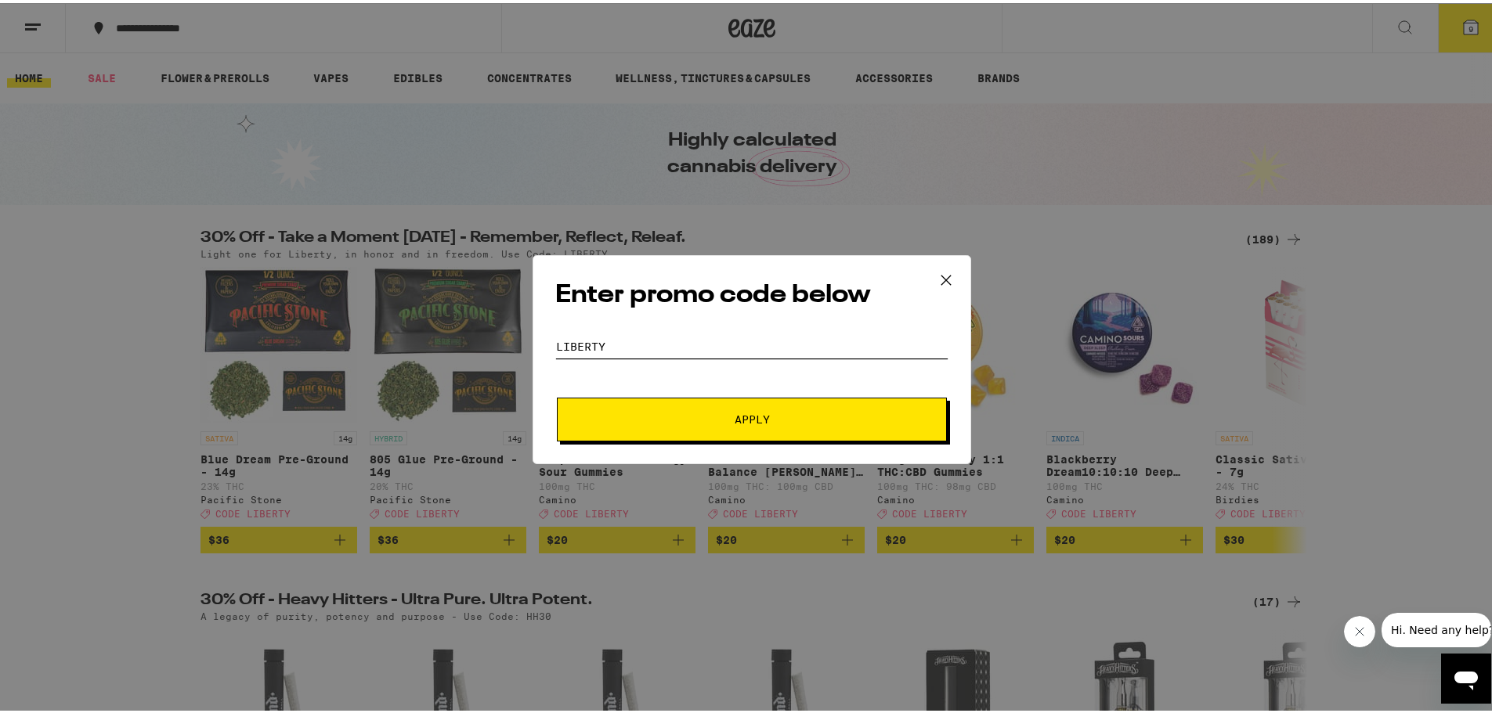
type input "LIBERTY"
click at [557, 395] on button "Apply" at bounding box center [752, 417] width 390 height 44
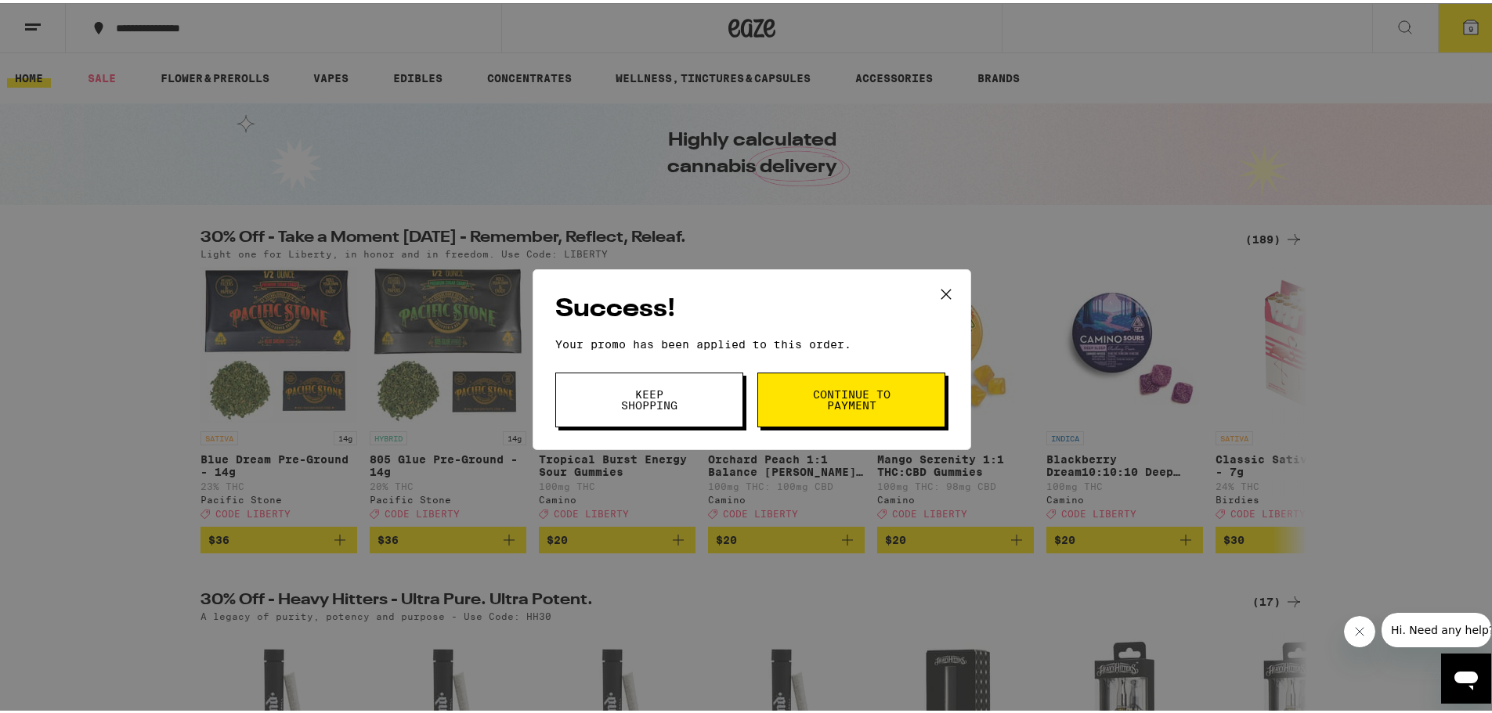
click at [832, 402] on span "Continue to payment" at bounding box center [851, 397] width 80 height 22
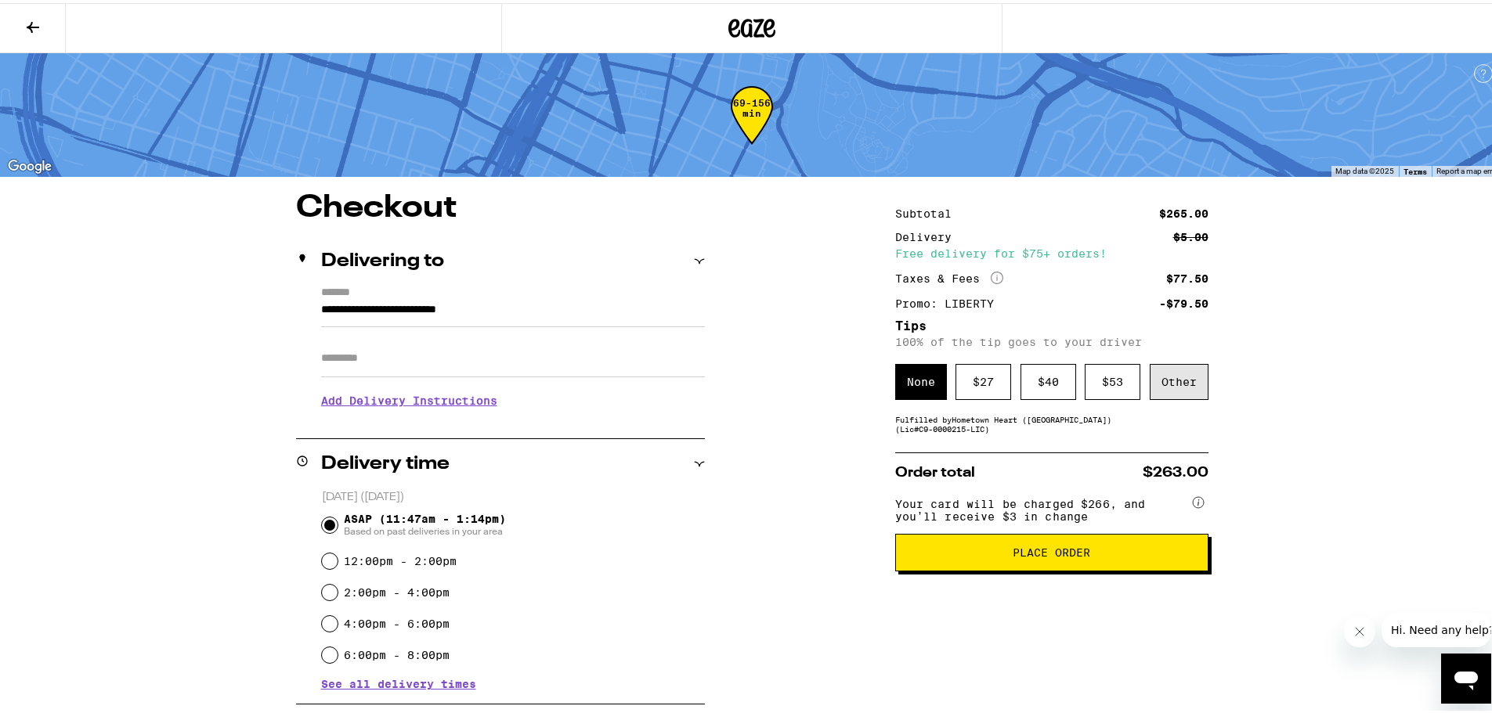
click at [1190, 377] on div "Other" at bounding box center [1179, 379] width 59 height 36
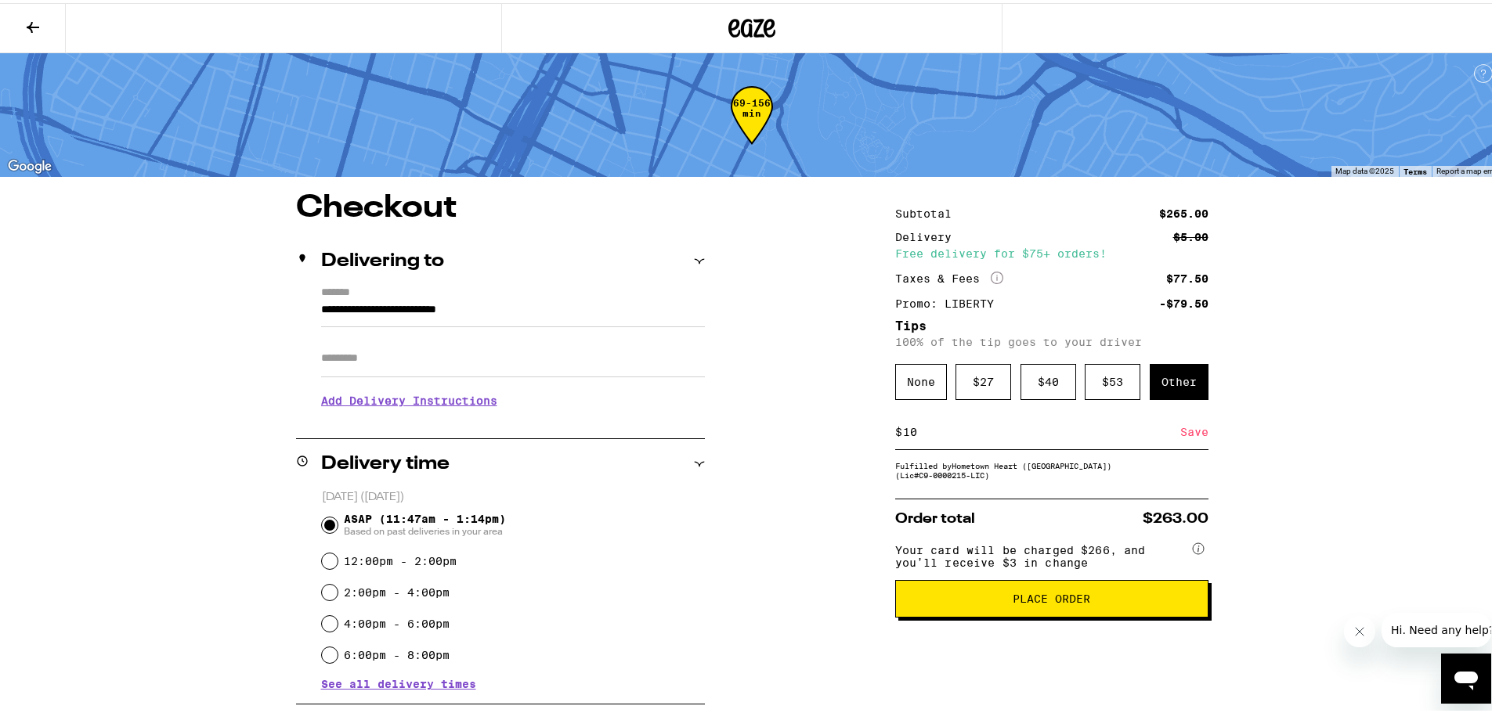
type input "10"
click at [1184, 436] on div "Save" at bounding box center [1194, 429] width 28 height 34
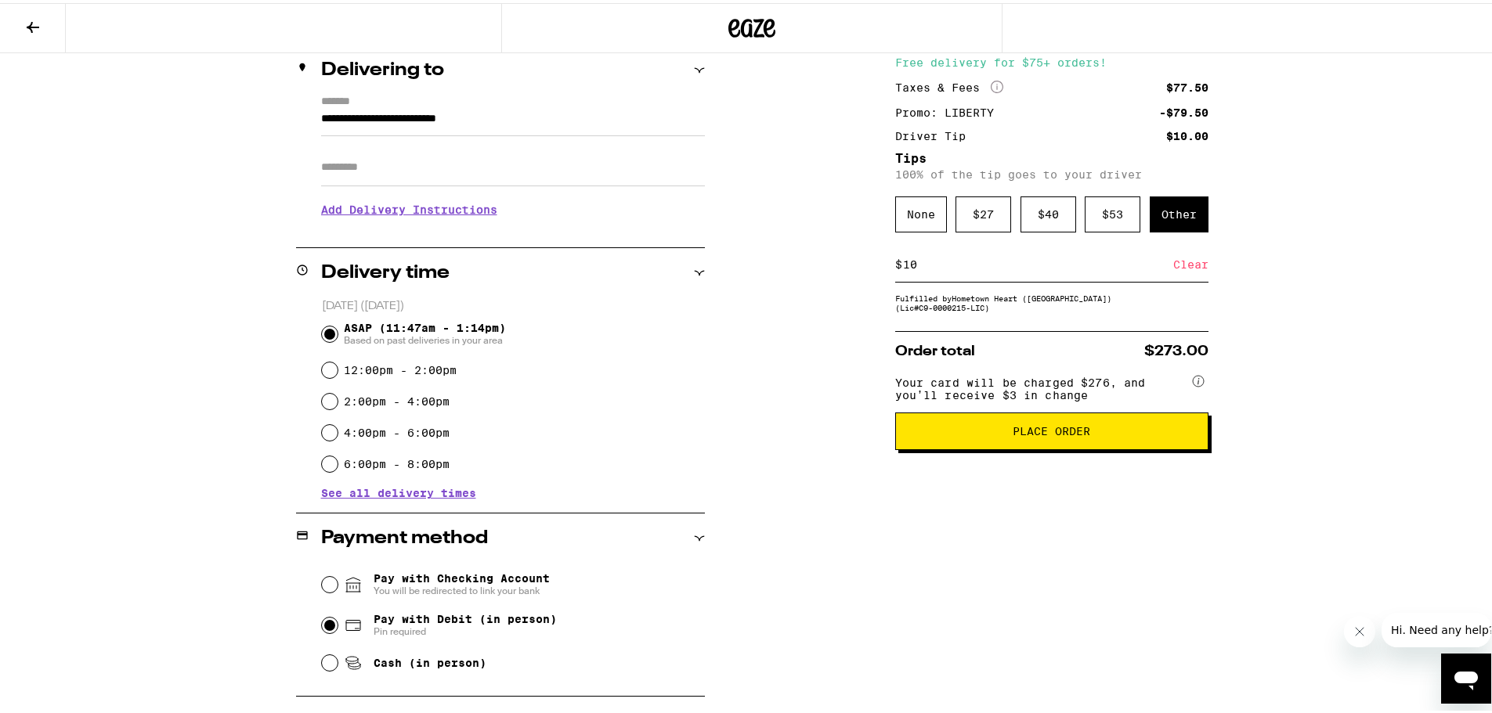
scroll to position [47, 0]
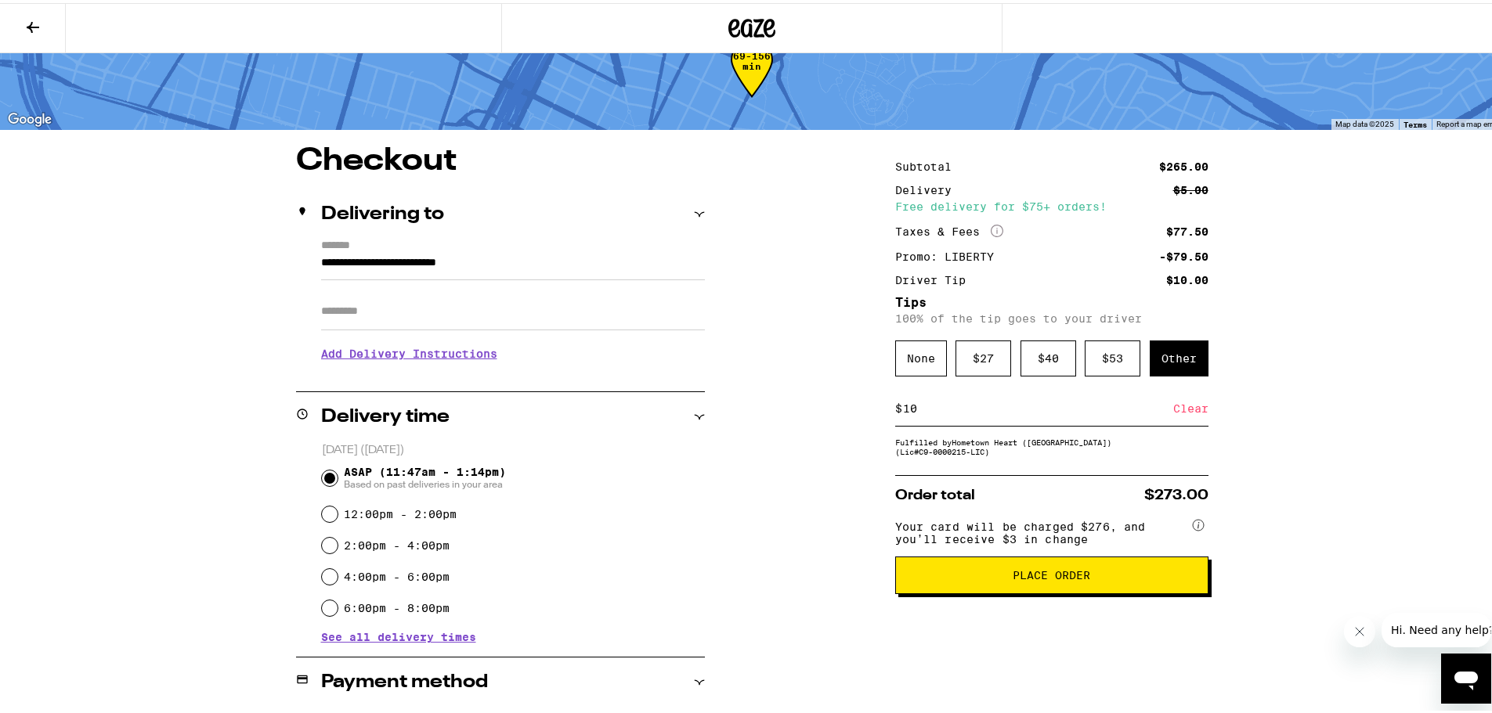
click at [1070, 578] on span "Place Order" at bounding box center [1052, 572] width 78 height 11
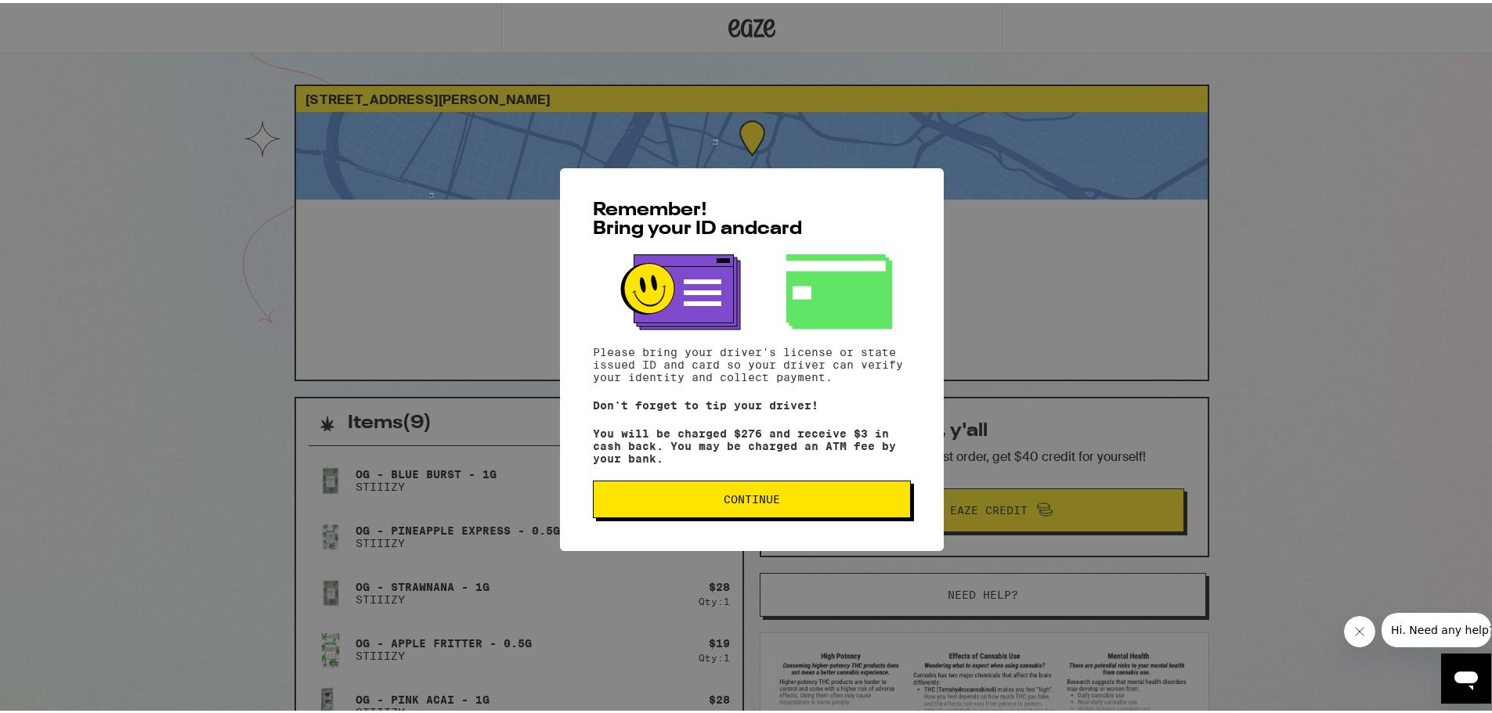
click at [677, 536] on div "Remember! Bring your ID and card Please bring your driver's license or state is…" at bounding box center [752, 356] width 384 height 383
click at [700, 500] on span "Continue" at bounding box center [751, 496] width 291 height 11
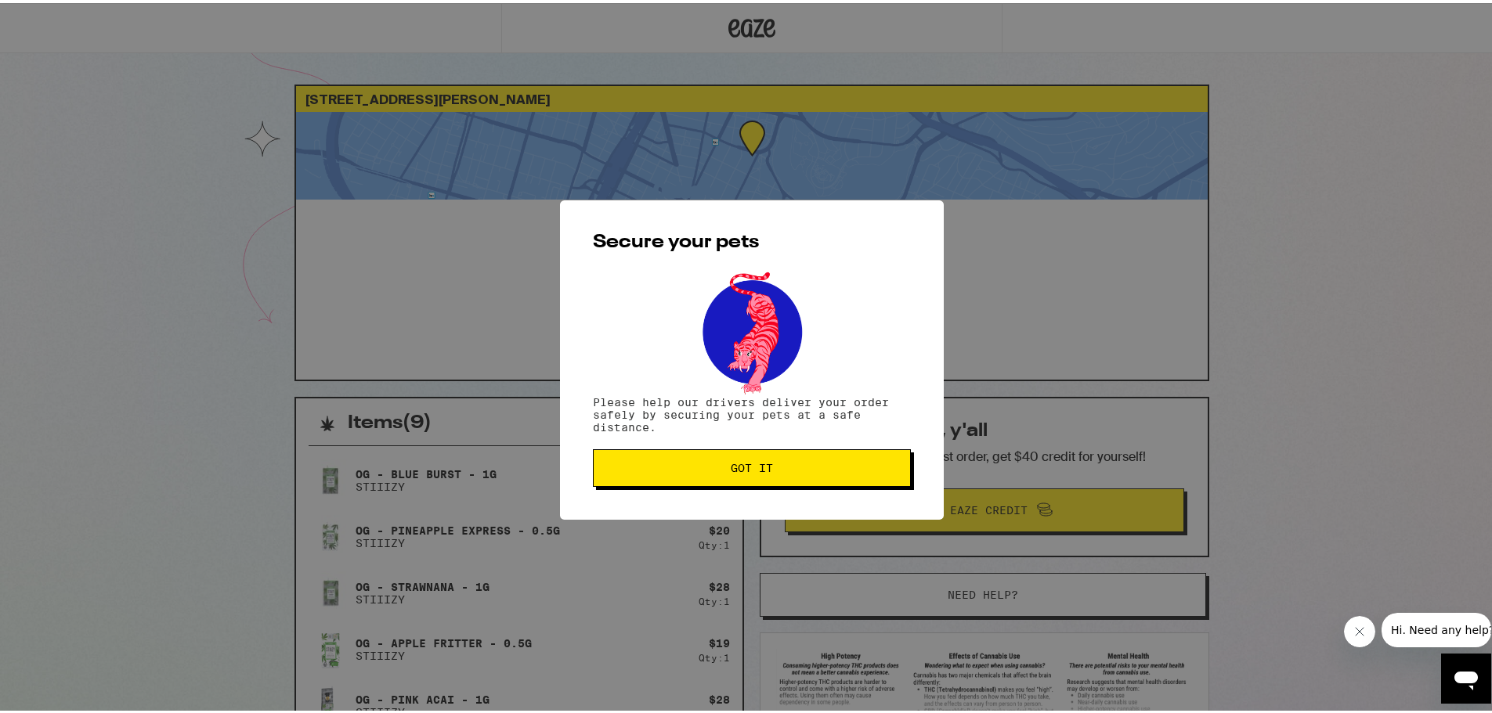
click at [744, 484] on button "Got it" at bounding box center [752, 465] width 318 height 38
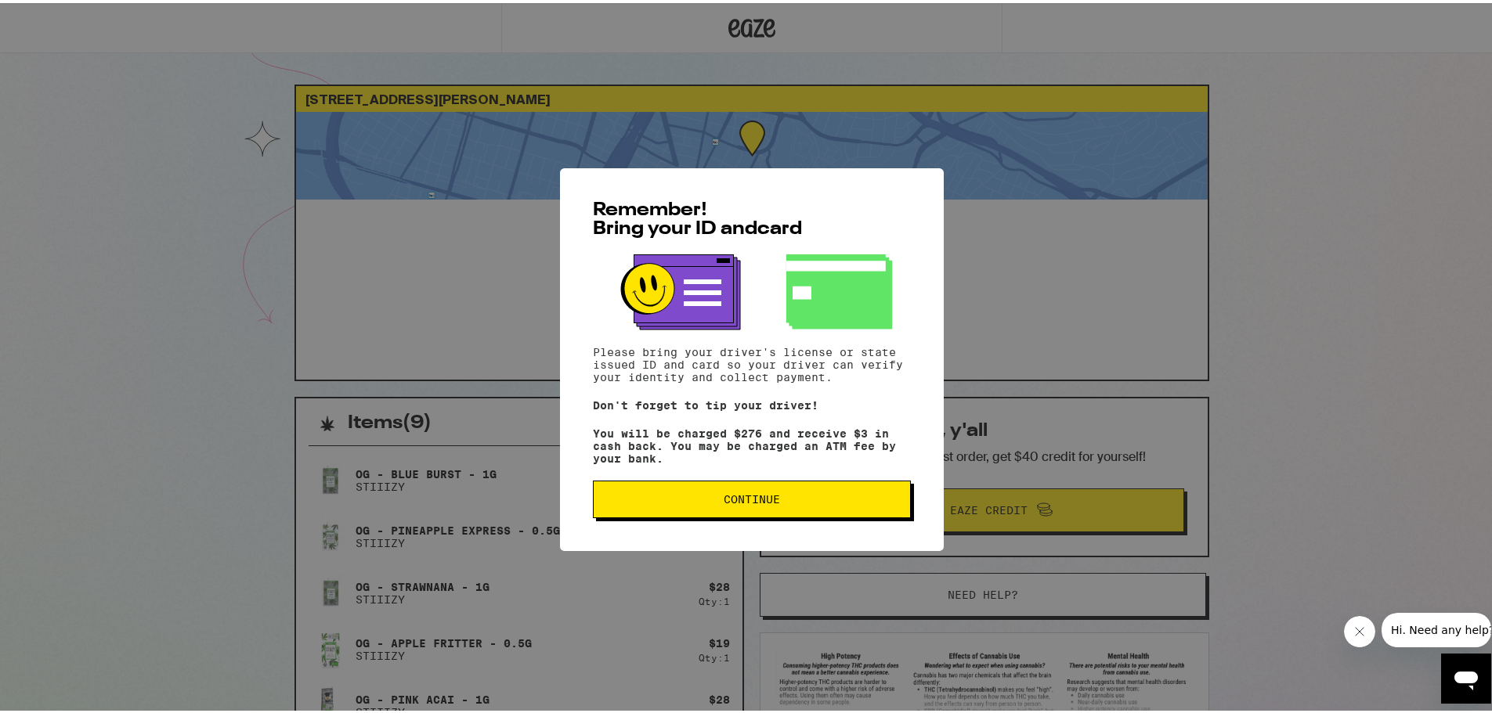
click at [788, 493] on button "Continue" at bounding box center [752, 497] width 318 height 38
drag, startPoint x: 792, startPoint y: 518, endPoint x: 789, endPoint y: 504, distance: 15.2
click at [792, 512] on button "Continue" at bounding box center [752, 497] width 318 height 38
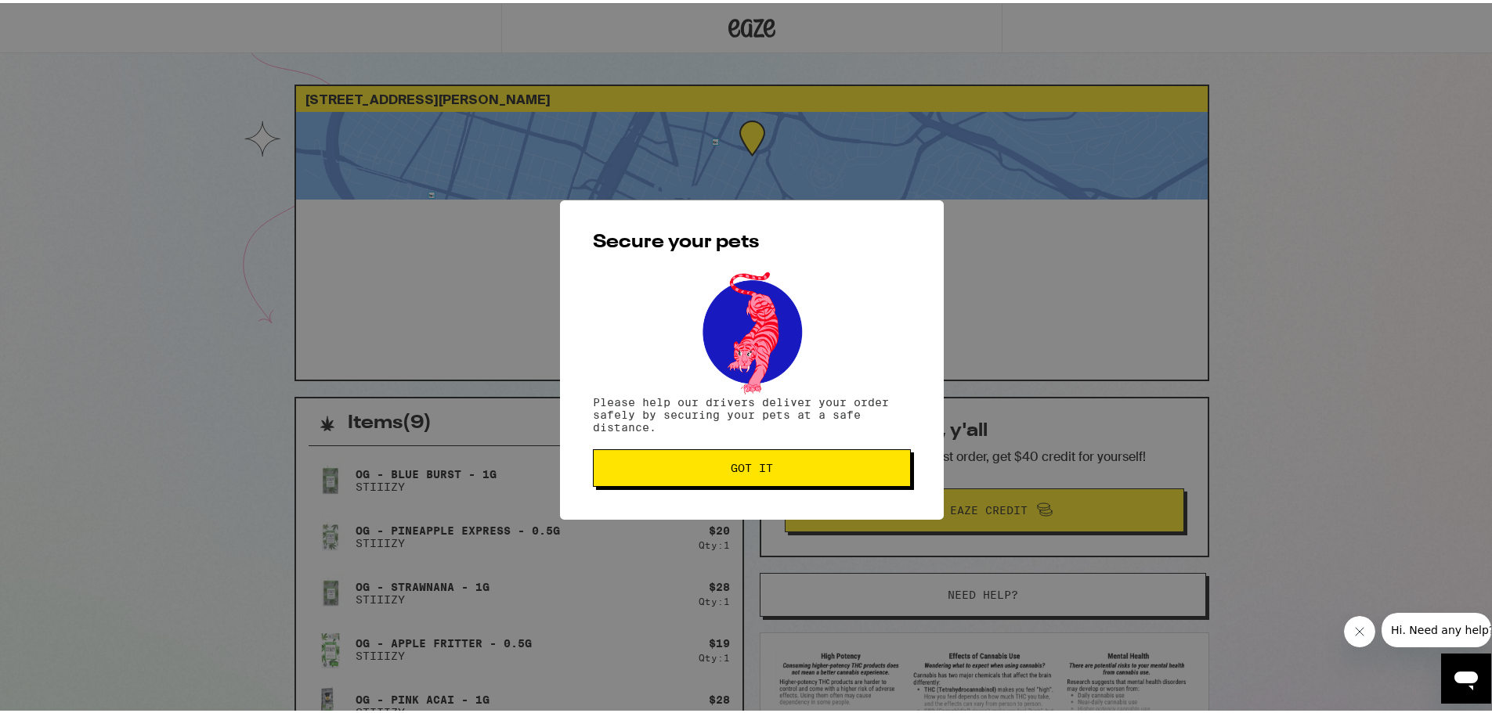
click at [779, 475] on button "Got it" at bounding box center [752, 465] width 318 height 38
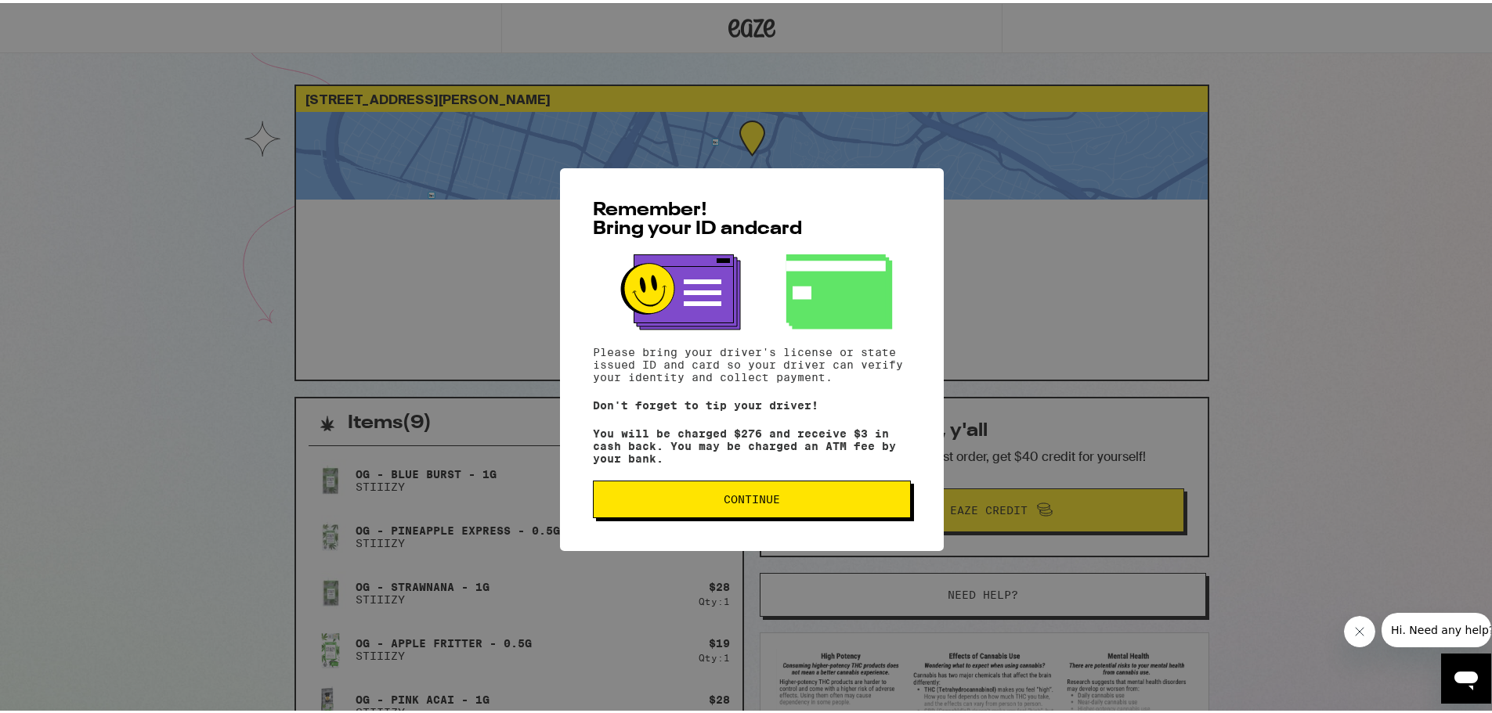
click at [771, 502] on span "Continue" at bounding box center [752, 496] width 56 height 11
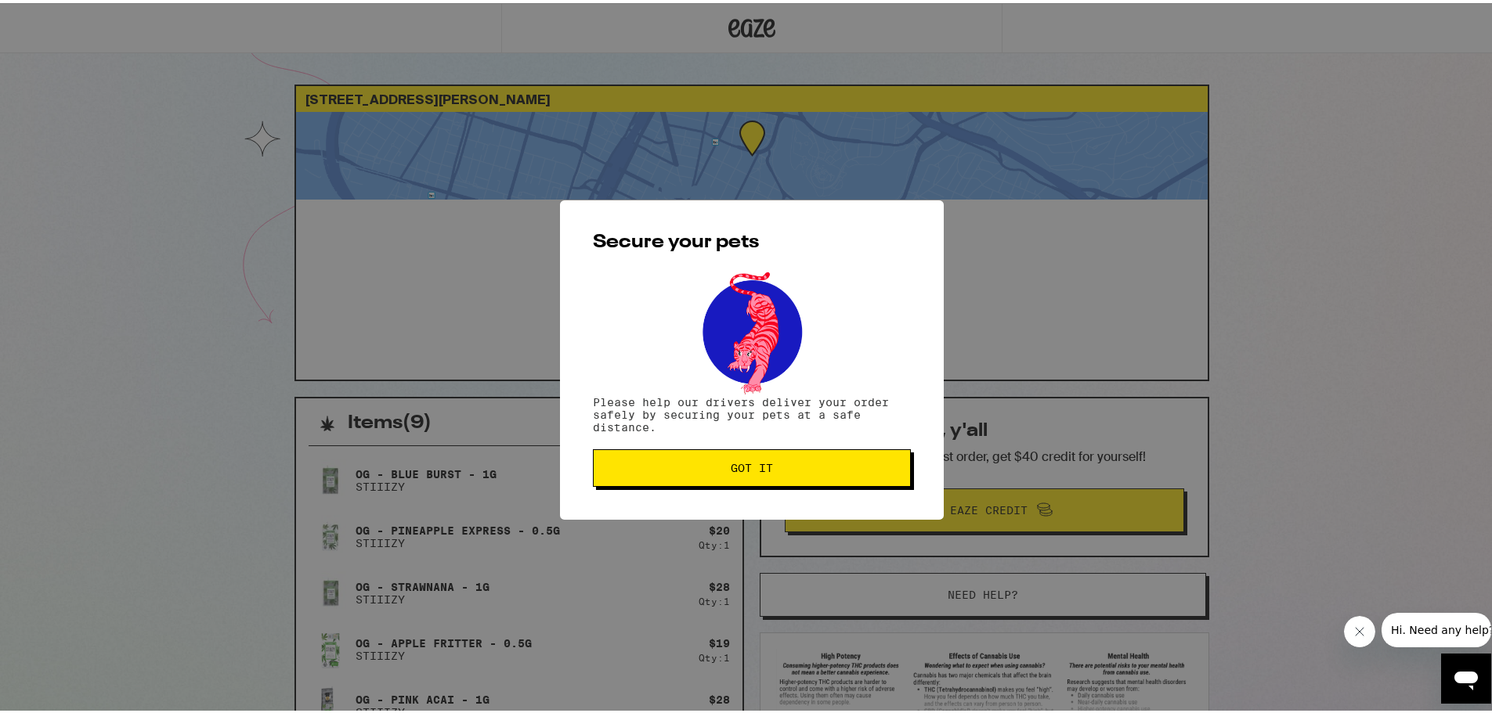
click at [760, 475] on button "Got it" at bounding box center [752, 465] width 318 height 38
